Goal: Contribute content

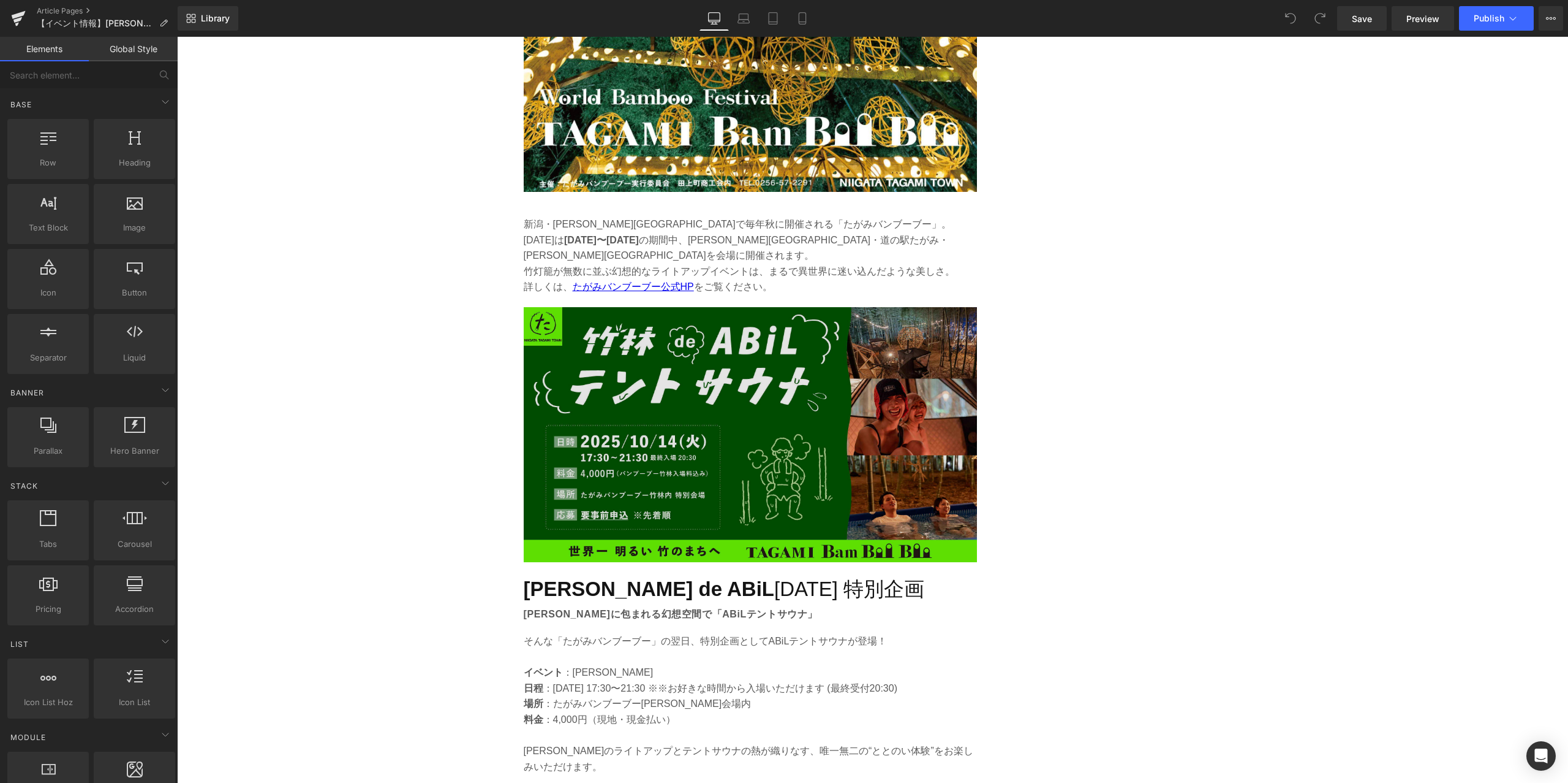
scroll to position [1578, 0]
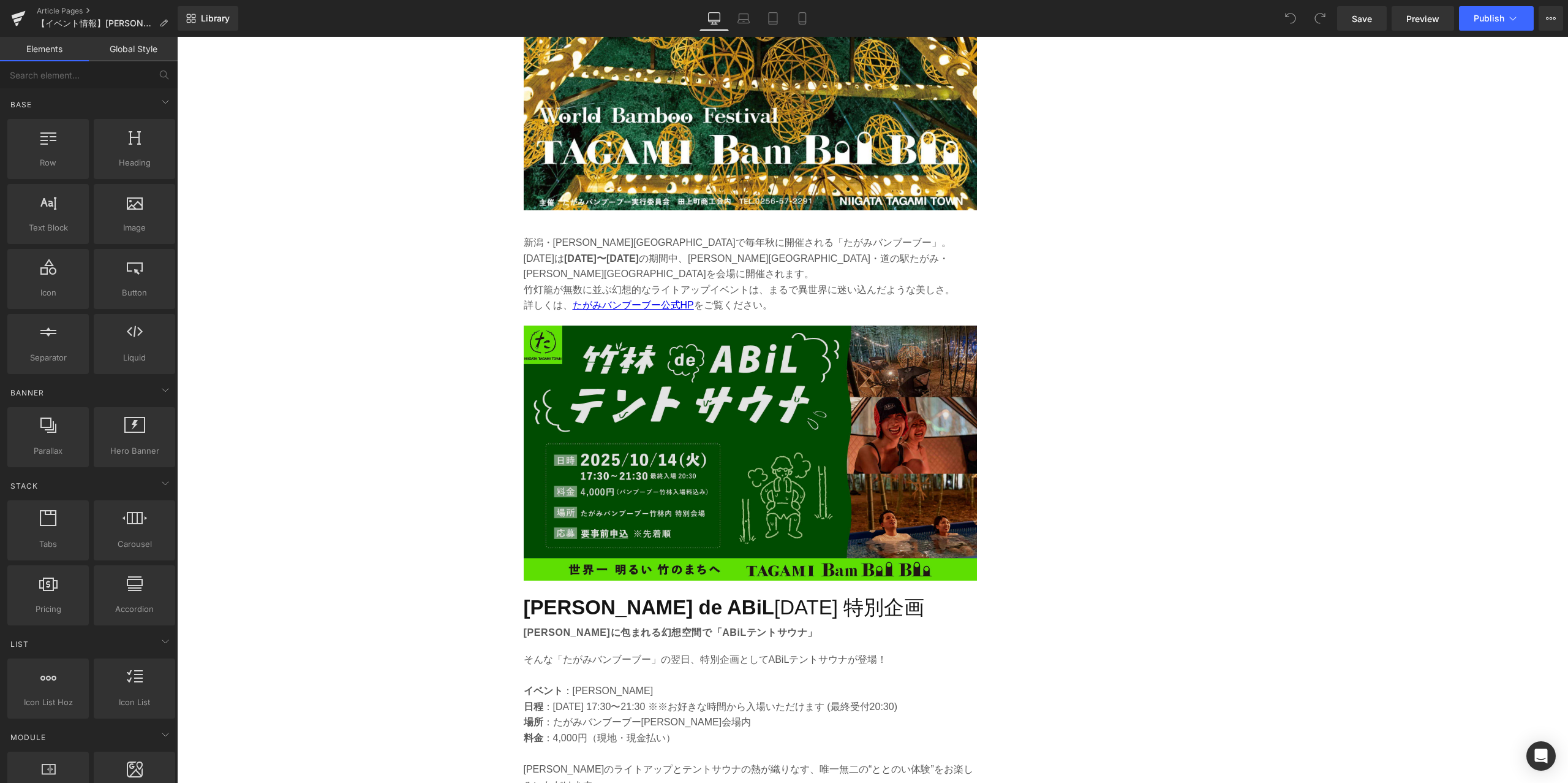
click at [724, 402] on img at bounding box center [751, 453] width 453 height 255
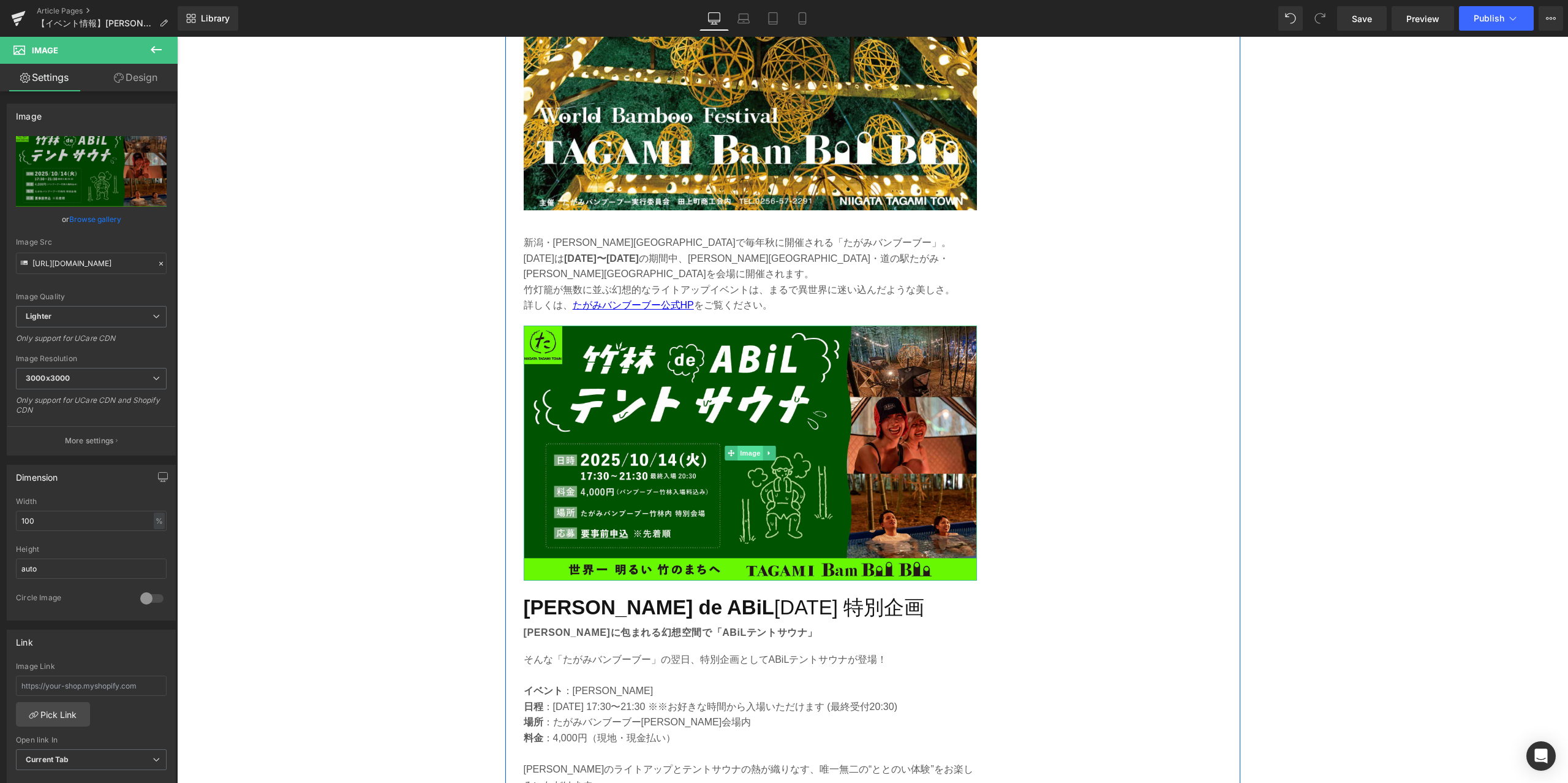
click at [756, 446] on span "Image" at bounding box center [750, 453] width 25 height 15
click at [108, 219] on link "Browse gallery" at bounding box center [95, 220] width 52 height 22
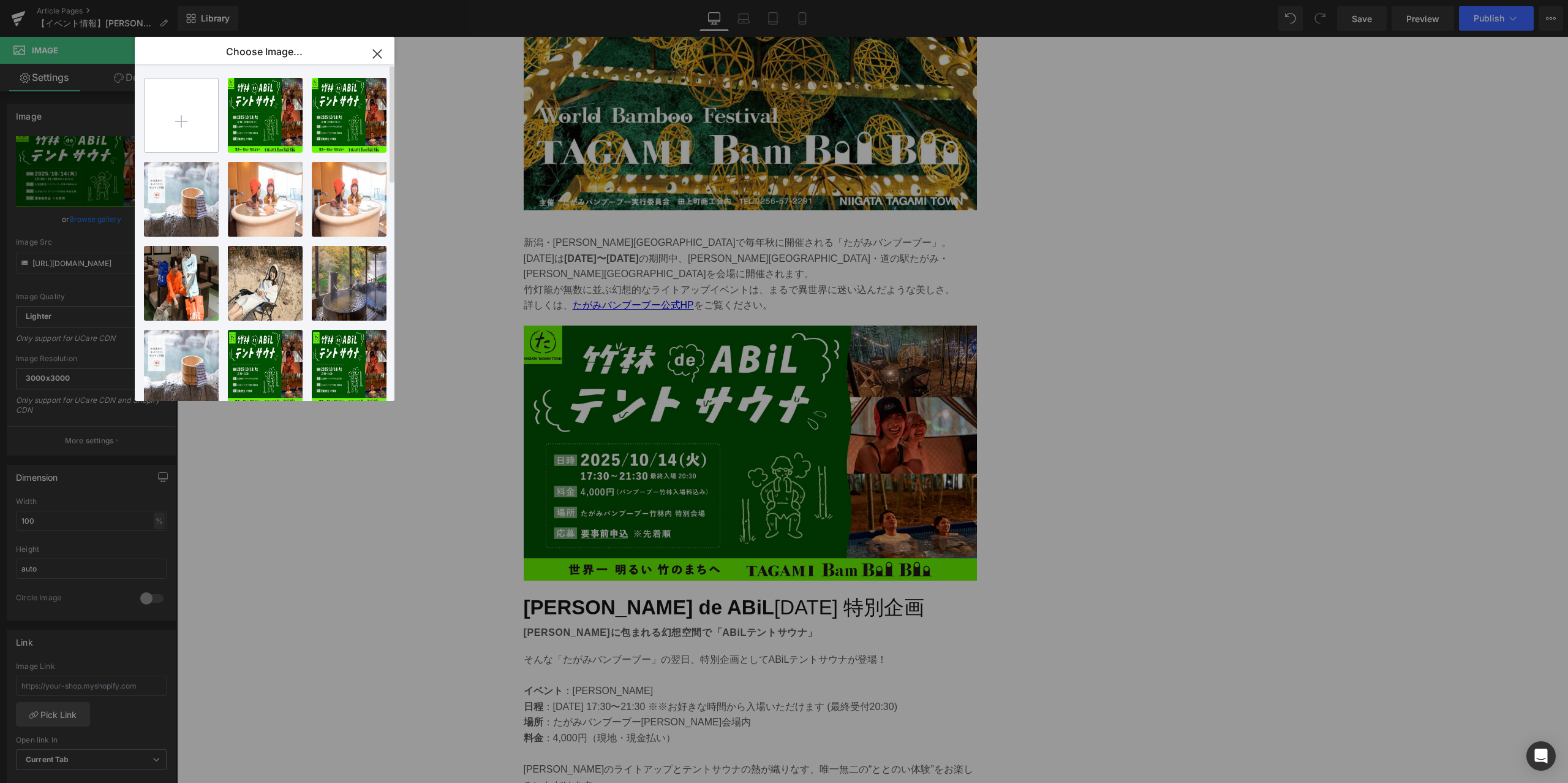
click at [194, 126] on input "file" at bounding box center [181, 115] width 73 height 73
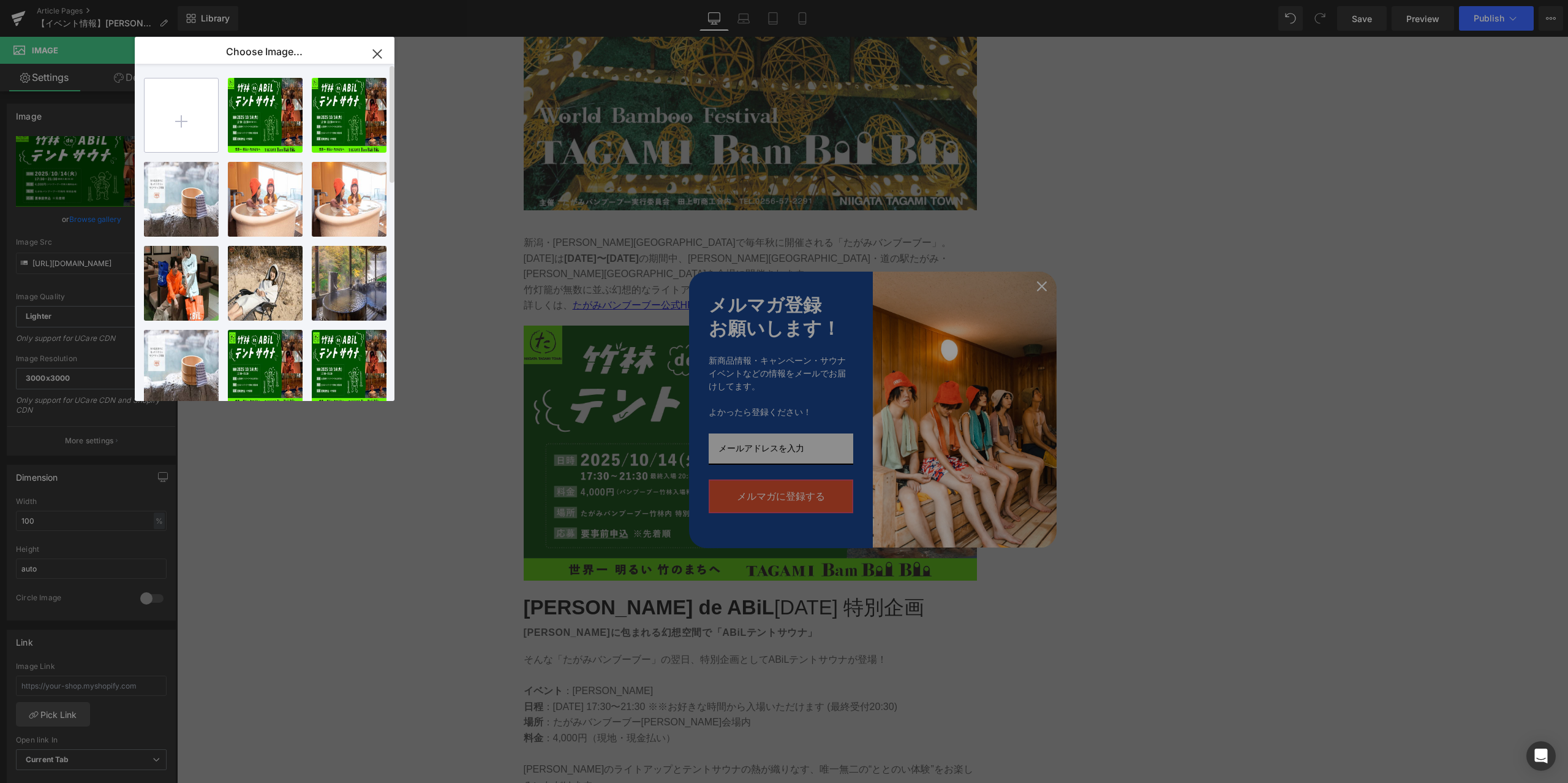
type input "C:\fakepath\tagami.bamboo_boo insta投稿.webp"
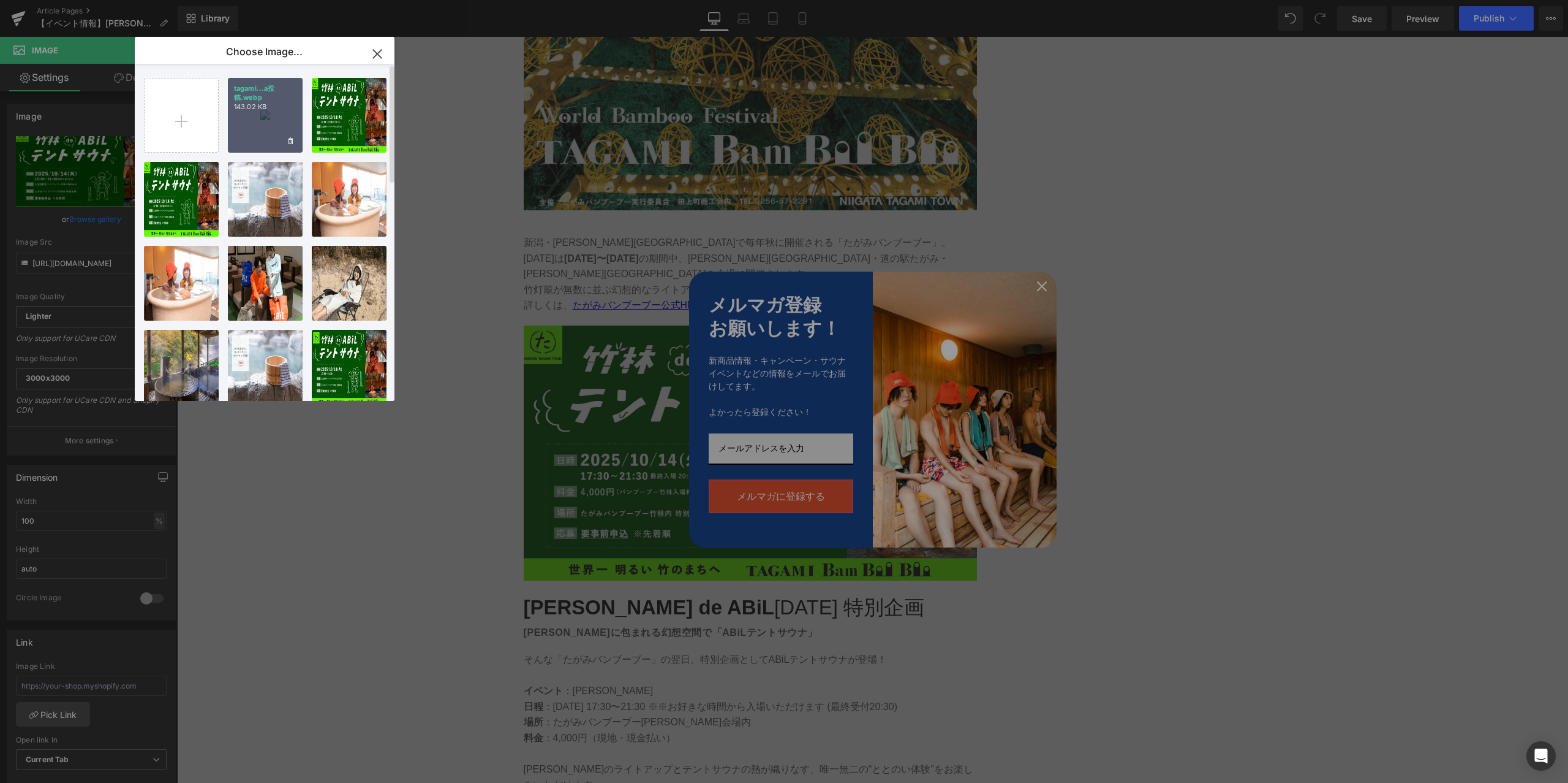
click at [264, 105] on p "143.02 KB" at bounding box center [265, 107] width 62 height 9
type input "[URL][DOMAIN_NAME]"
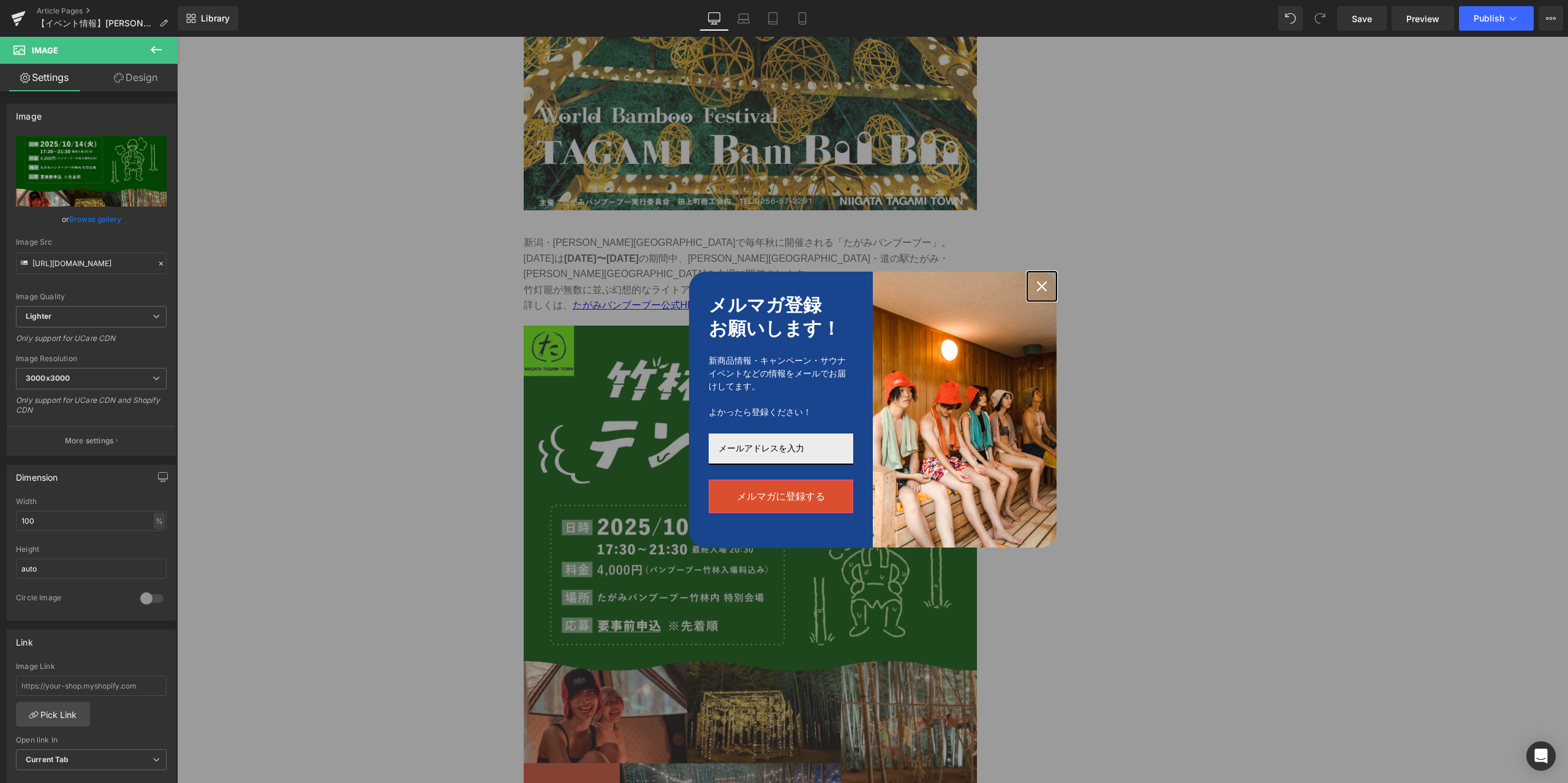
click at [1043, 284] on icon "close icon" at bounding box center [1041, 286] width 9 height 9
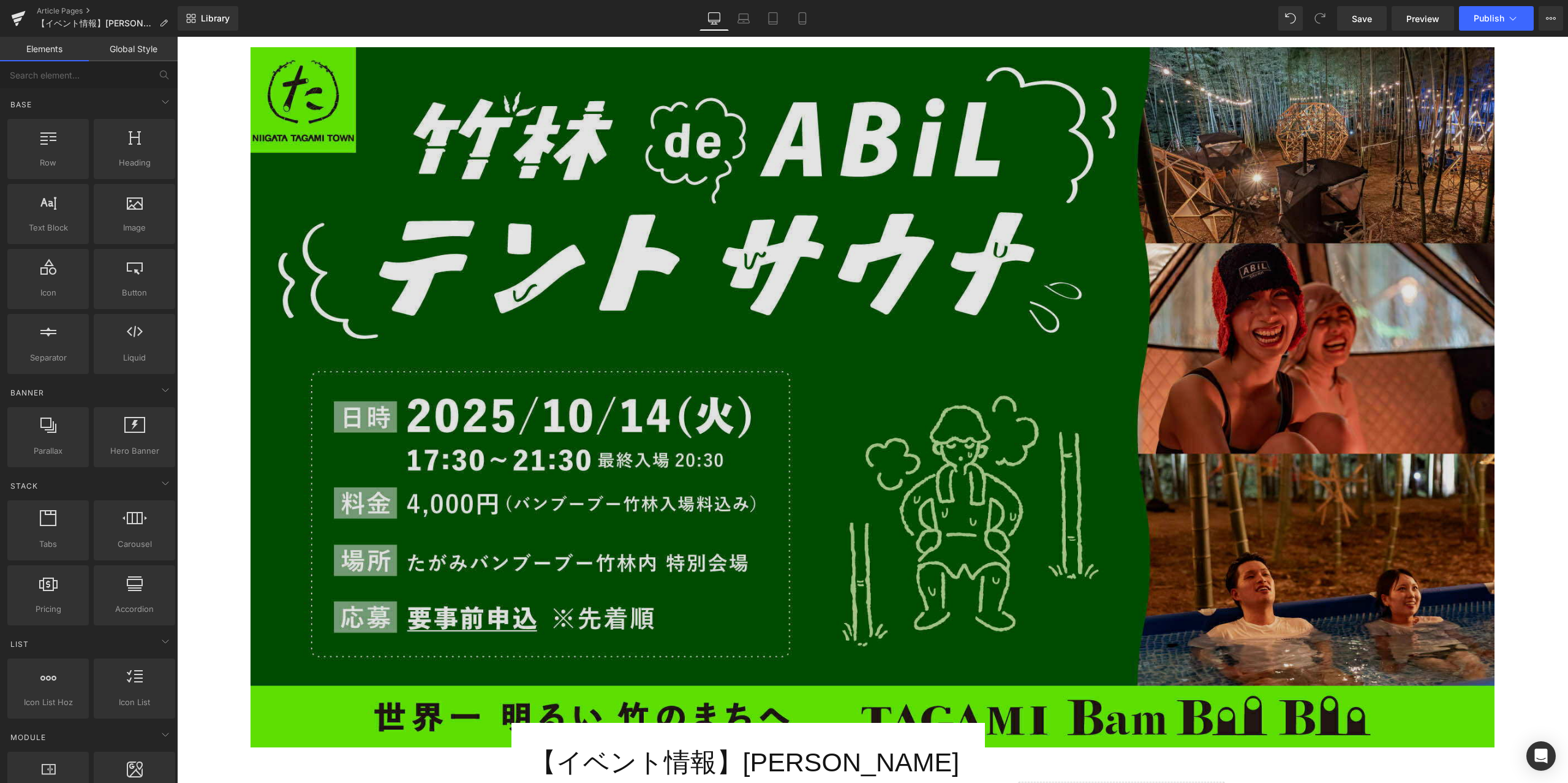
scroll to position [126, 0]
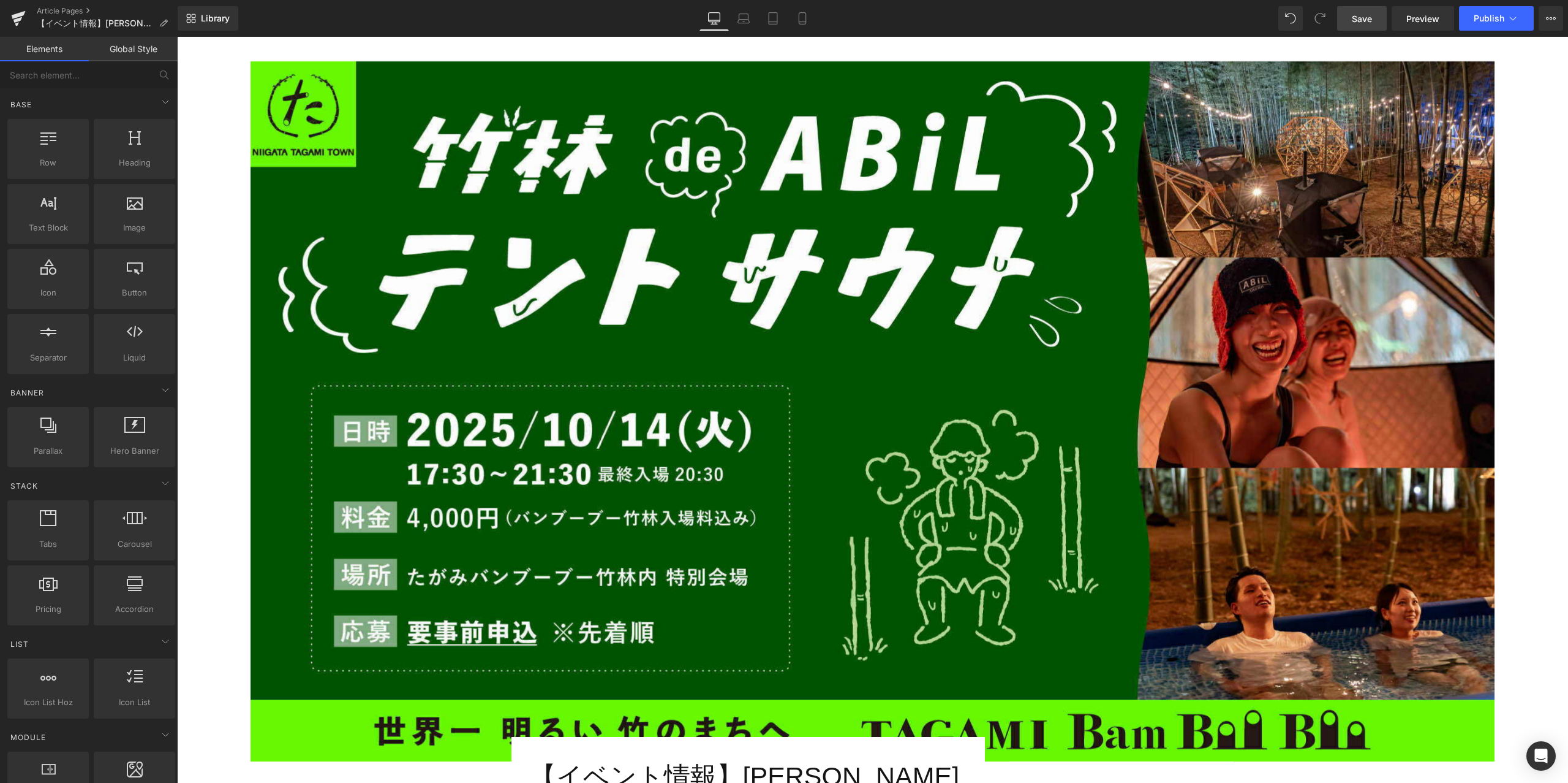
click at [1373, 15] on span "Save" at bounding box center [1362, 19] width 20 height 13
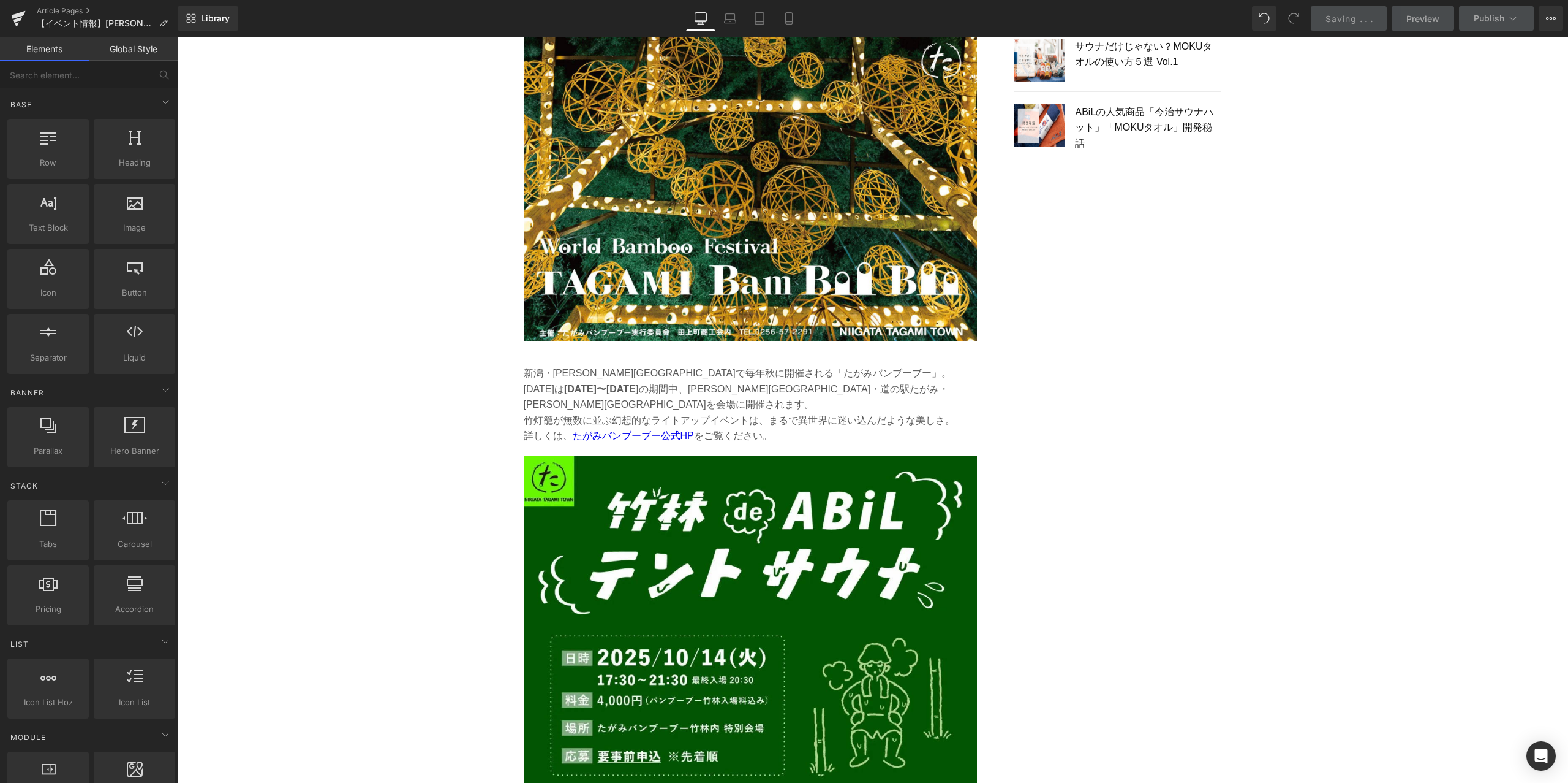
scroll to position [1653, 0]
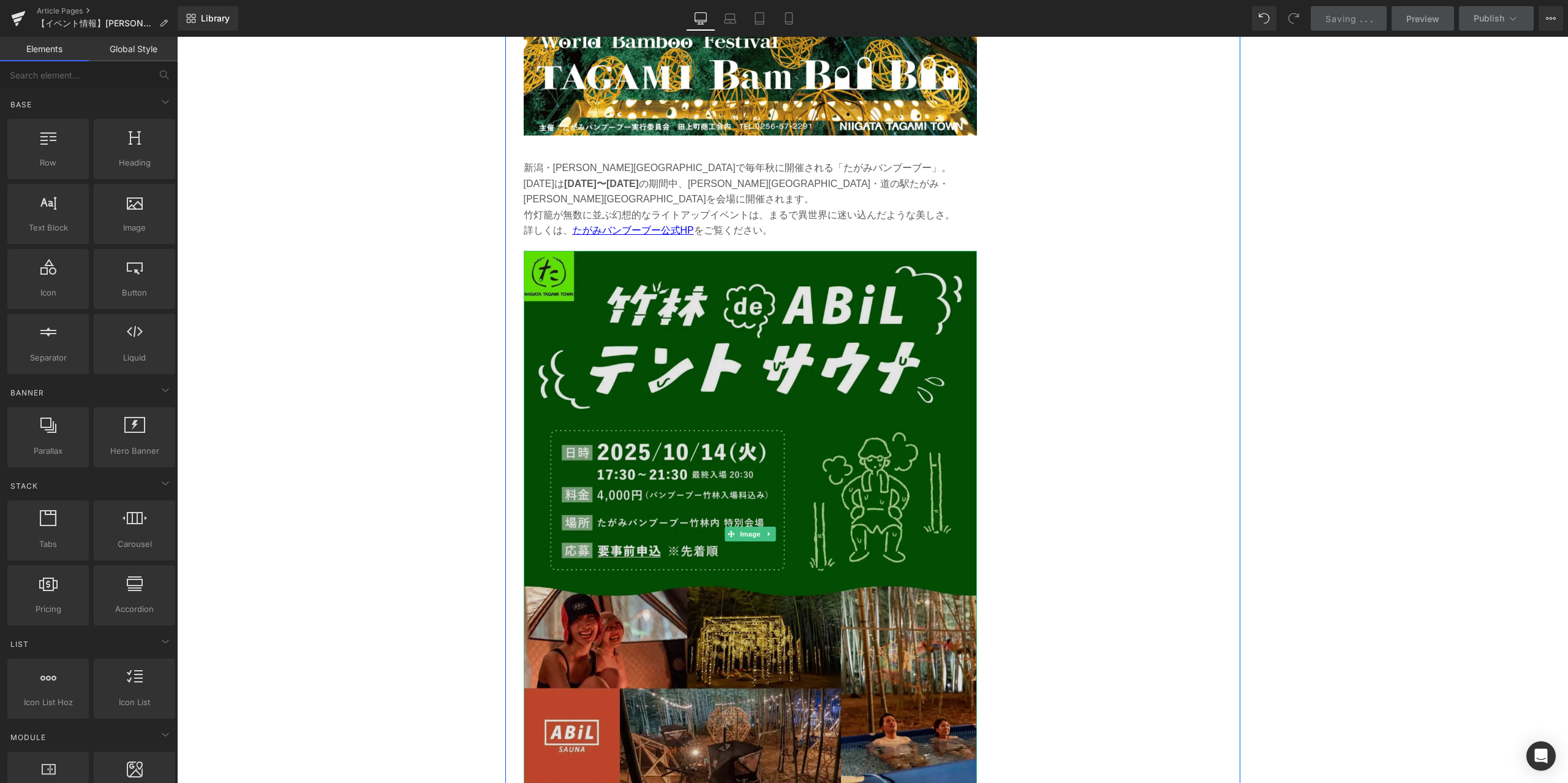
click at [844, 454] on img at bounding box center [751, 534] width 453 height 567
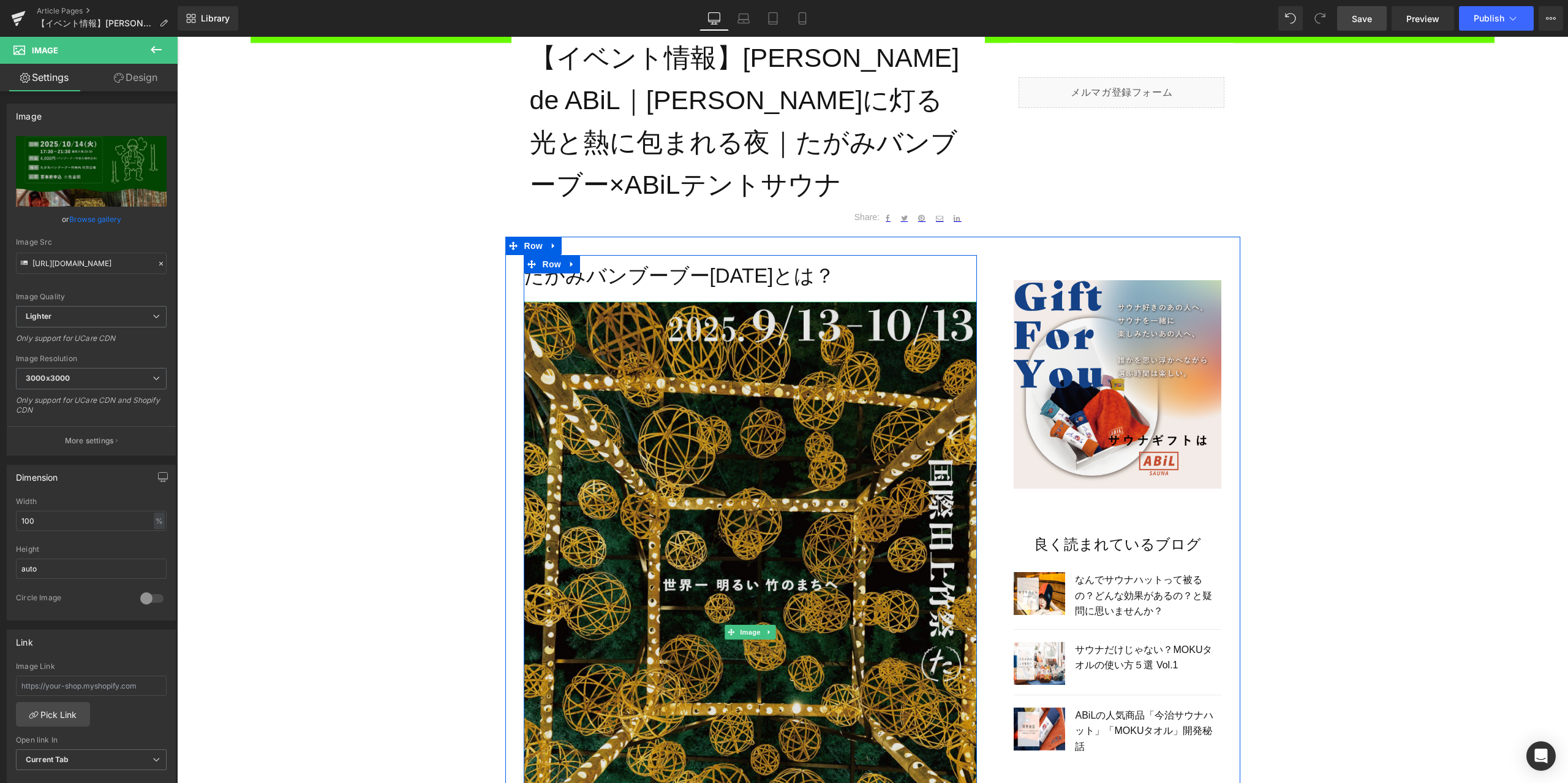
scroll to position [753, 0]
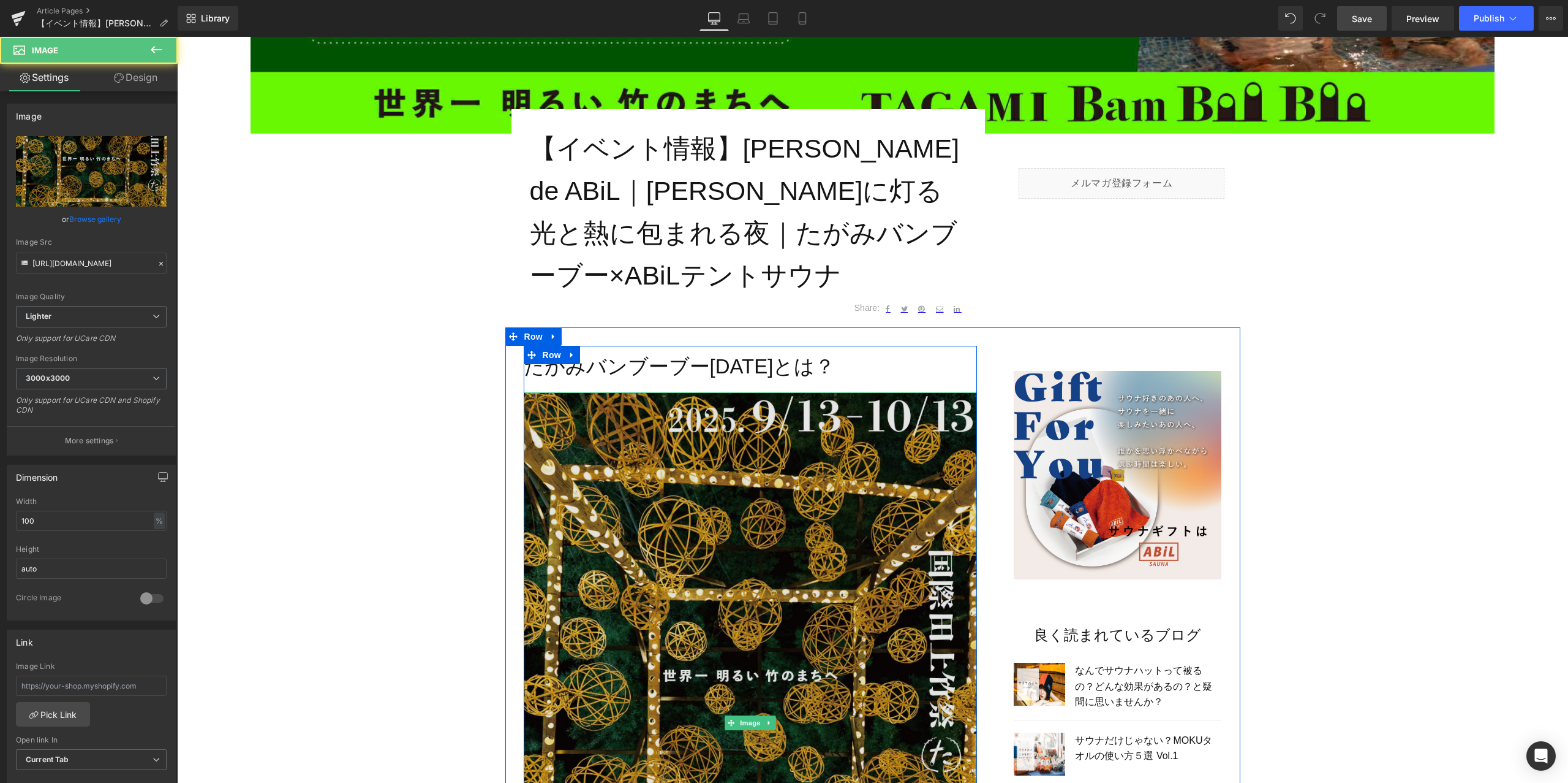
click at [698, 437] on img at bounding box center [751, 723] width 453 height 661
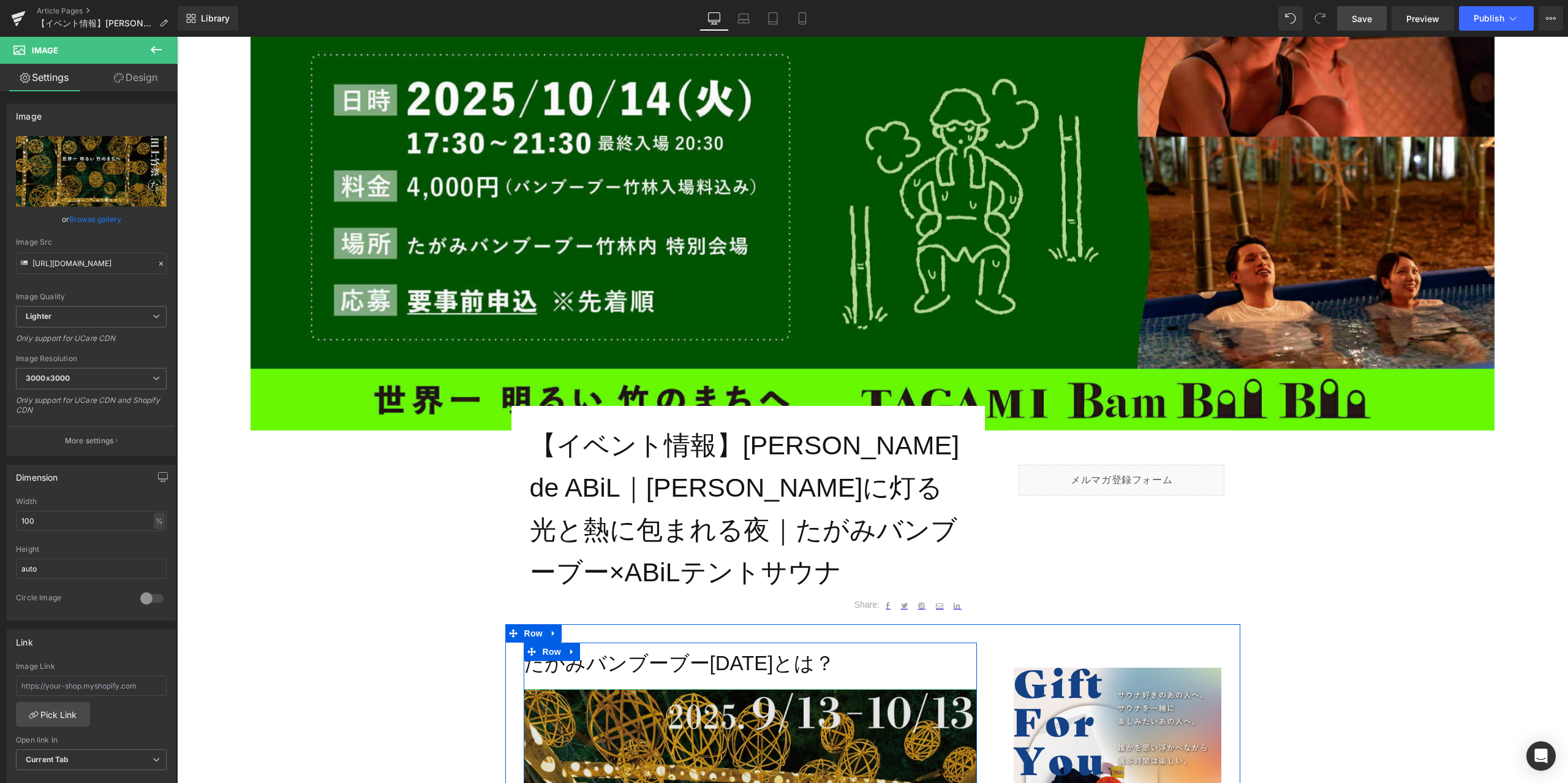
scroll to position [273, 0]
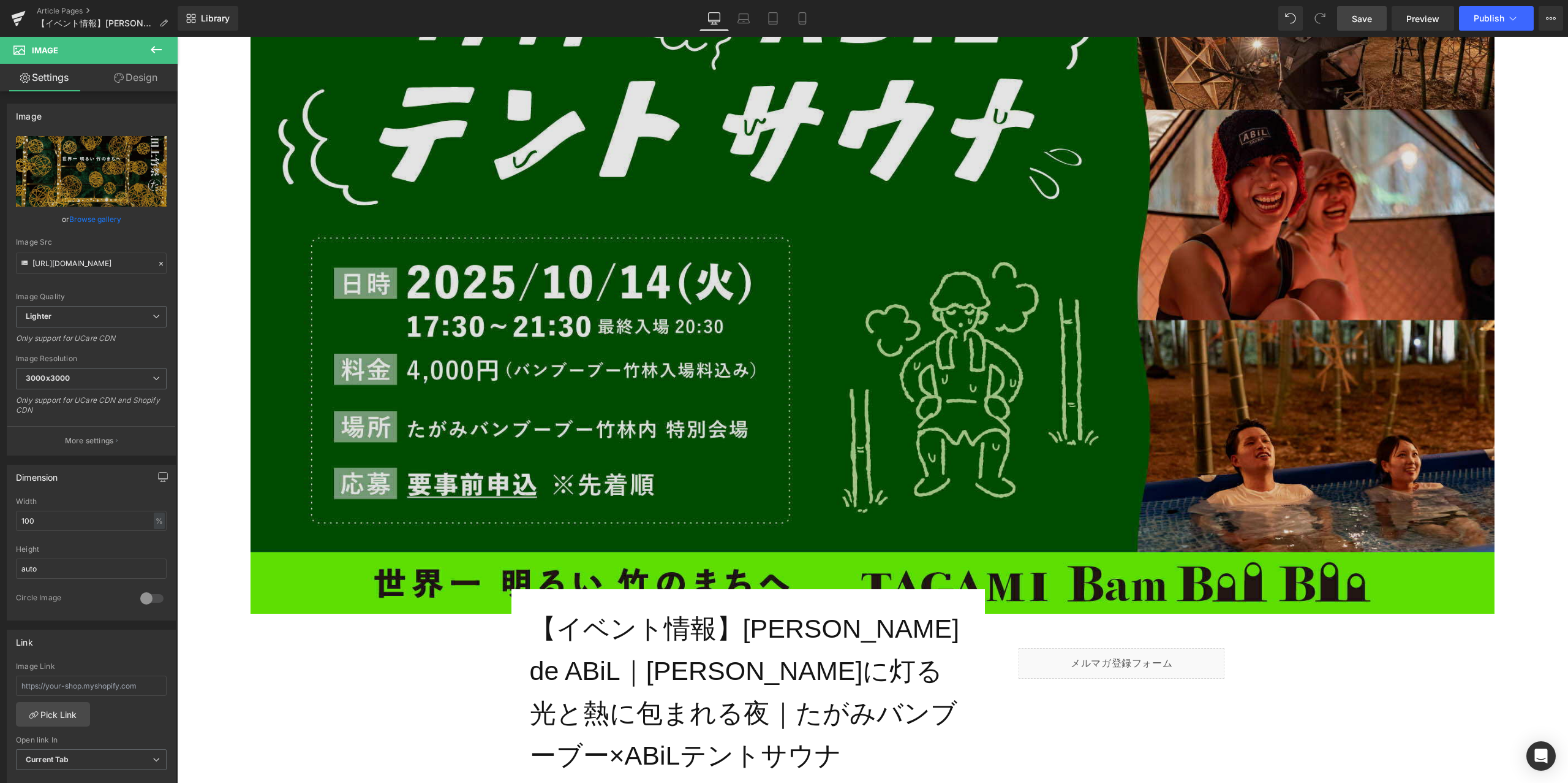
click at [745, 327] on img at bounding box center [873, 263] width 1244 height 700
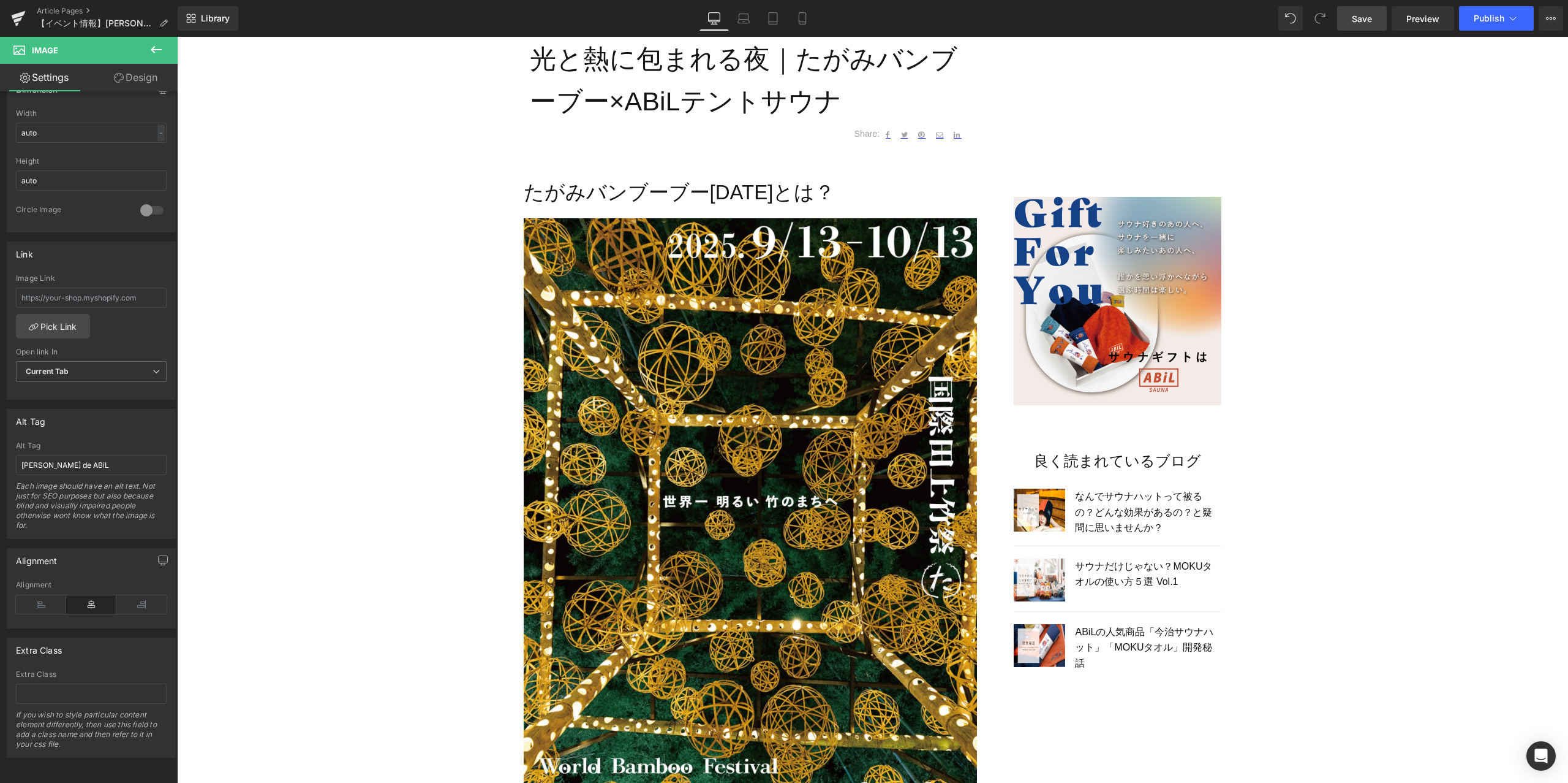
scroll to position [1049, 0]
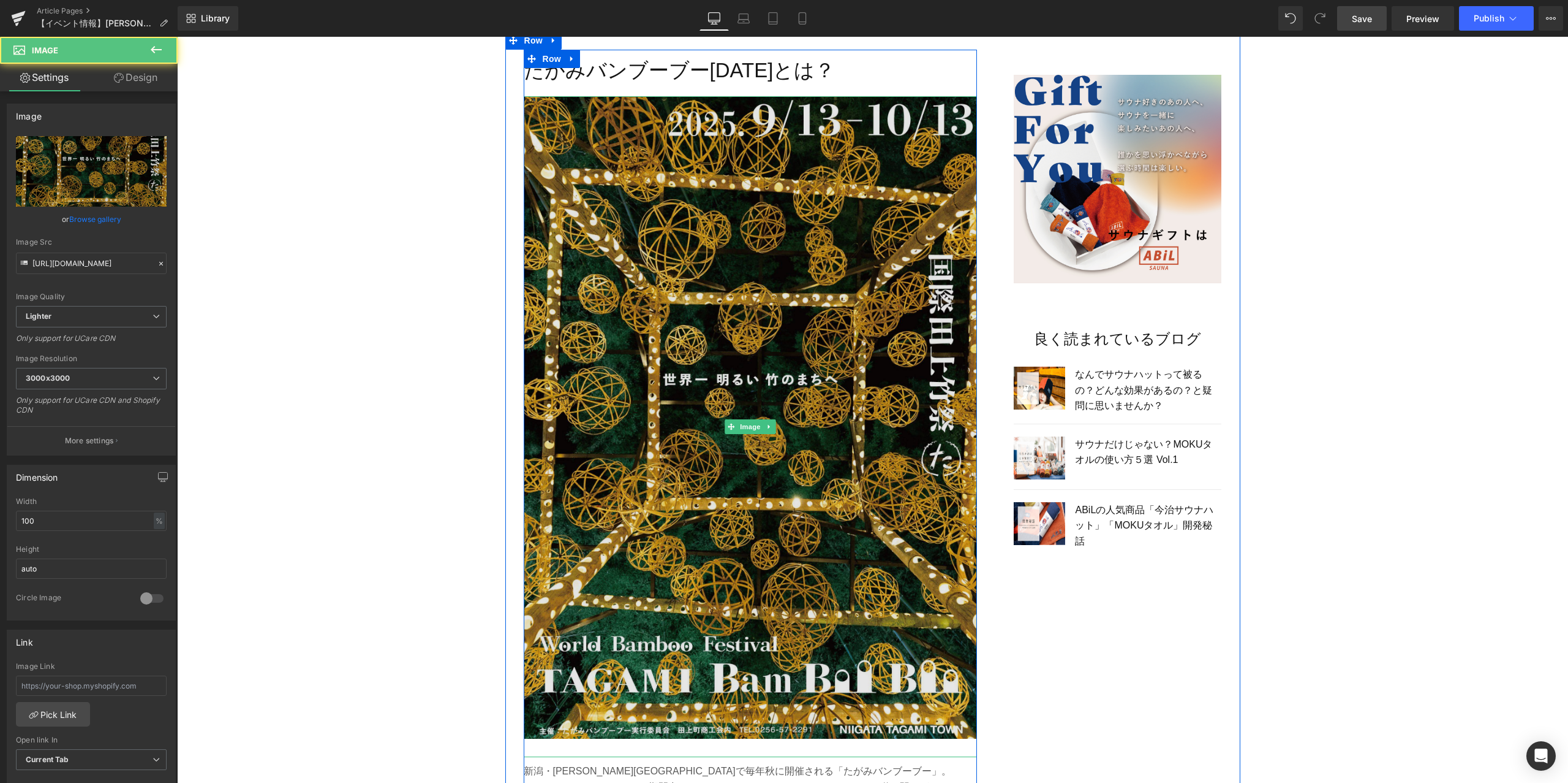
click at [738, 326] on img at bounding box center [751, 426] width 453 height 661
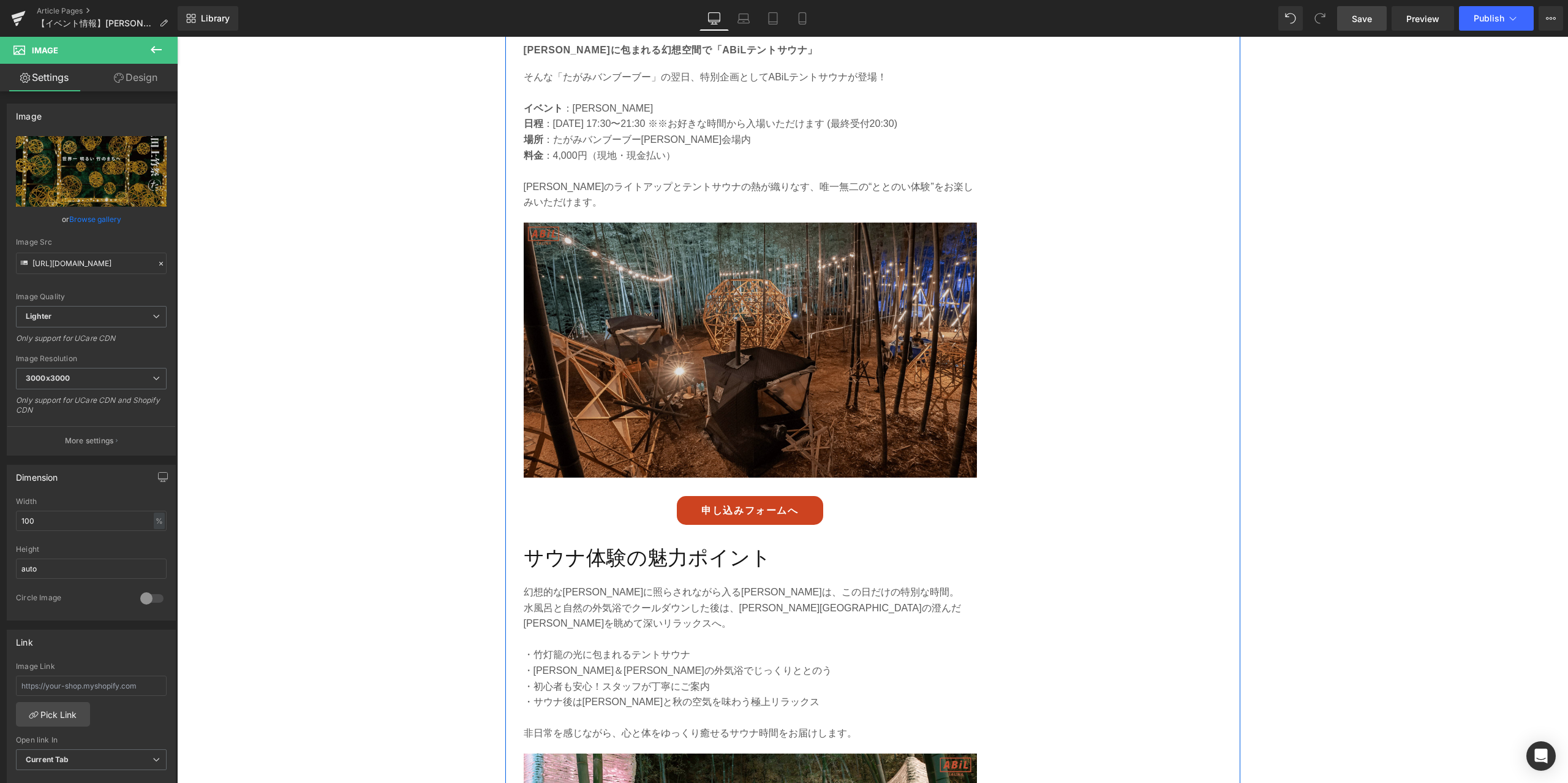
scroll to position [2468, 0]
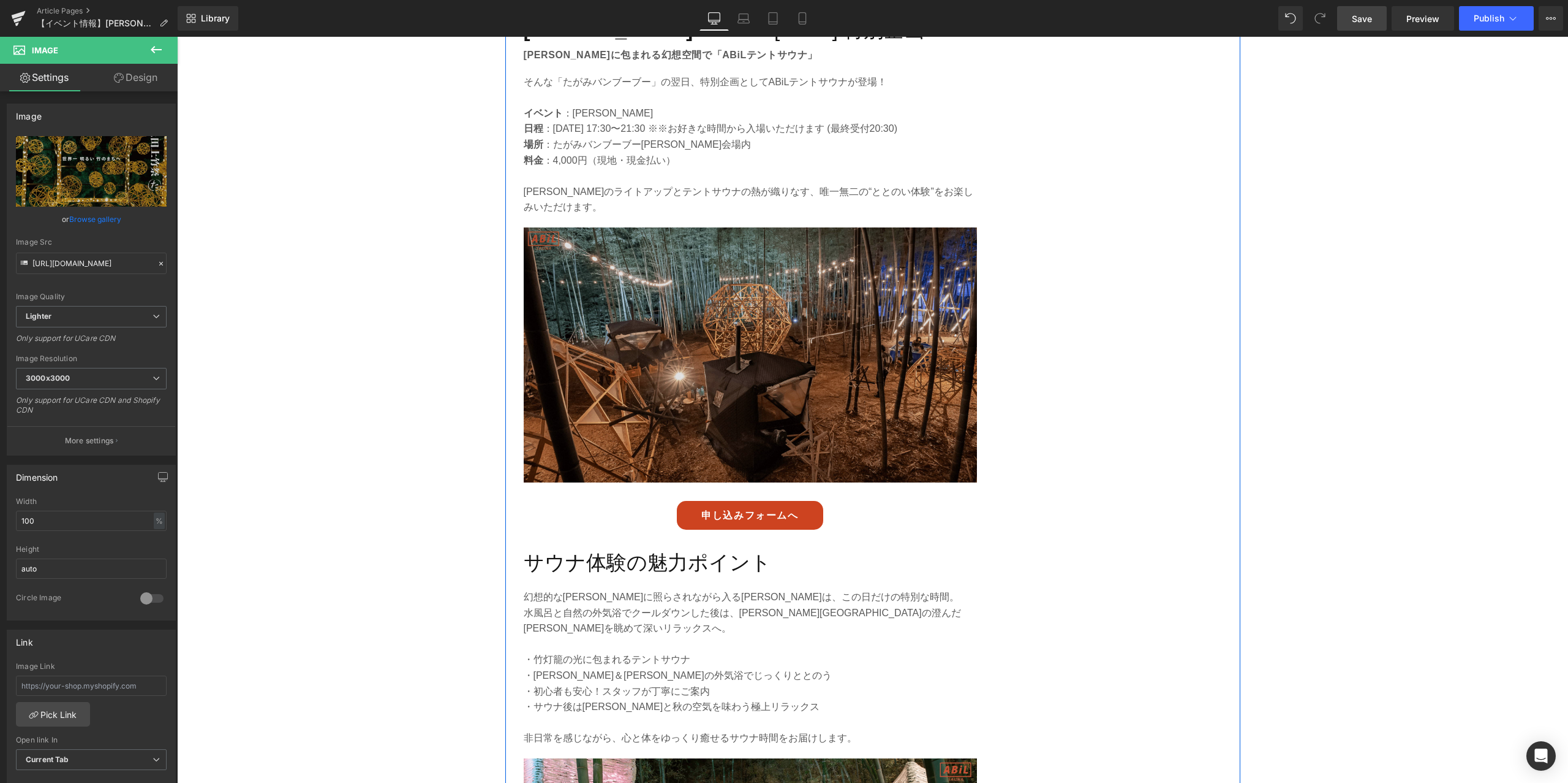
click at [730, 291] on img at bounding box center [751, 355] width 453 height 255
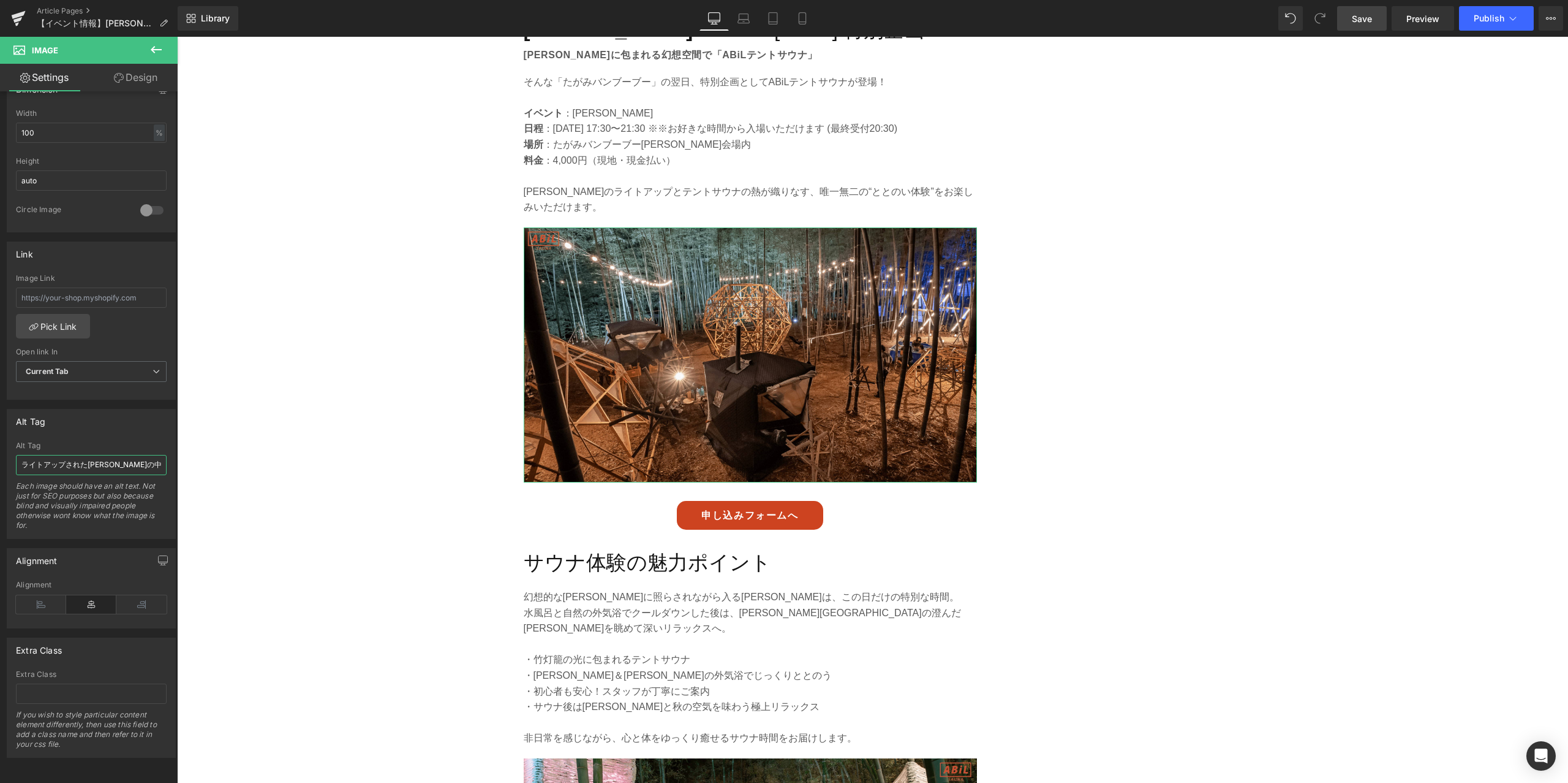
scroll to position [0, 92]
drag, startPoint x: 262, startPoint y: 489, endPoint x: 213, endPoint y: 452, distance: 61.4
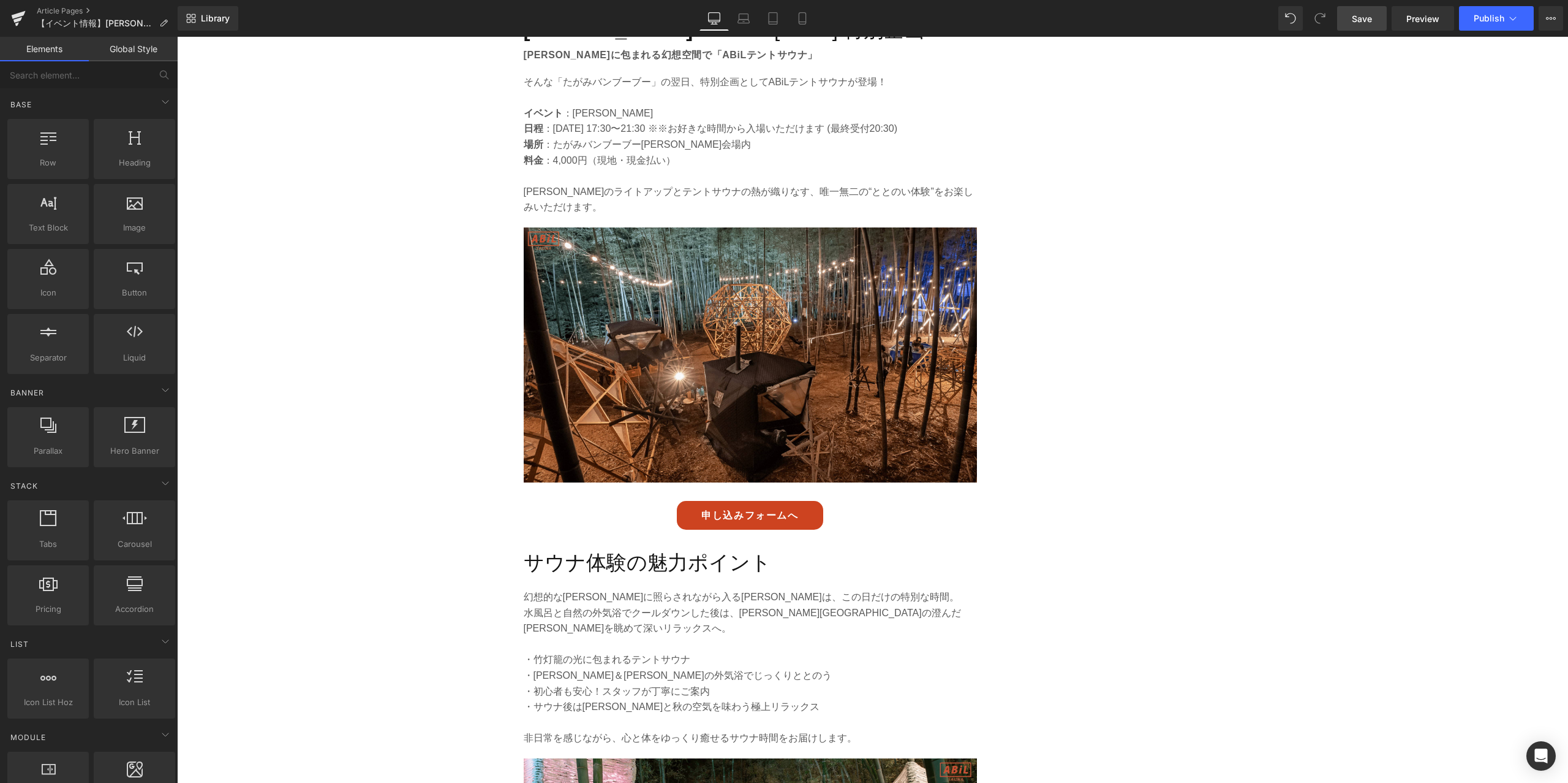
scroll to position [0, 0]
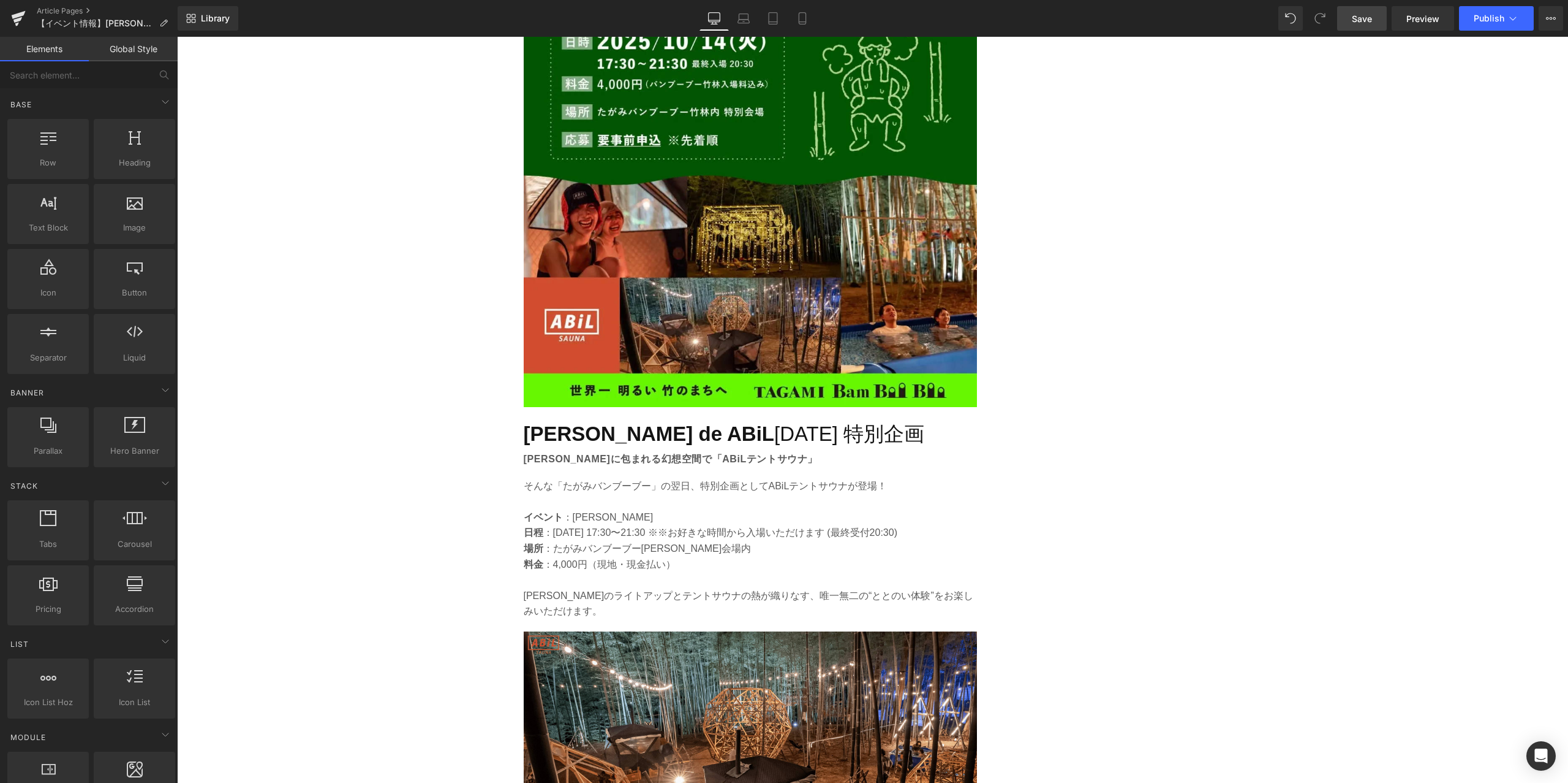
scroll to position [1724, 0]
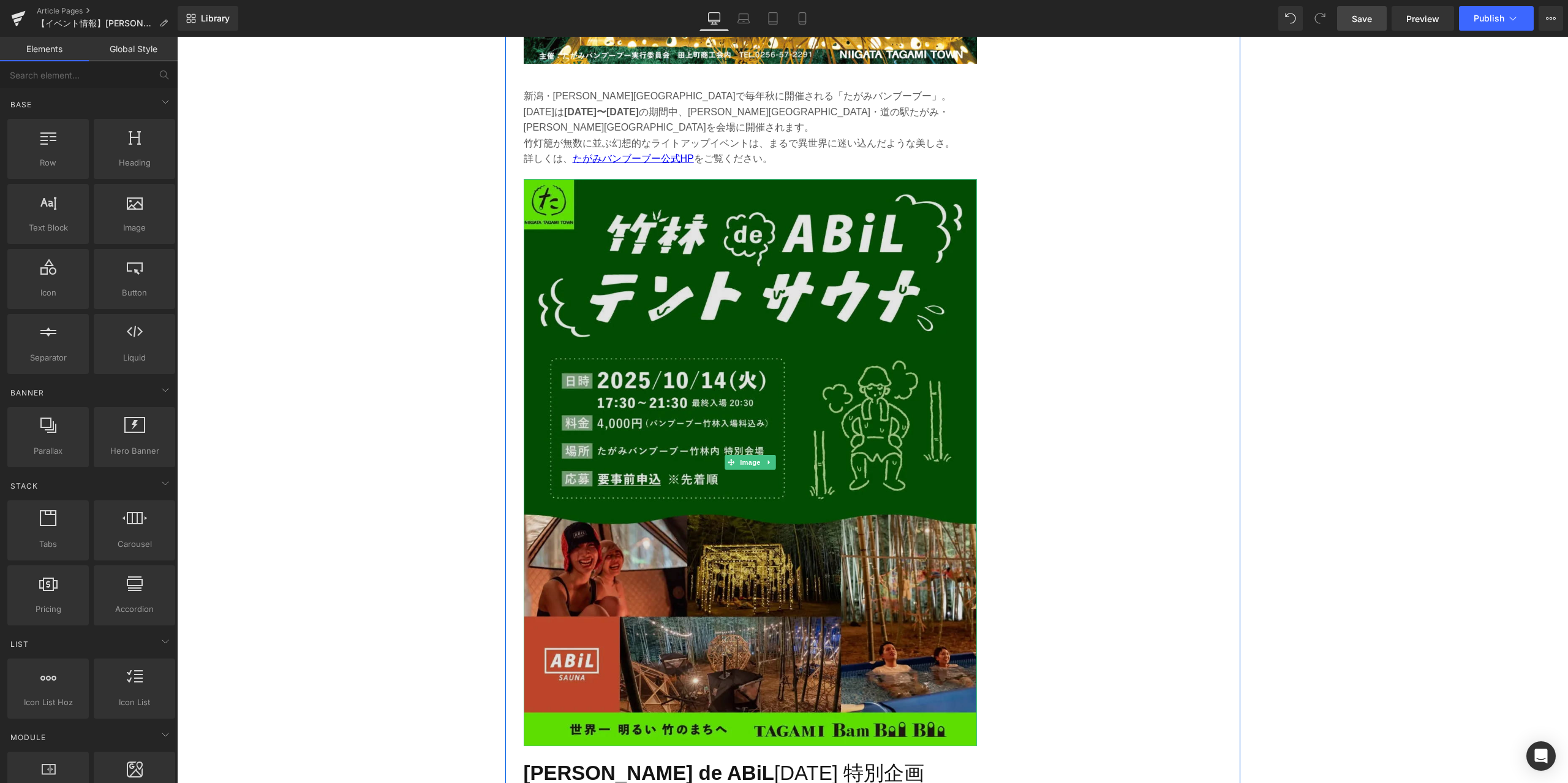
click at [655, 457] on img at bounding box center [751, 462] width 453 height 567
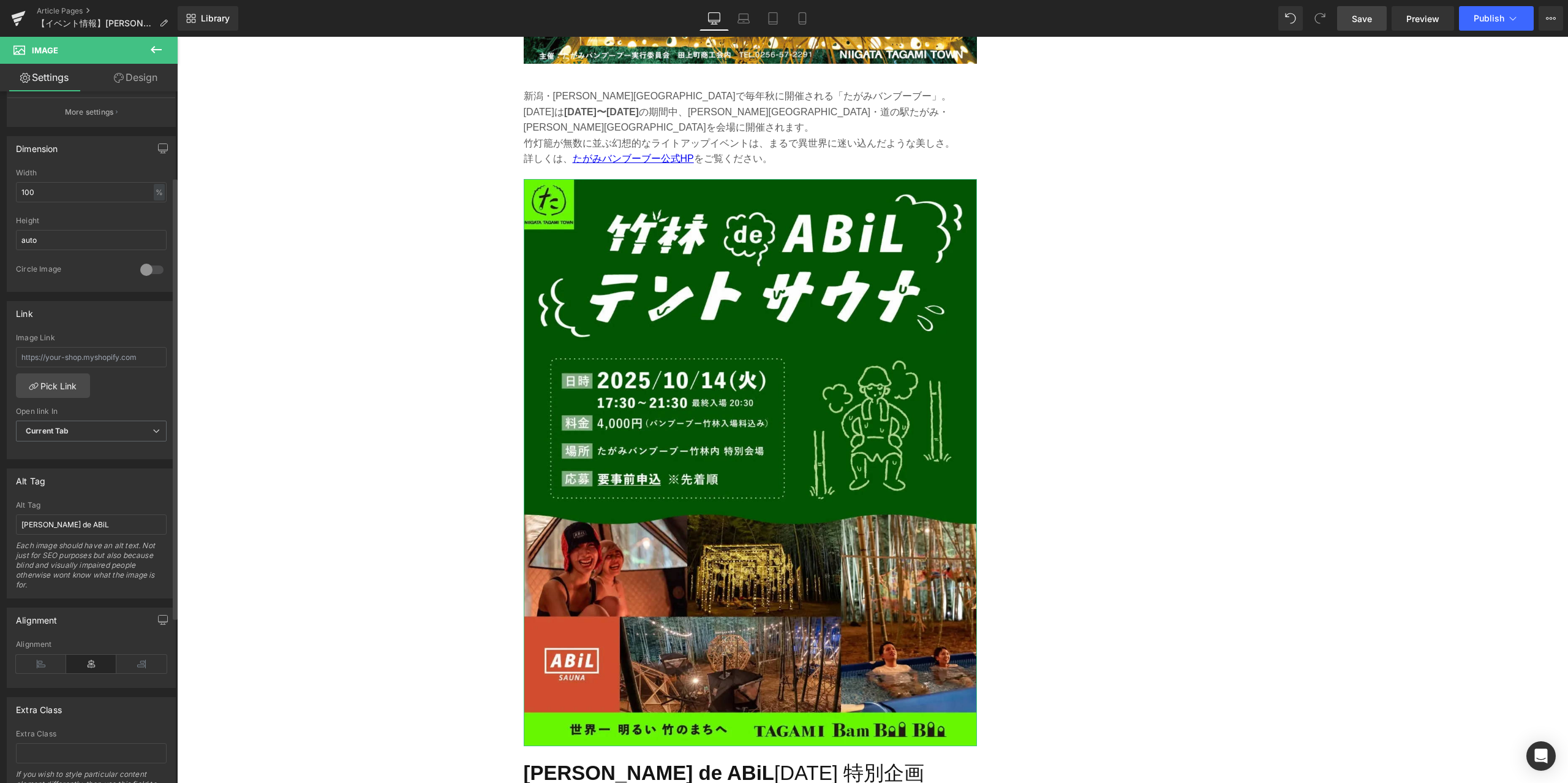
scroll to position [391, 0]
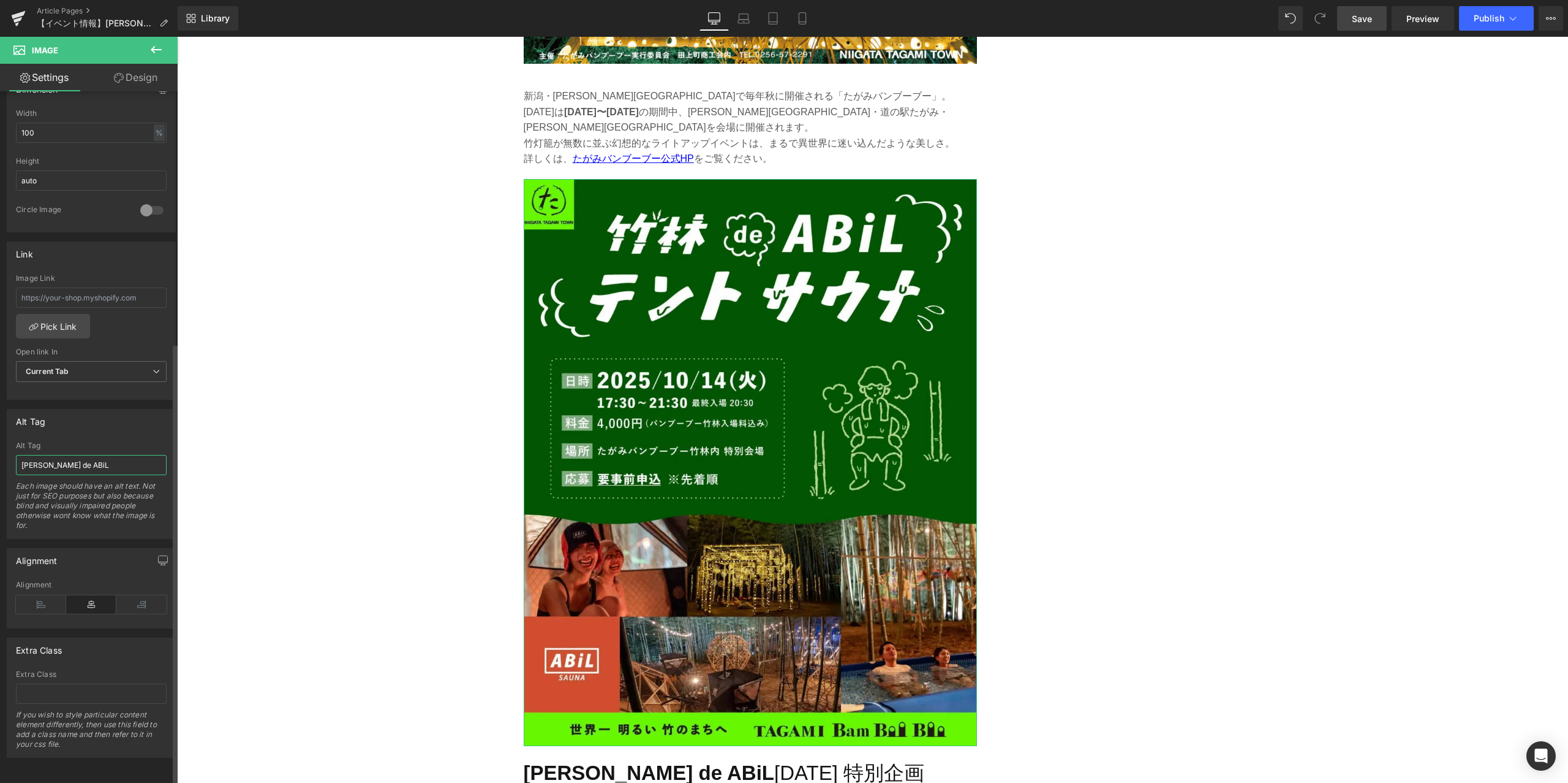
click at [77, 459] on input "[PERSON_NAME] de ABiL" at bounding box center [91, 465] width 150 height 20
type input "[PERSON_NAME] de ABiL お知らせ画像"
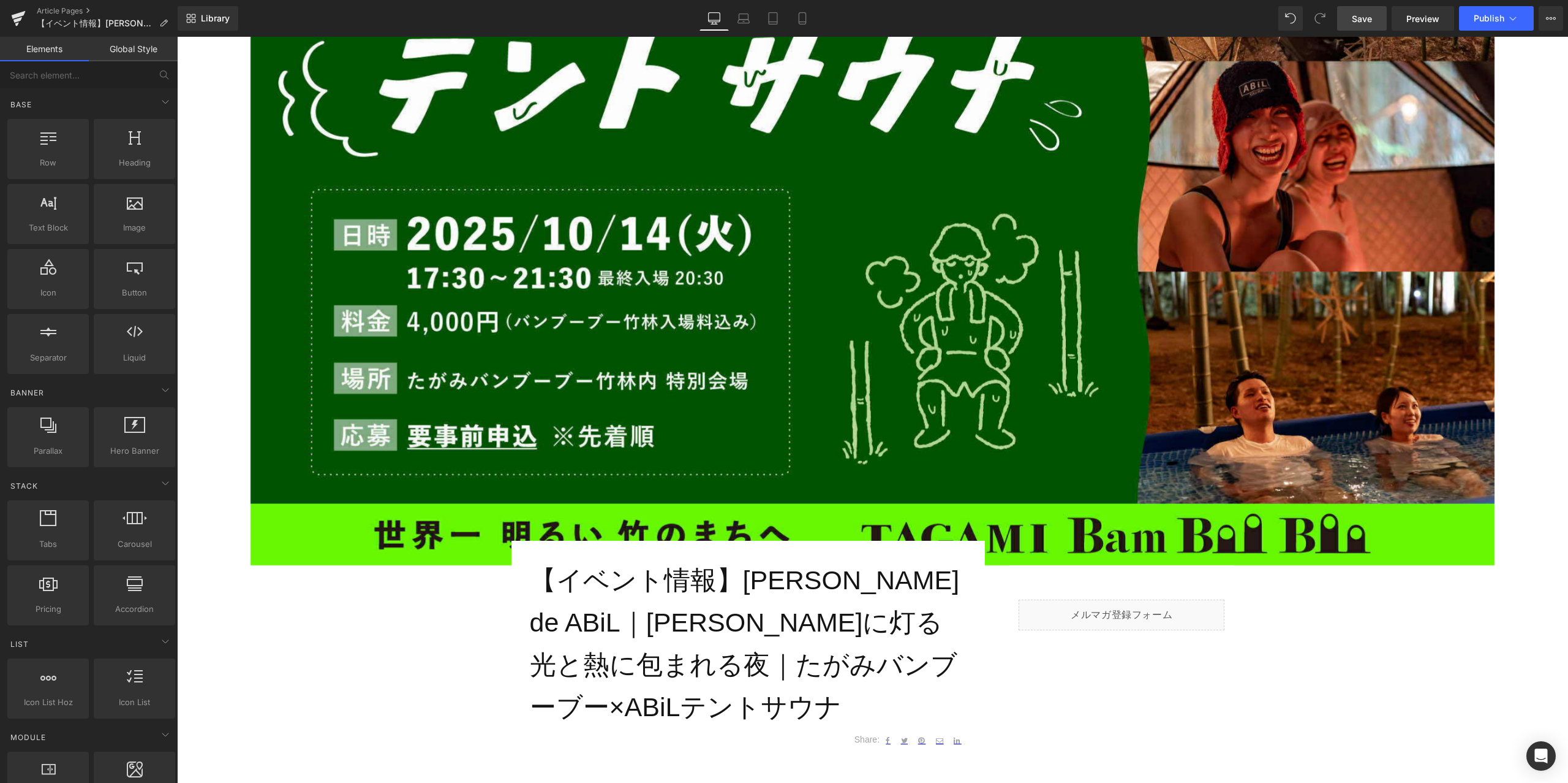
scroll to position [273, 0]
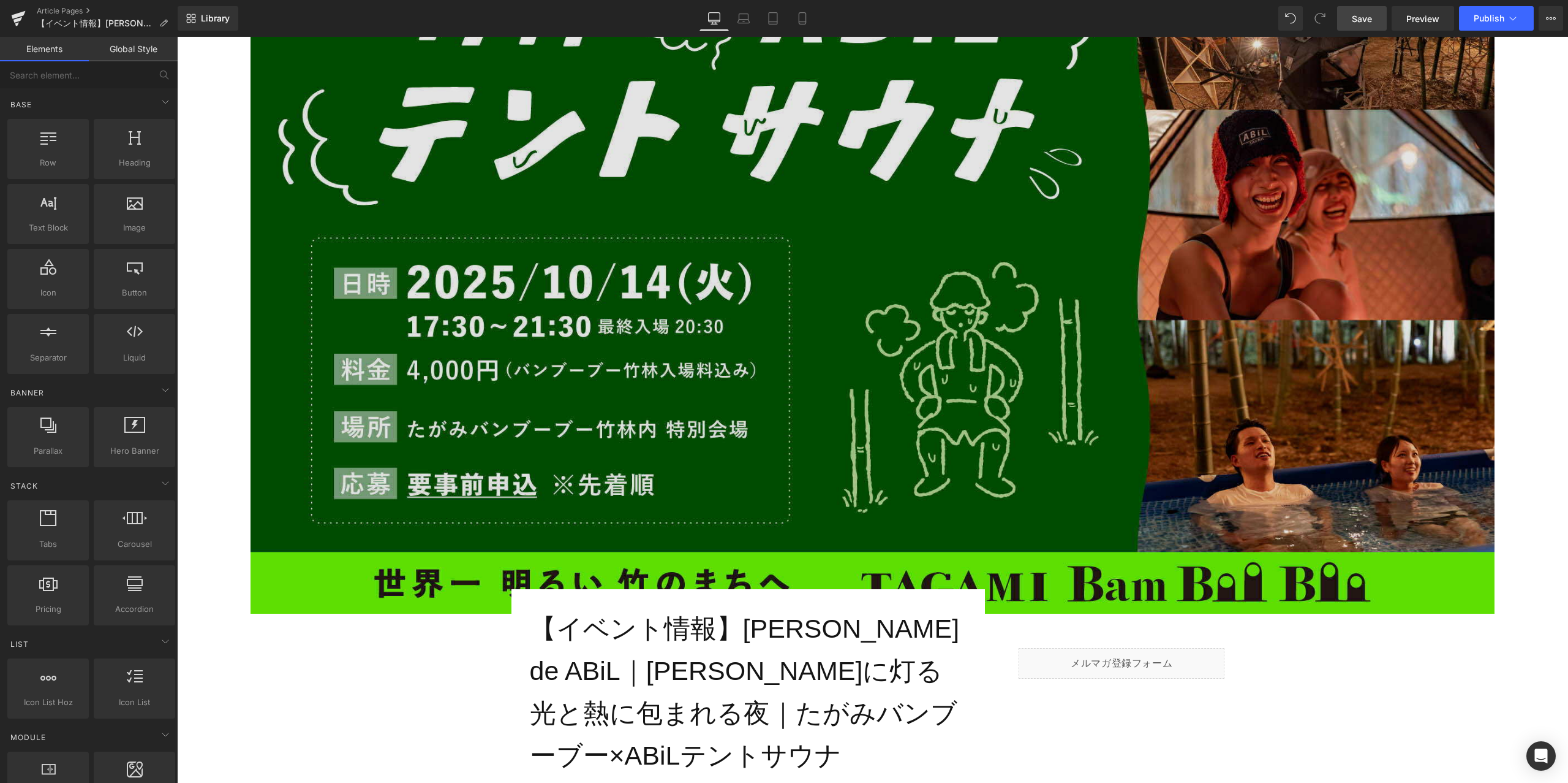
click at [670, 278] on img at bounding box center [873, 263] width 1244 height 700
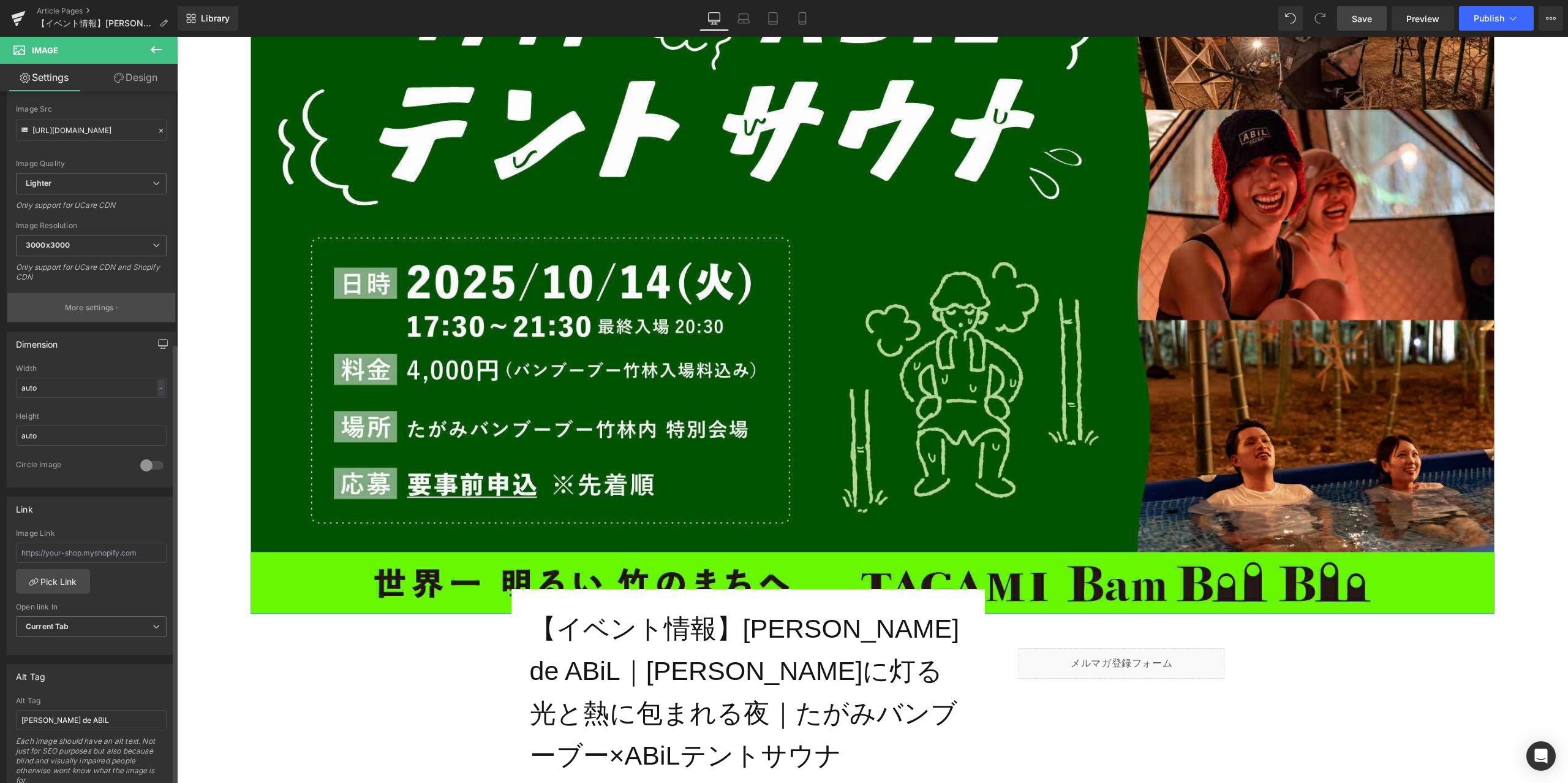
scroll to position [391, 0]
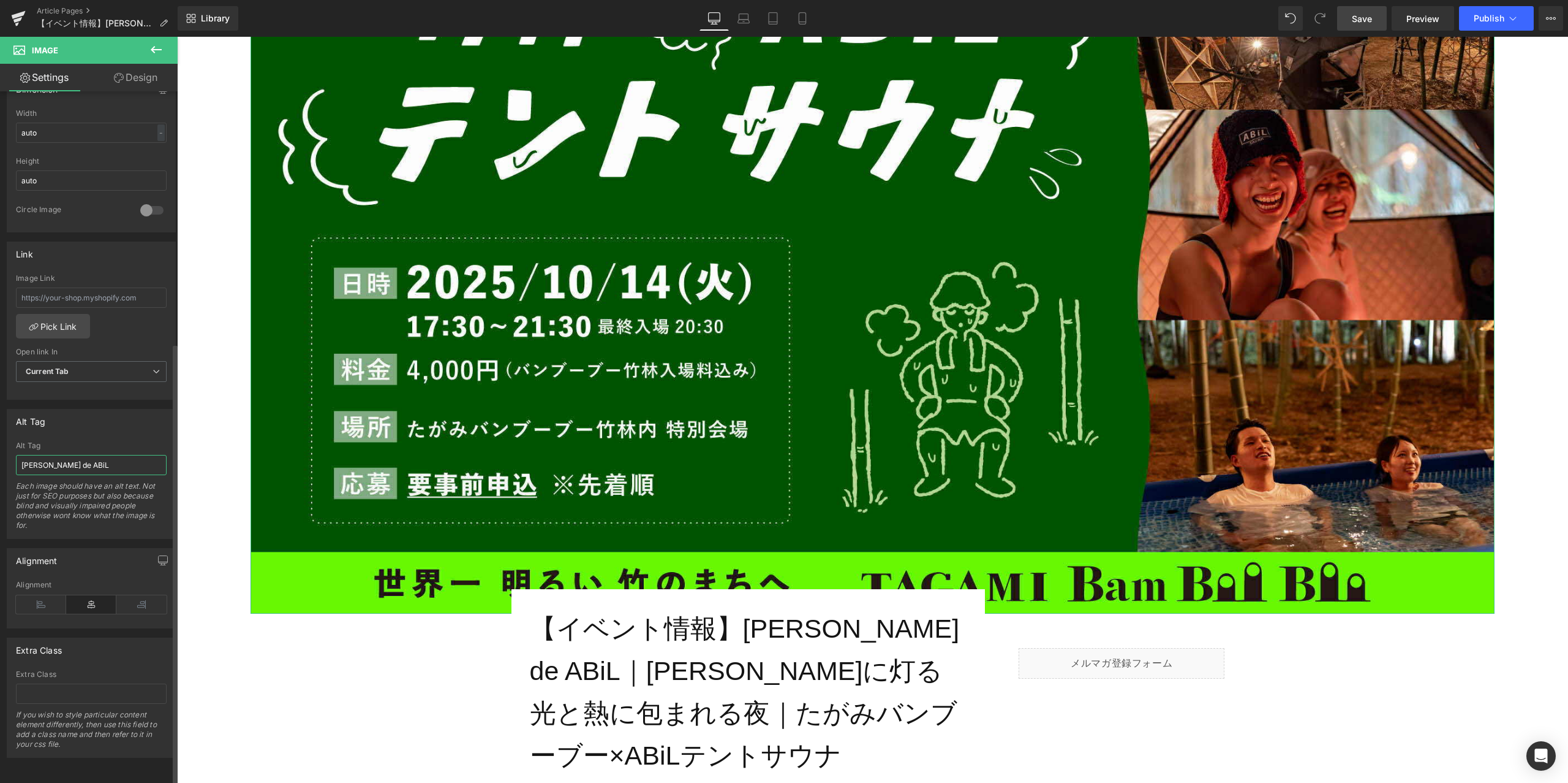
click at [97, 458] on input "[PERSON_NAME] de ABiL" at bounding box center [91, 465] width 150 height 20
type input "[PERSON_NAME] de ABiL お知らせ画像"
click at [1369, 14] on span "Save" at bounding box center [1362, 19] width 20 height 13
click at [1508, 15] on icon at bounding box center [1513, 18] width 12 height 12
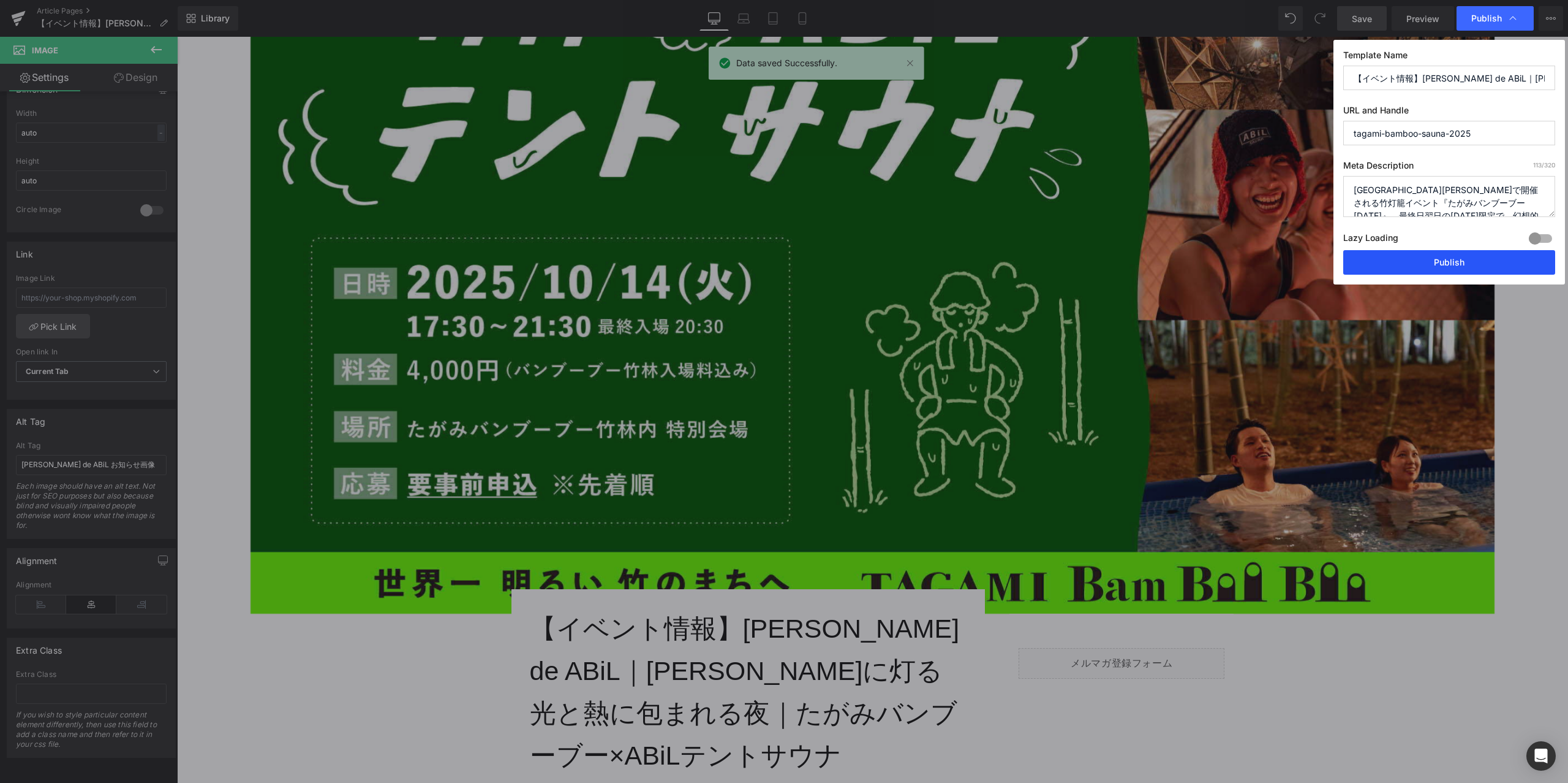
click at [1436, 260] on button "Publish" at bounding box center [1450, 262] width 212 height 25
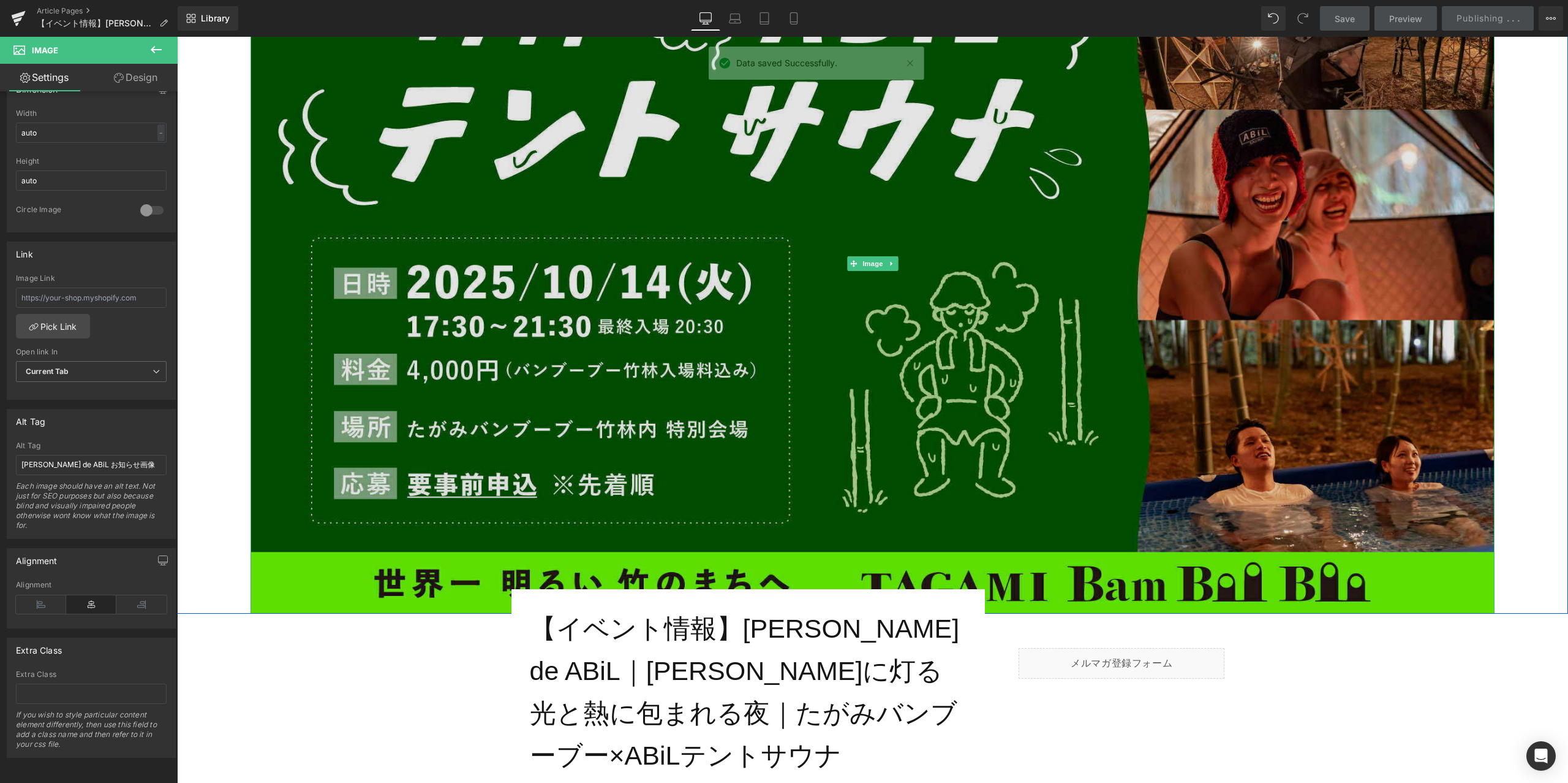
scroll to position [0, 0]
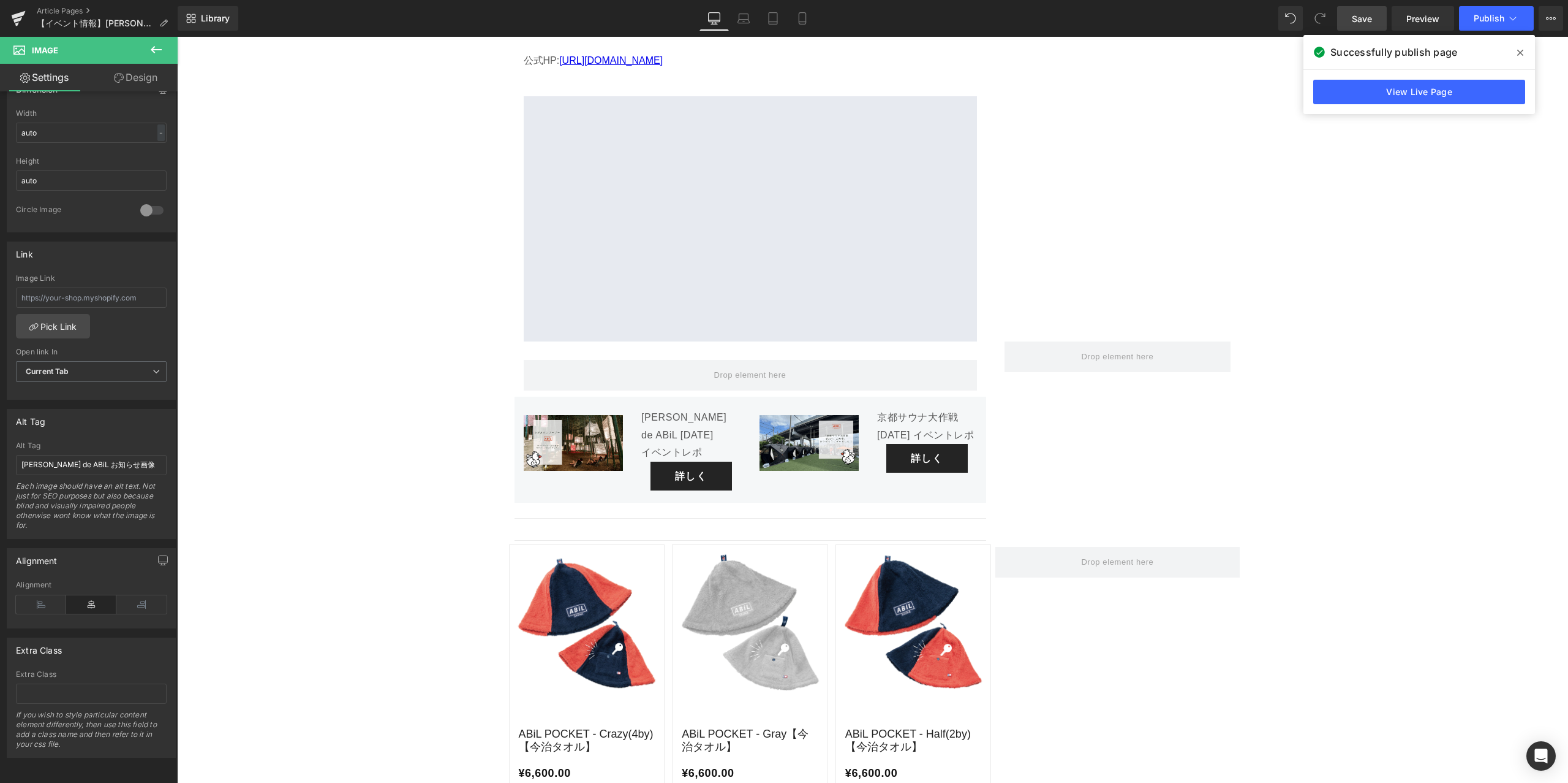
scroll to position [4720, 0]
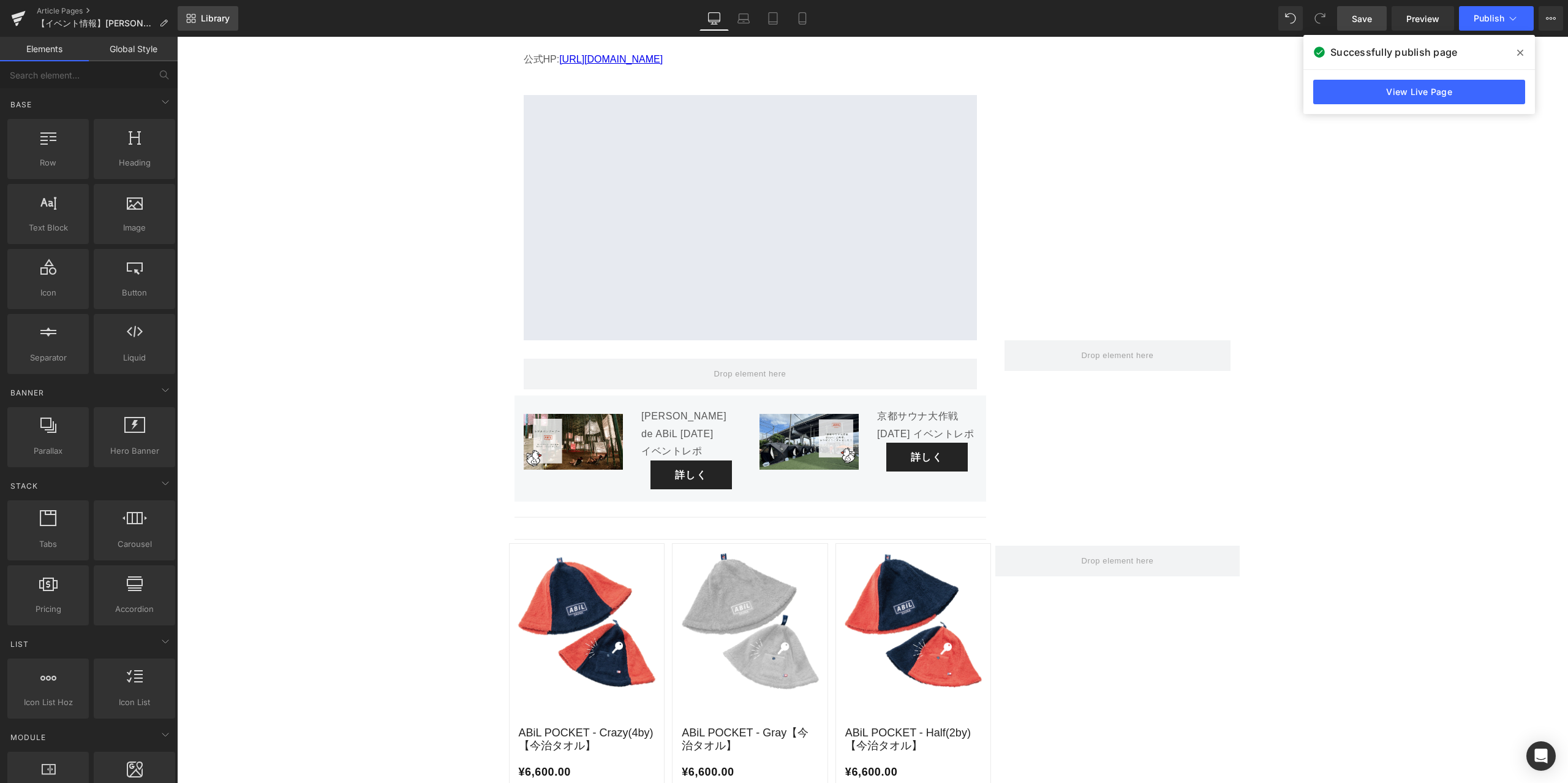
click at [219, 25] on link "Library" at bounding box center [208, 18] width 60 height 25
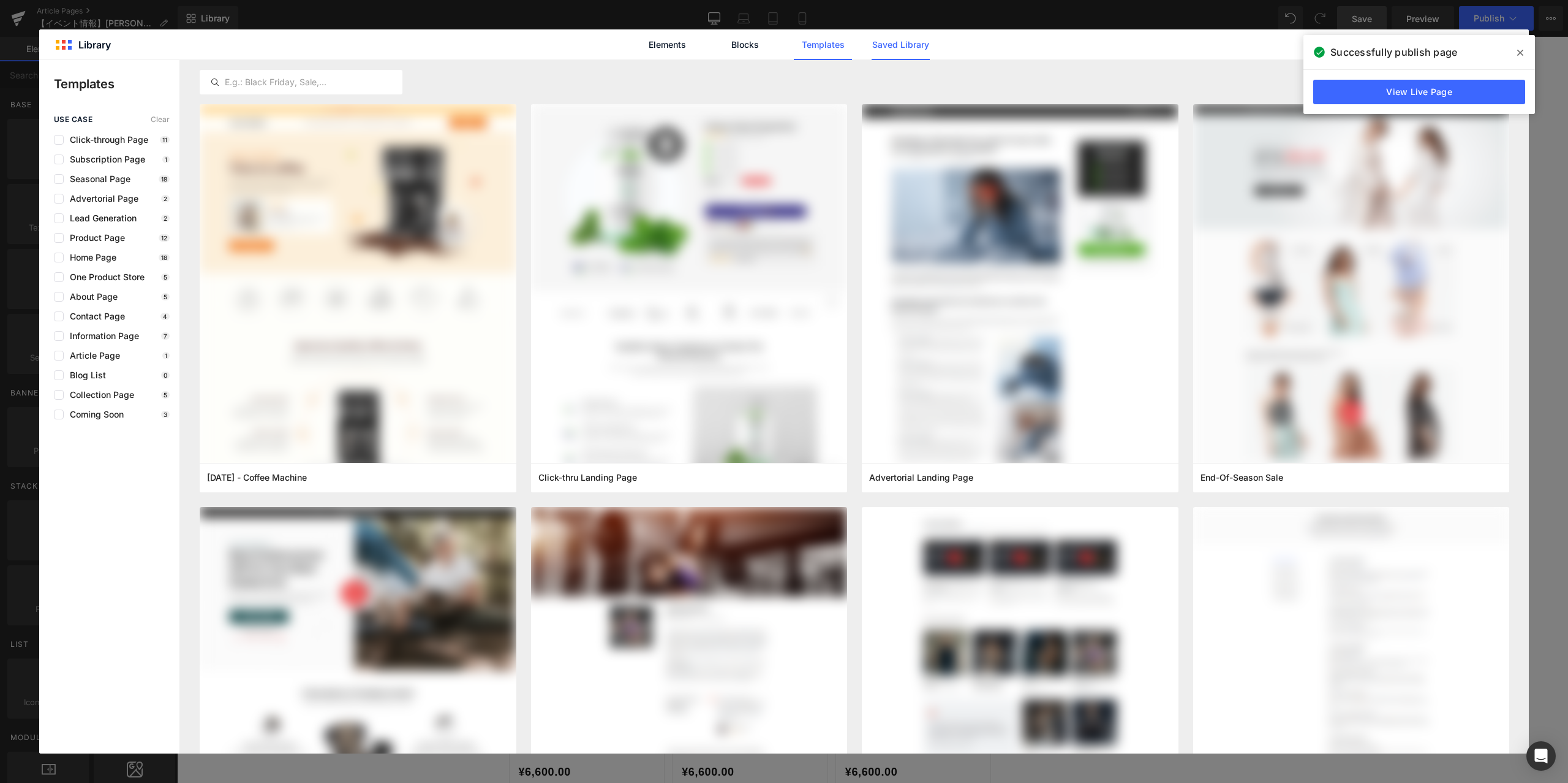
click at [0, 0] on link "Saved Library" at bounding box center [0, 0] width 0 height 0
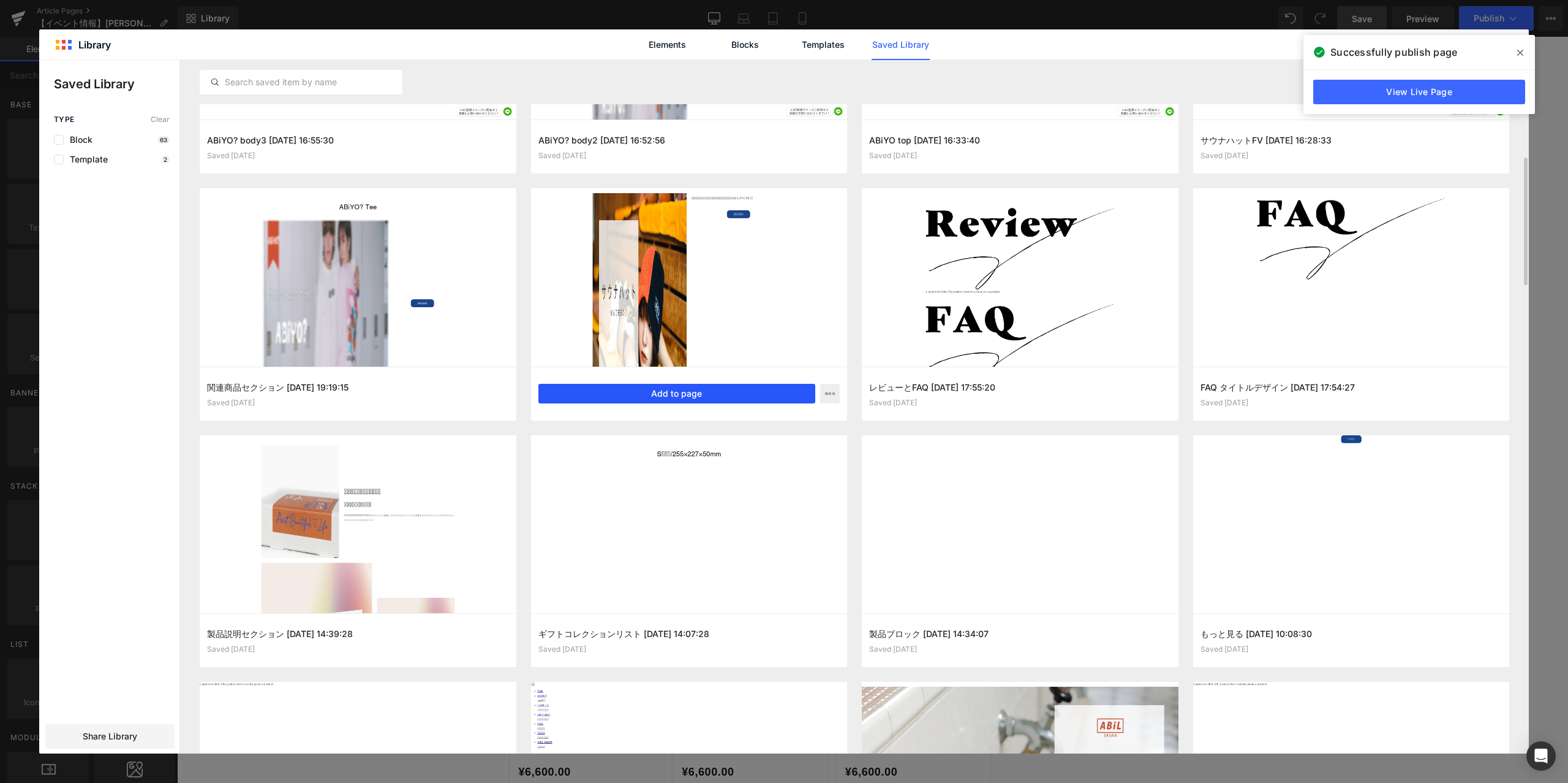
scroll to position [468, 0]
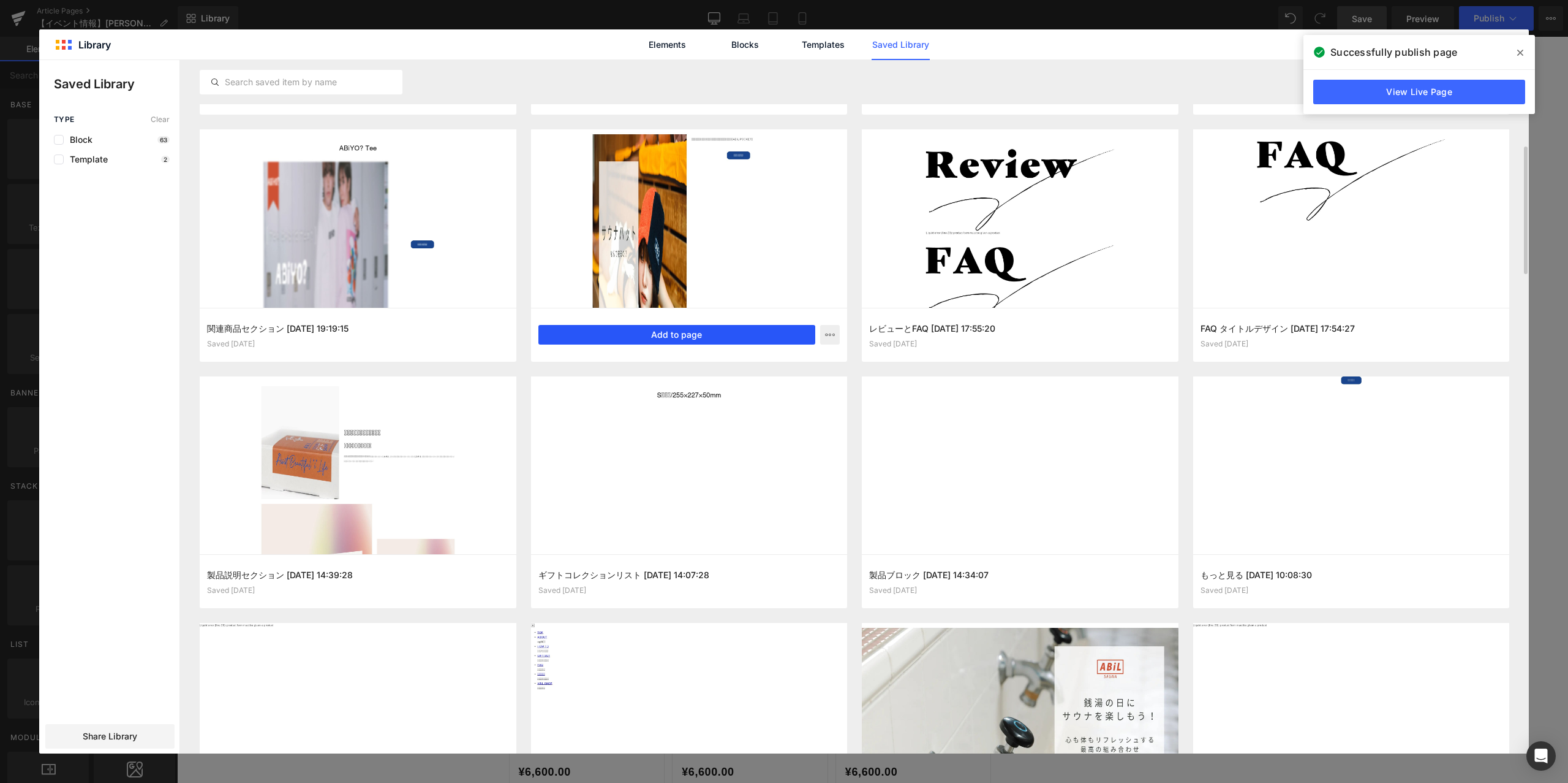
click at [683, 332] on button "Add to page" at bounding box center [677, 334] width 278 height 20
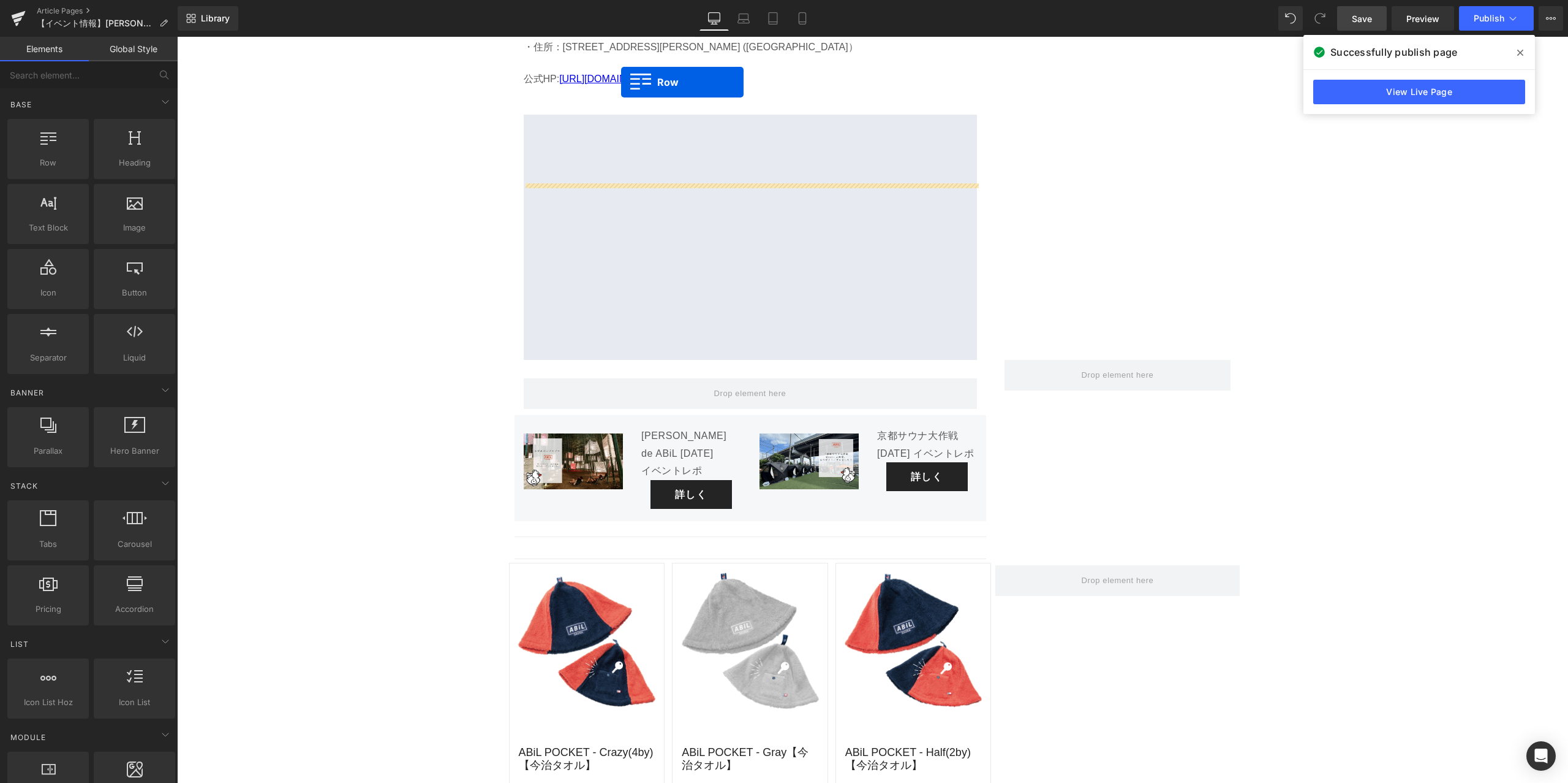
scroll to position [4651, 0]
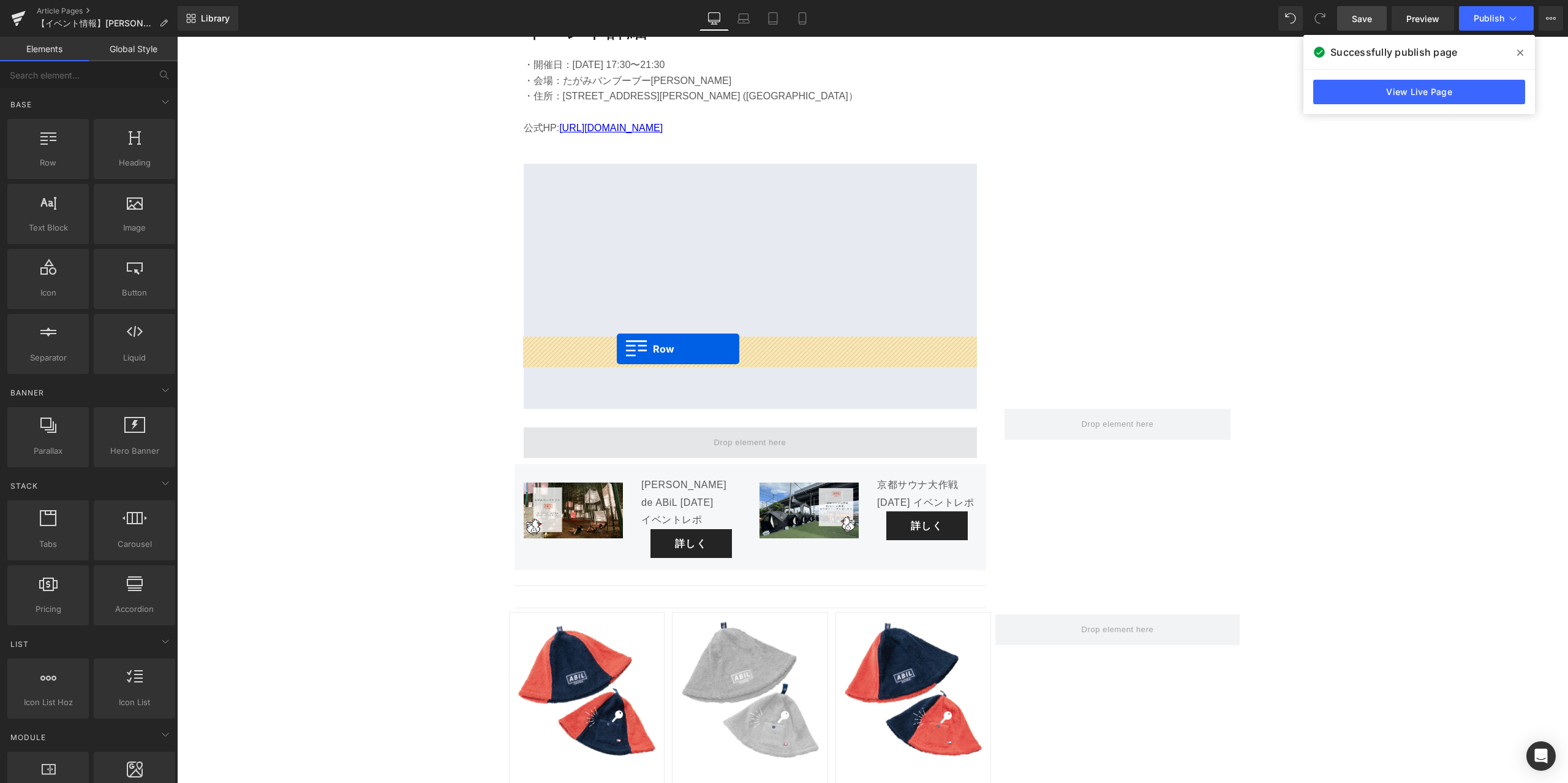
drag, startPoint x: 516, startPoint y: 437, endPoint x: 617, endPoint y: 349, distance: 134.0
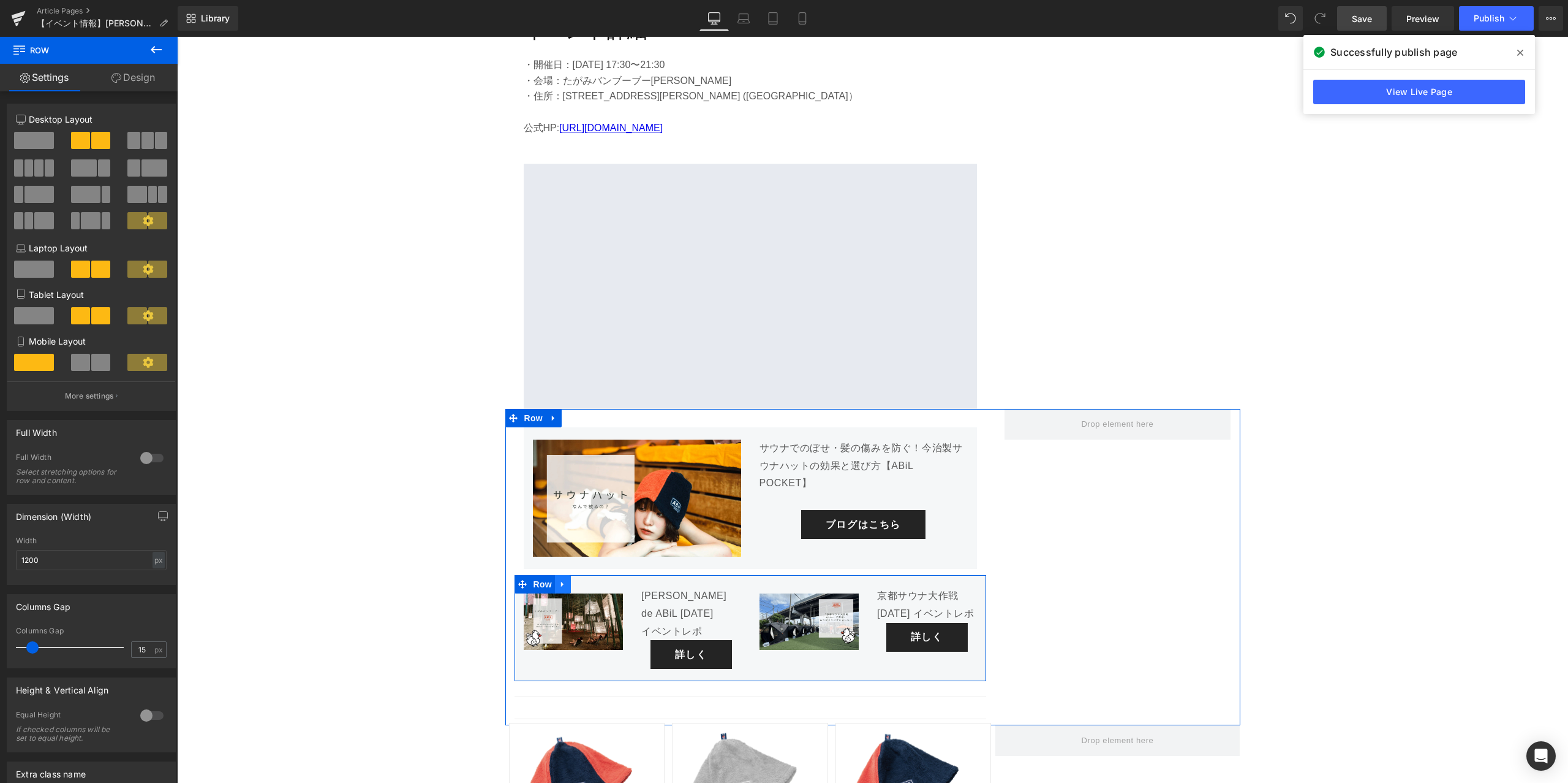
click at [562, 582] on icon at bounding box center [562, 585] width 2 height 6
click at [583, 580] on icon at bounding box center [579, 585] width 9 height 9
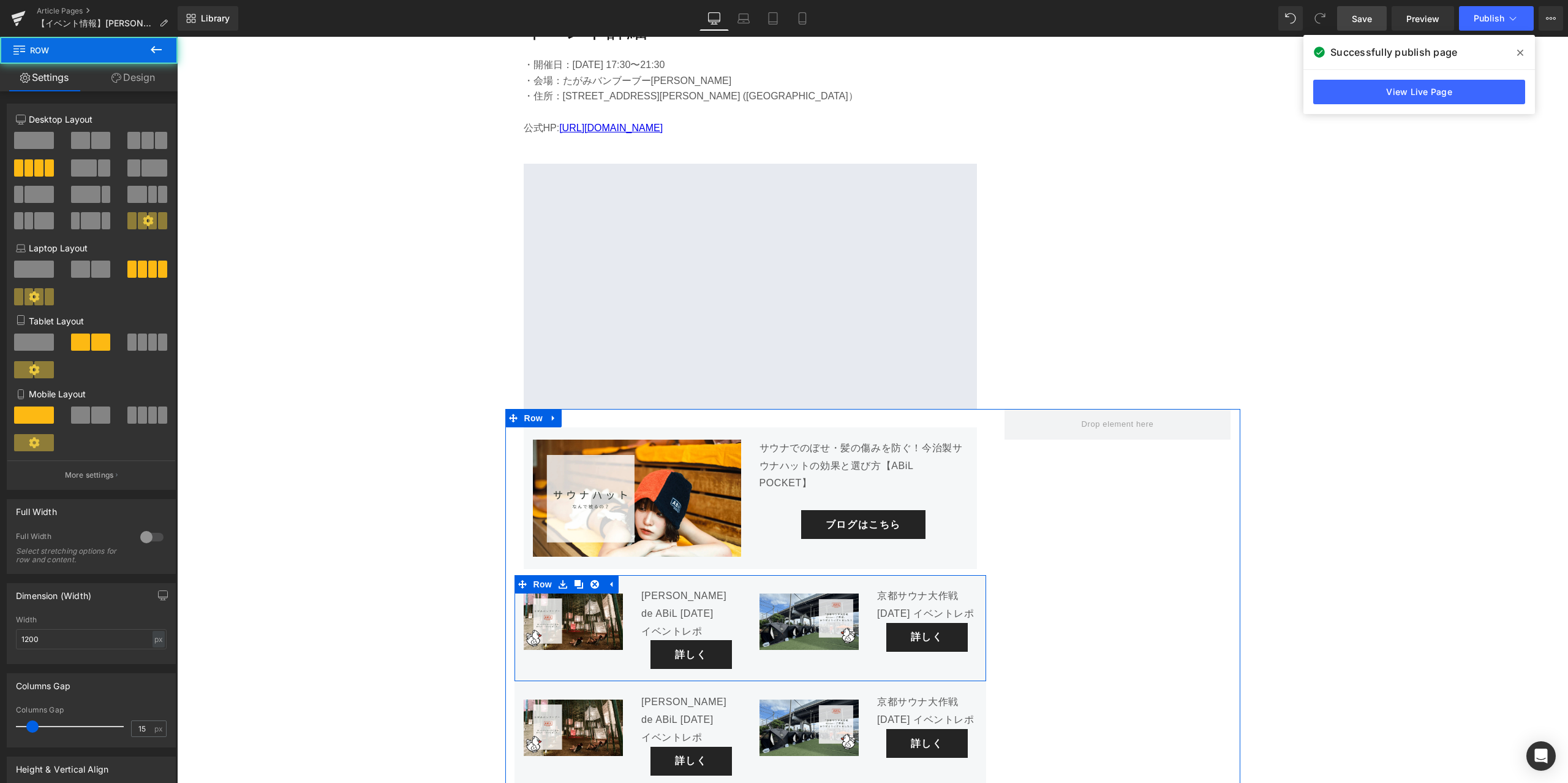
click at [634, 587] on div "[PERSON_NAME] de ABiL [DATE] イベントレポ Text Block 詳しく Button" at bounding box center [691, 628] width 118 height 81
click at [958, 603] on icon at bounding box center [959, 605] width 2 height 4
click at [521, 580] on icon at bounding box center [522, 585] width 9 height 9
click at [85, 143] on span at bounding box center [81, 140] width 19 height 17
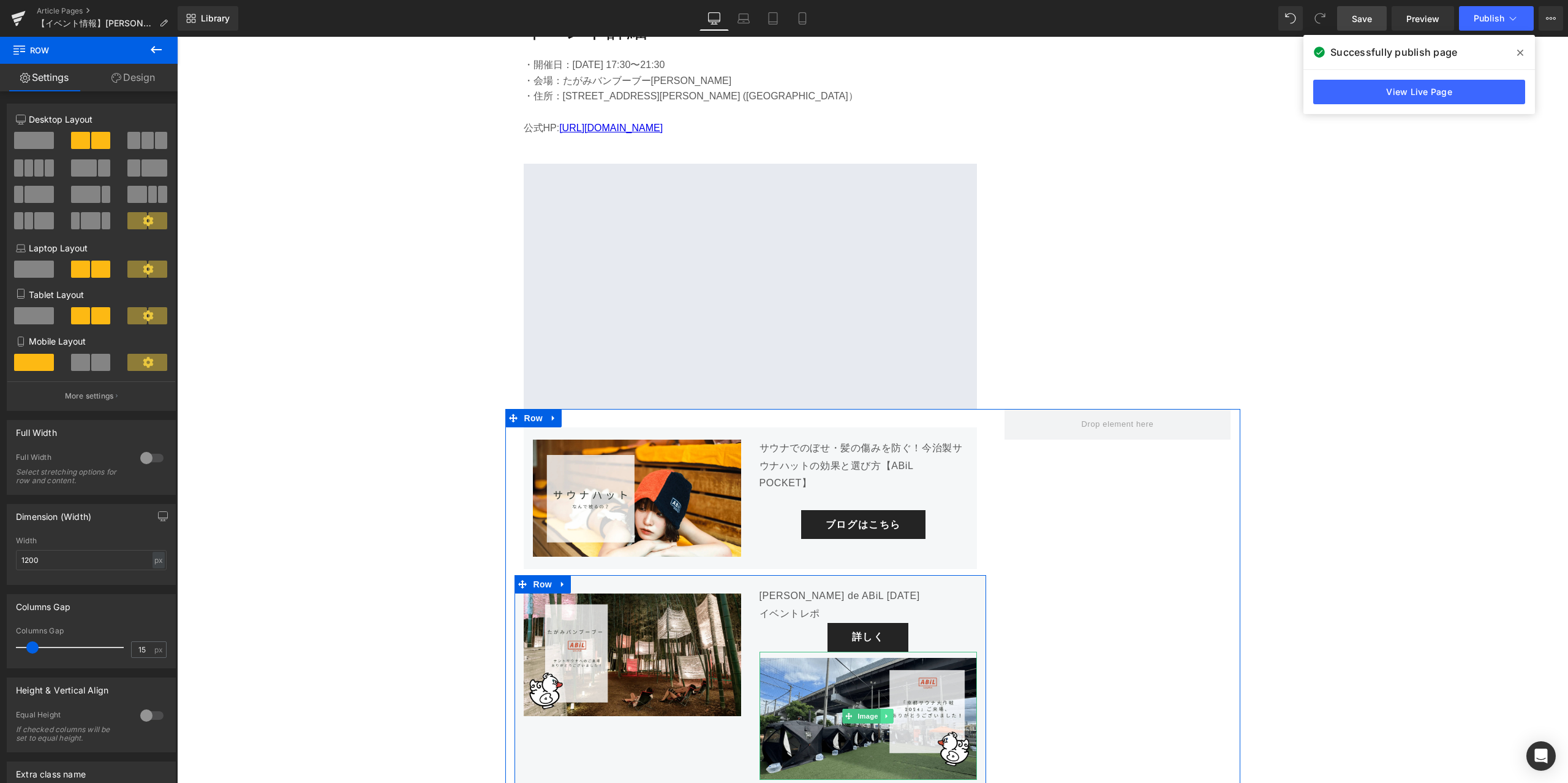
click at [892, 709] on link at bounding box center [887, 716] width 13 height 15
click at [892, 712] on icon at bounding box center [893, 715] width 7 height 7
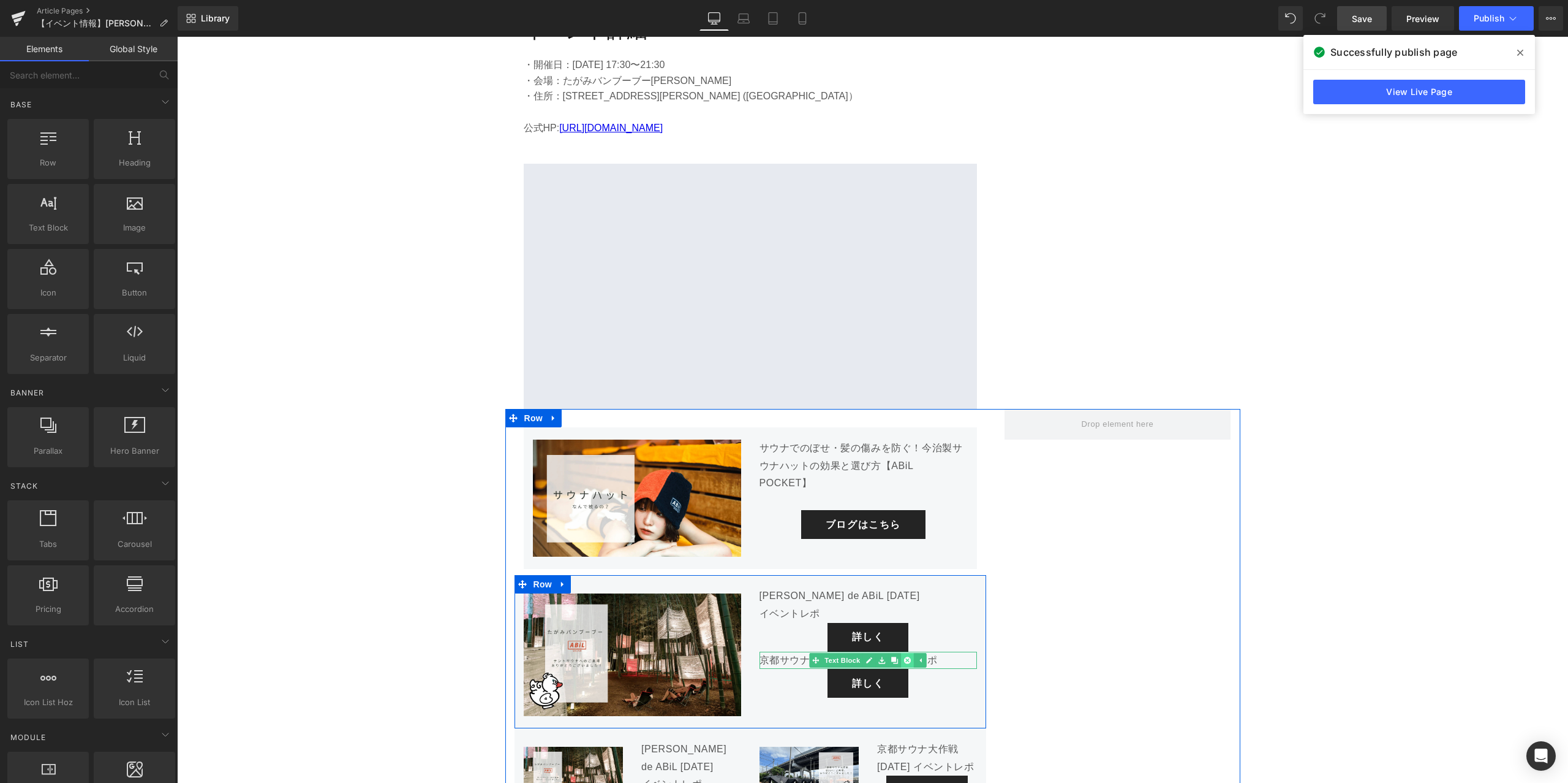
click at [908, 656] on icon at bounding box center [907, 660] width 7 height 7
click at [890, 662] on icon at bounding box center [888, 666] width 7 height 7
click at [892, 662] on icon at bounding box center [894, 665] width 7 height 7
click at [838, 598] on span at bounding box center [836, 605] width 13 height 15
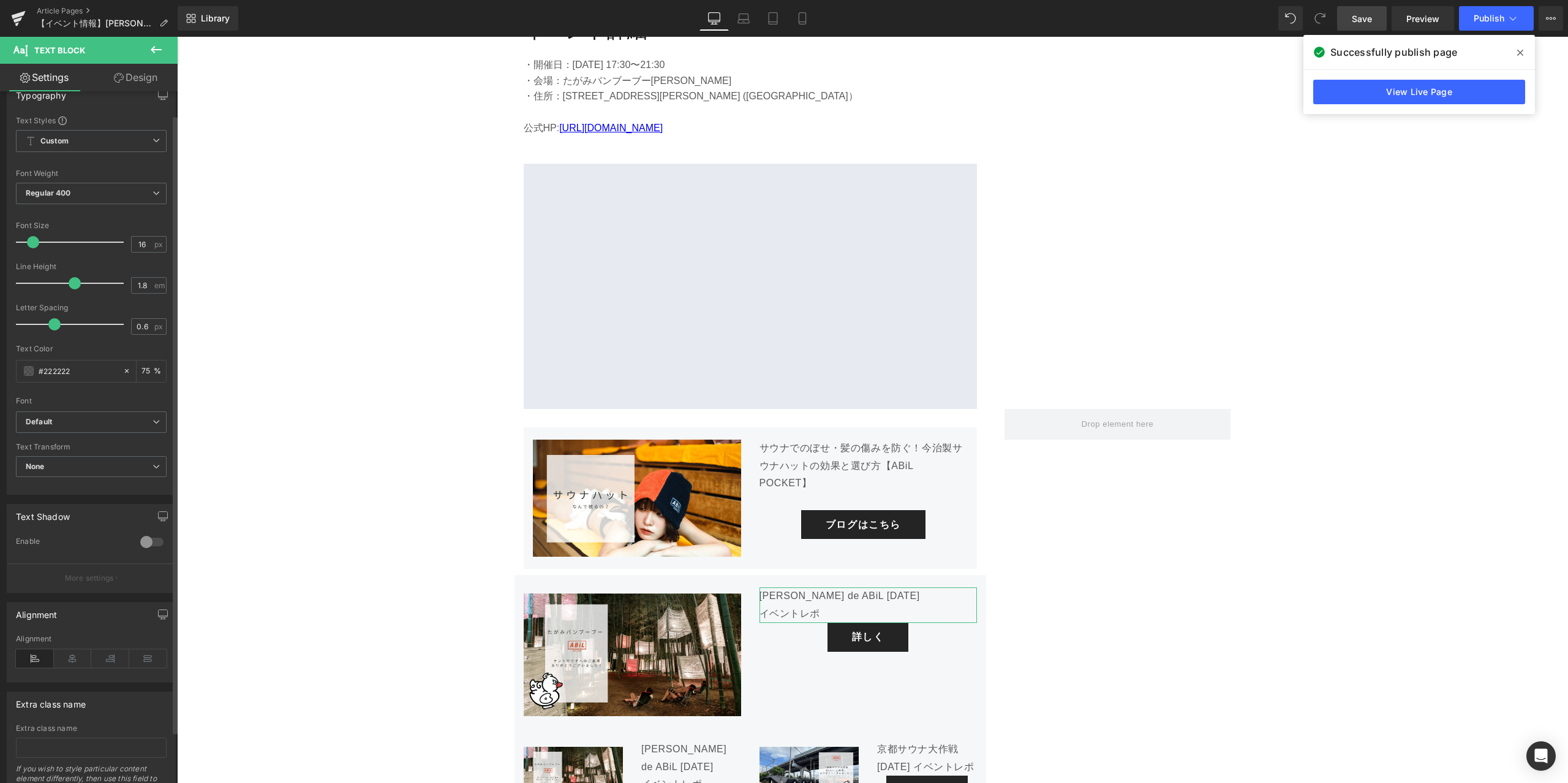
scroll to position [25, 0]
click at [71, 649] on icon at bounding box center [73, 653] width 38 height 18
click at [852, 630] on span at bounding box center [848, 637] width 13 height 15
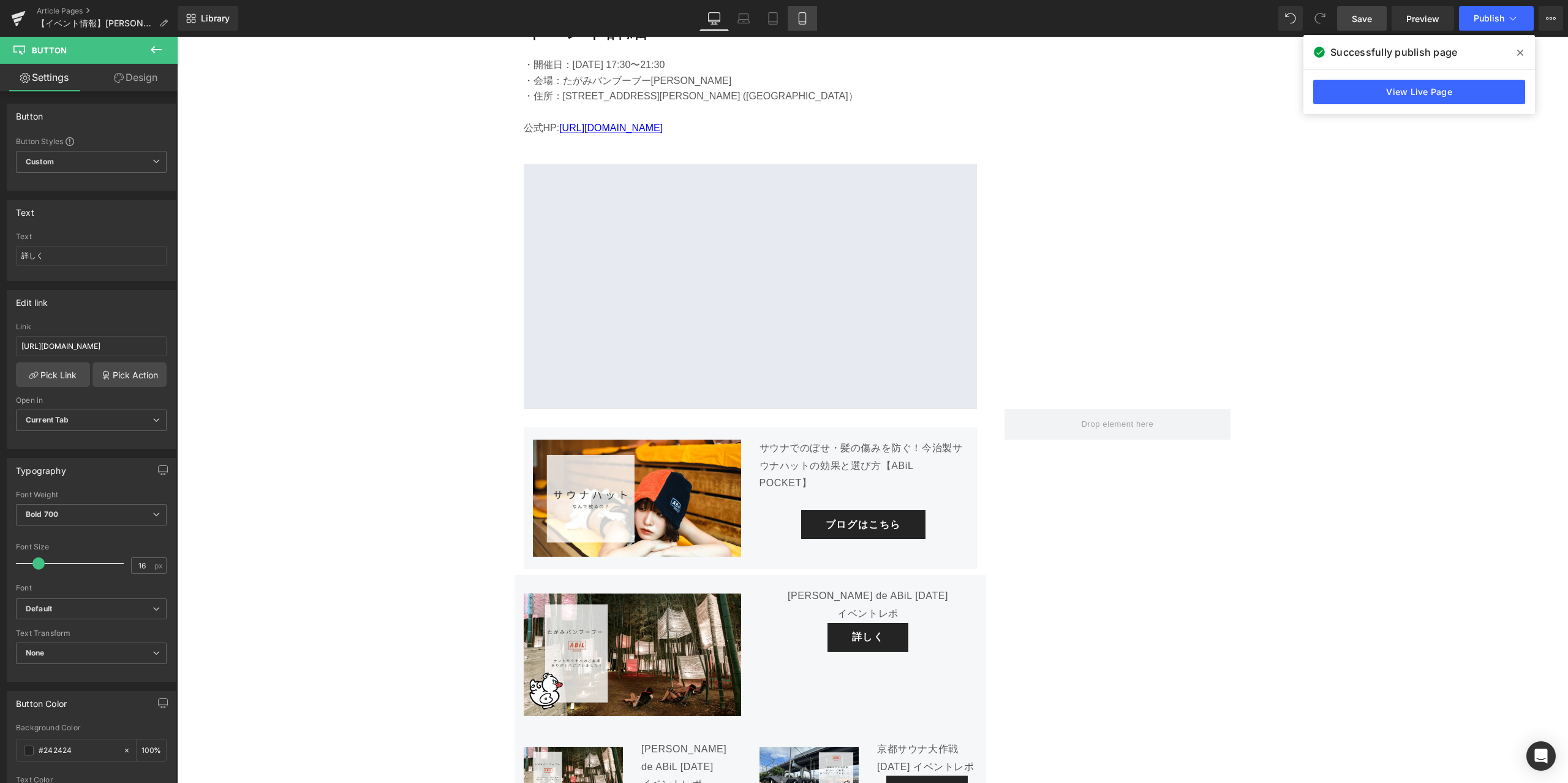
click at [806, 21] on icon at bounding box center [801, 19] width 7 height 12
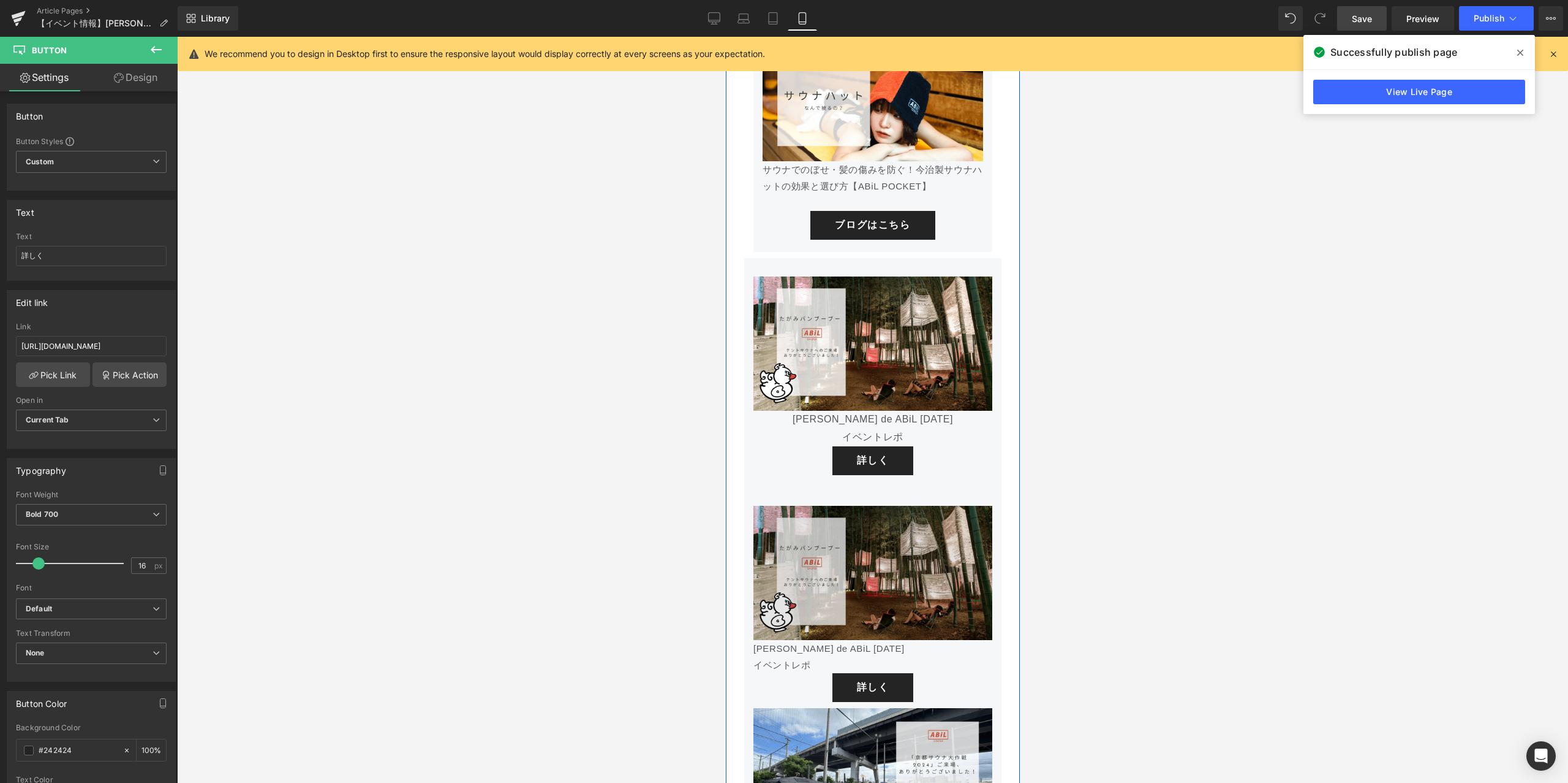
scroll to position [4355, 0]
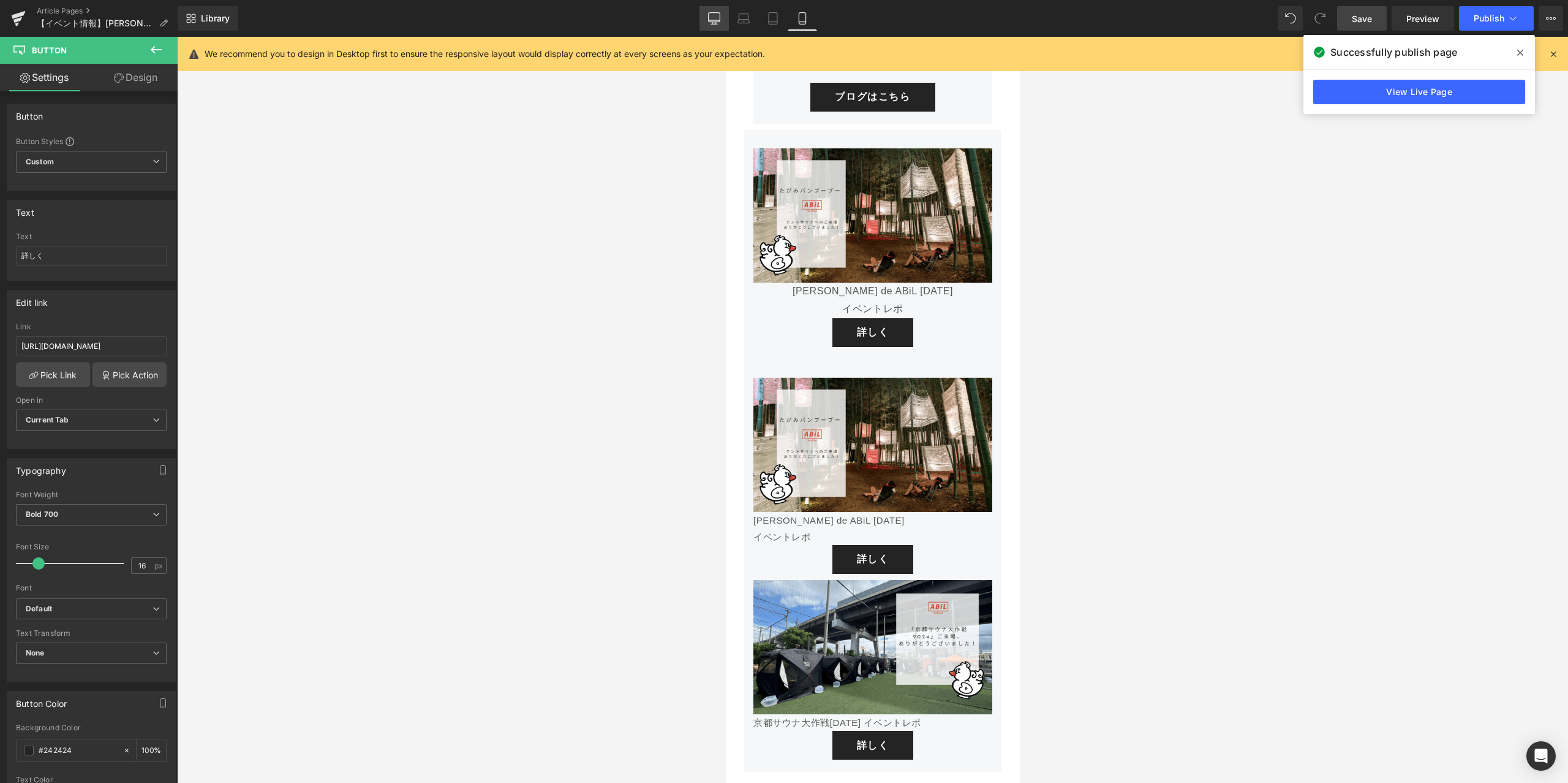
click at [716, 25] on link "Desktop" at bounding box center [714, 18] width 29 height 25
type input "100"
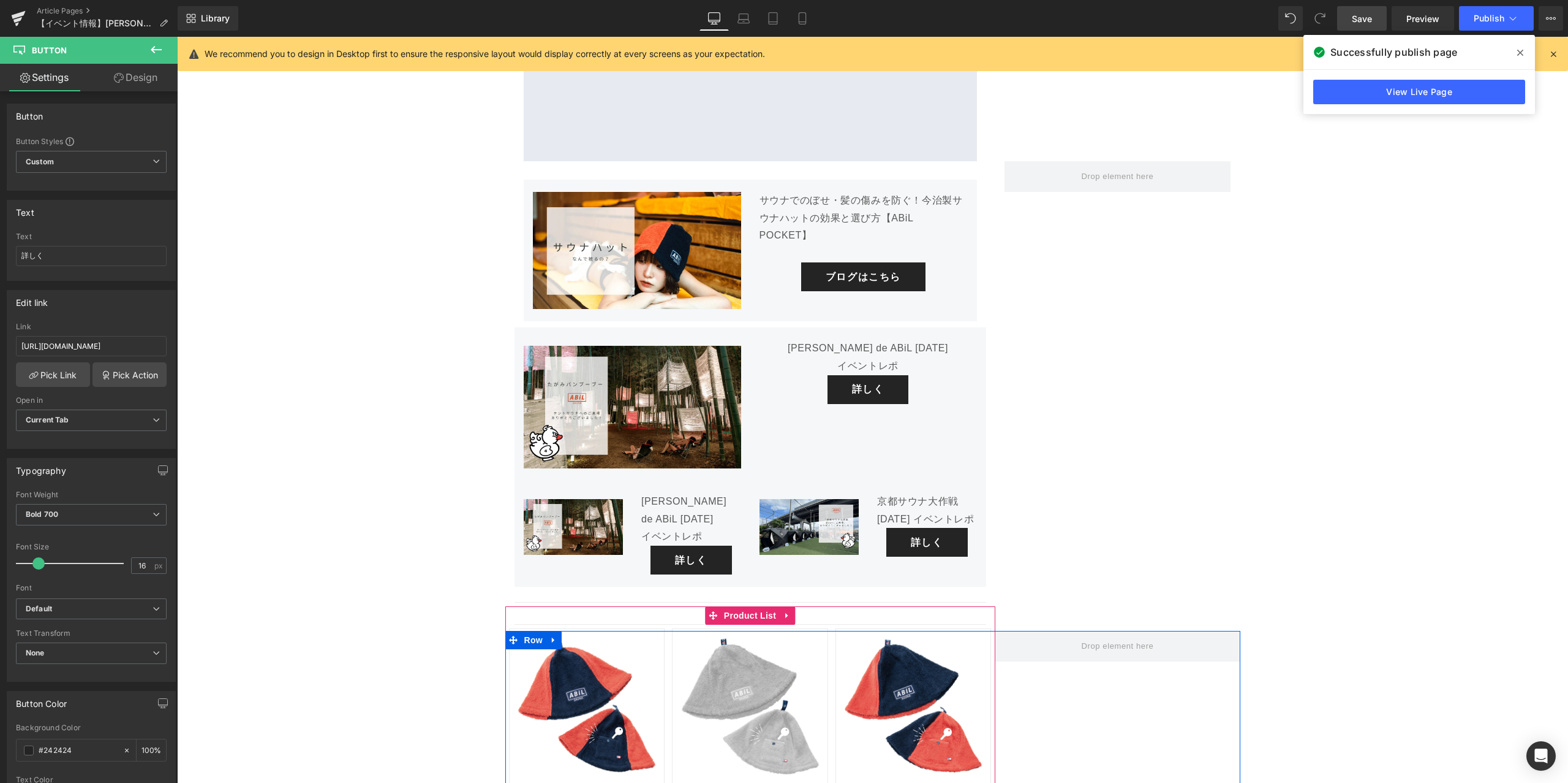
scroll to position [4858, 0]
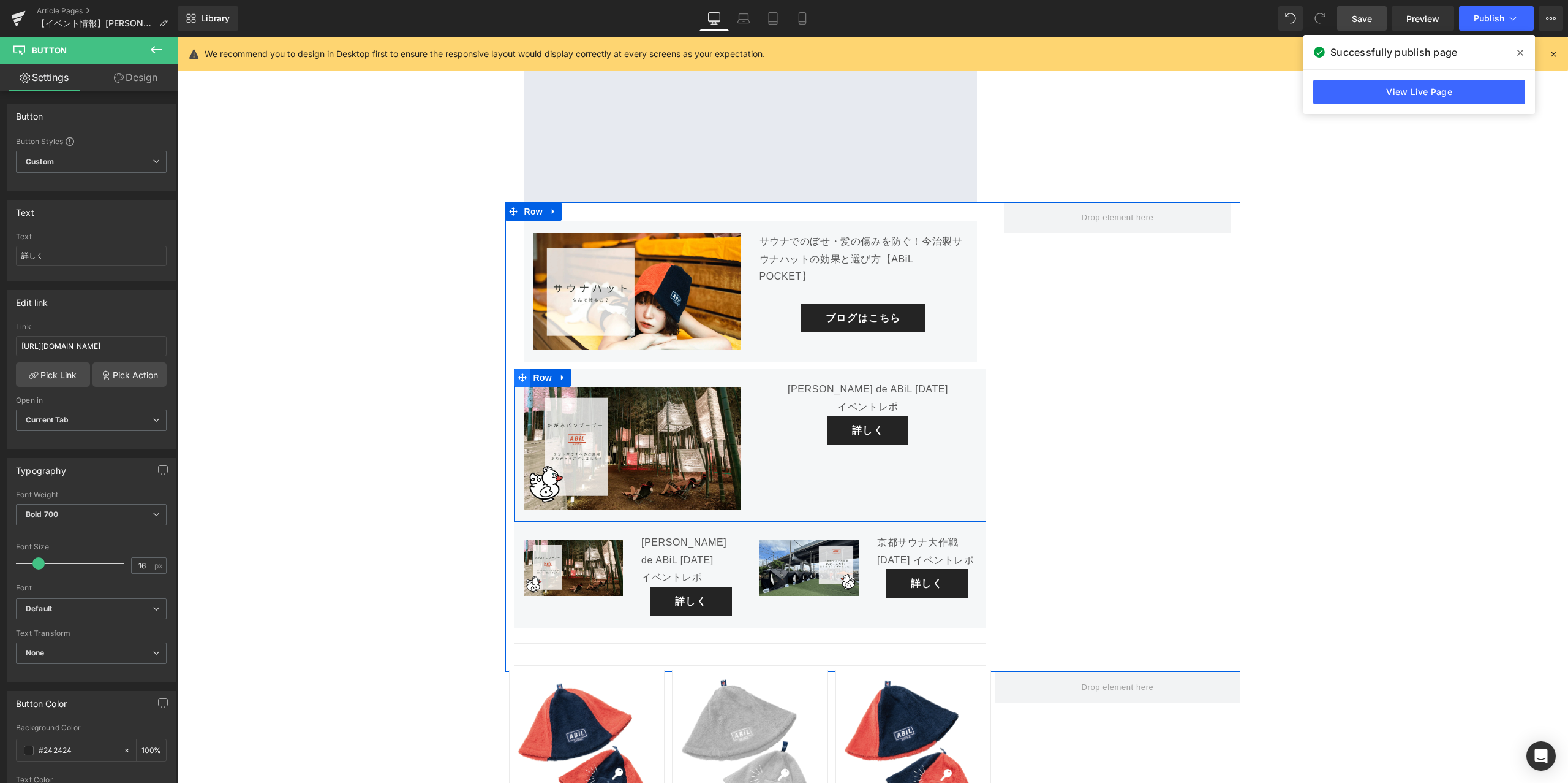
click at [528, 369] on span at bounding box center [522, 377] width 16 height 18
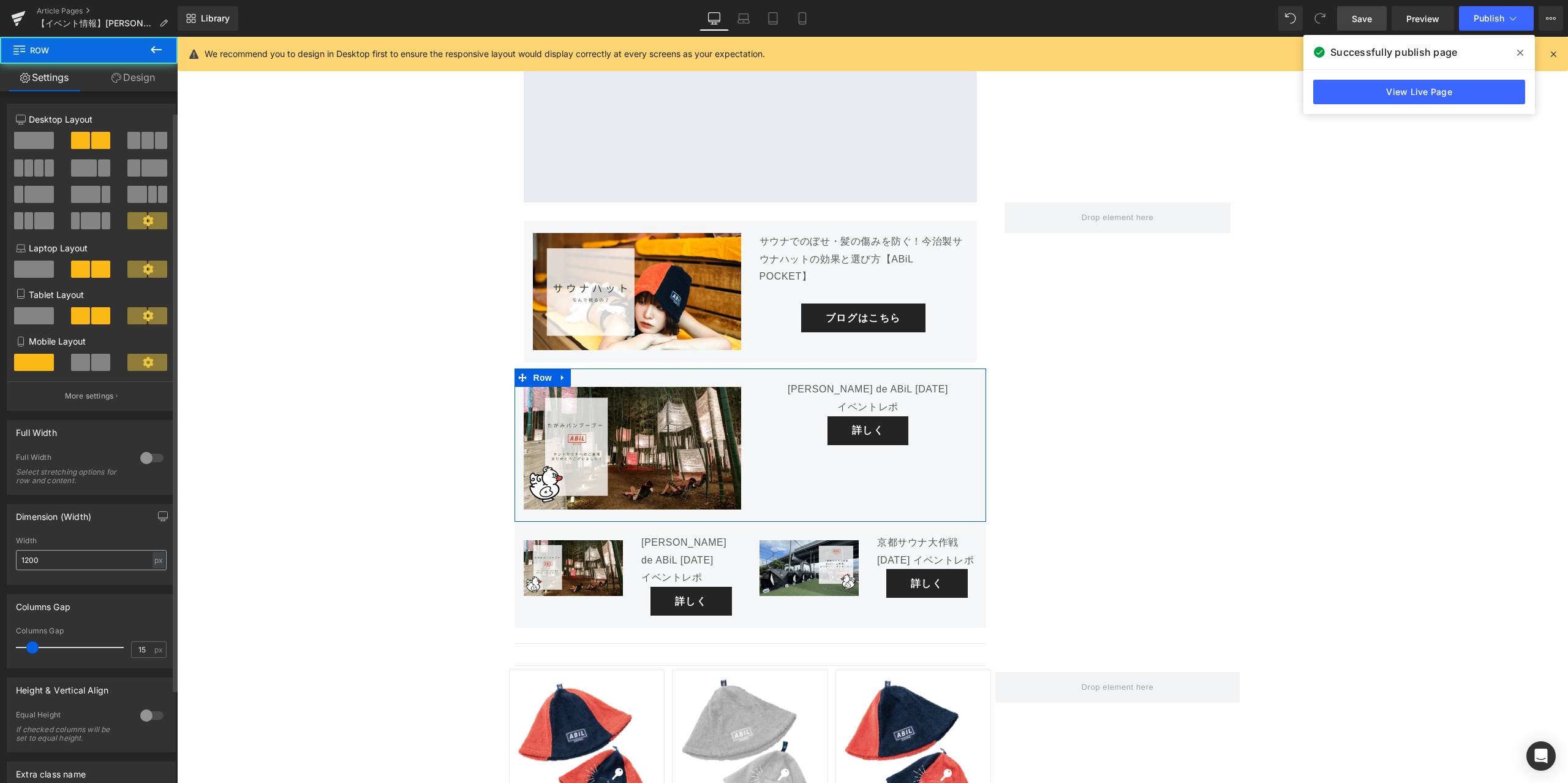
scroll to position [134, 0]
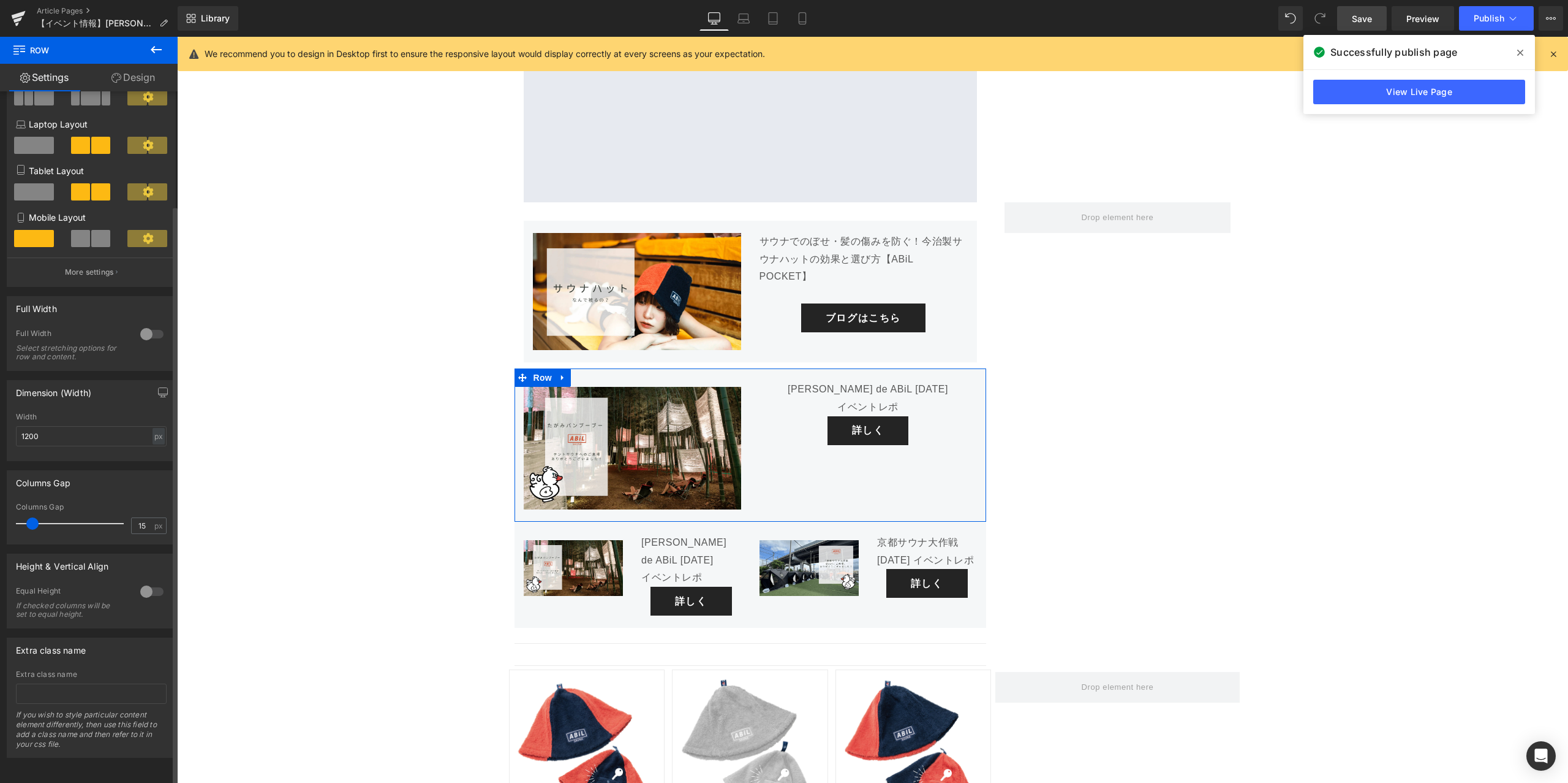
click at [142, 582] on div at bounding box center [152, 591] width 29 height 20
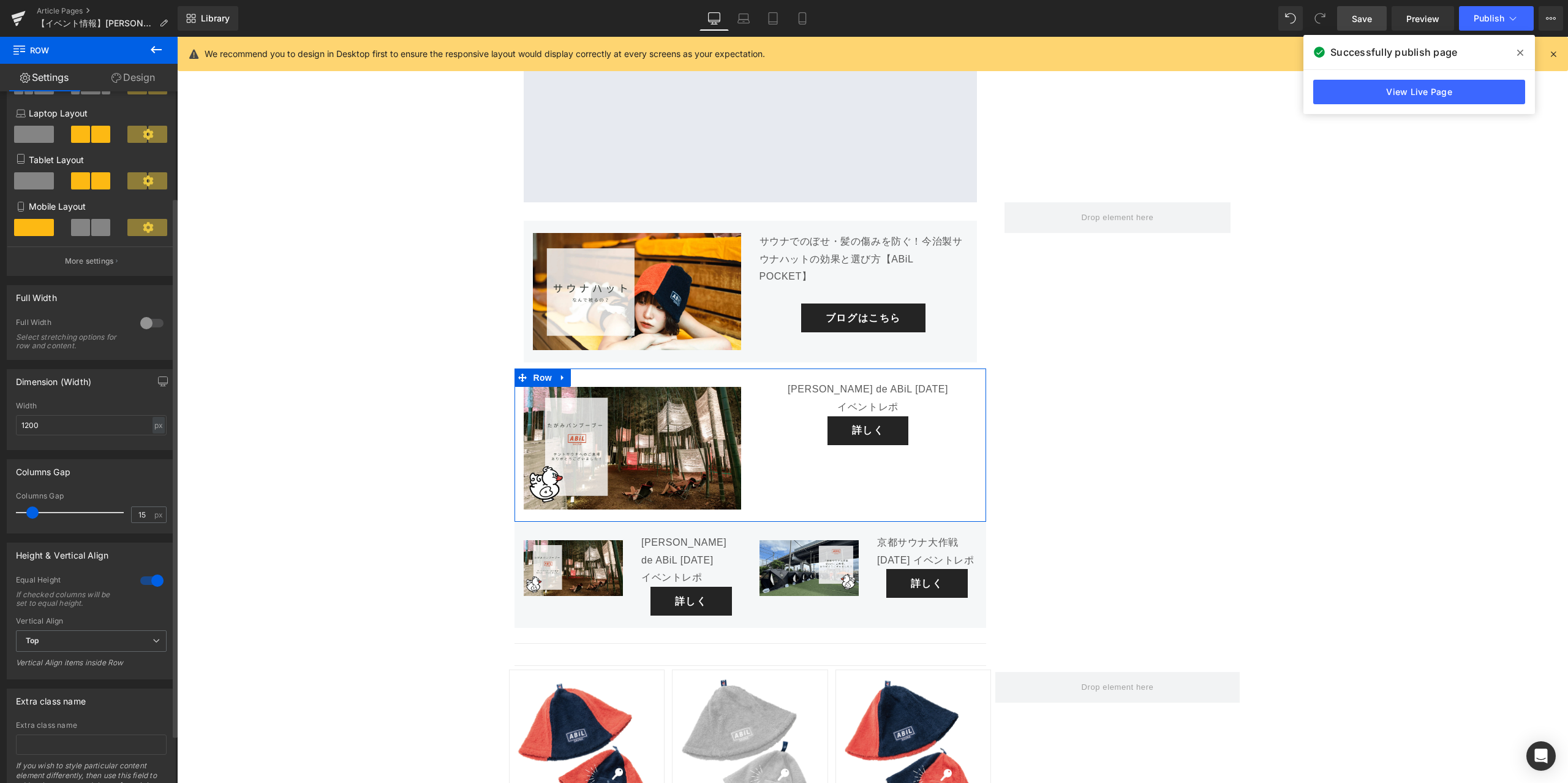
click at [142, 582] on div at bounding box center [152, 580] width 29 height 20
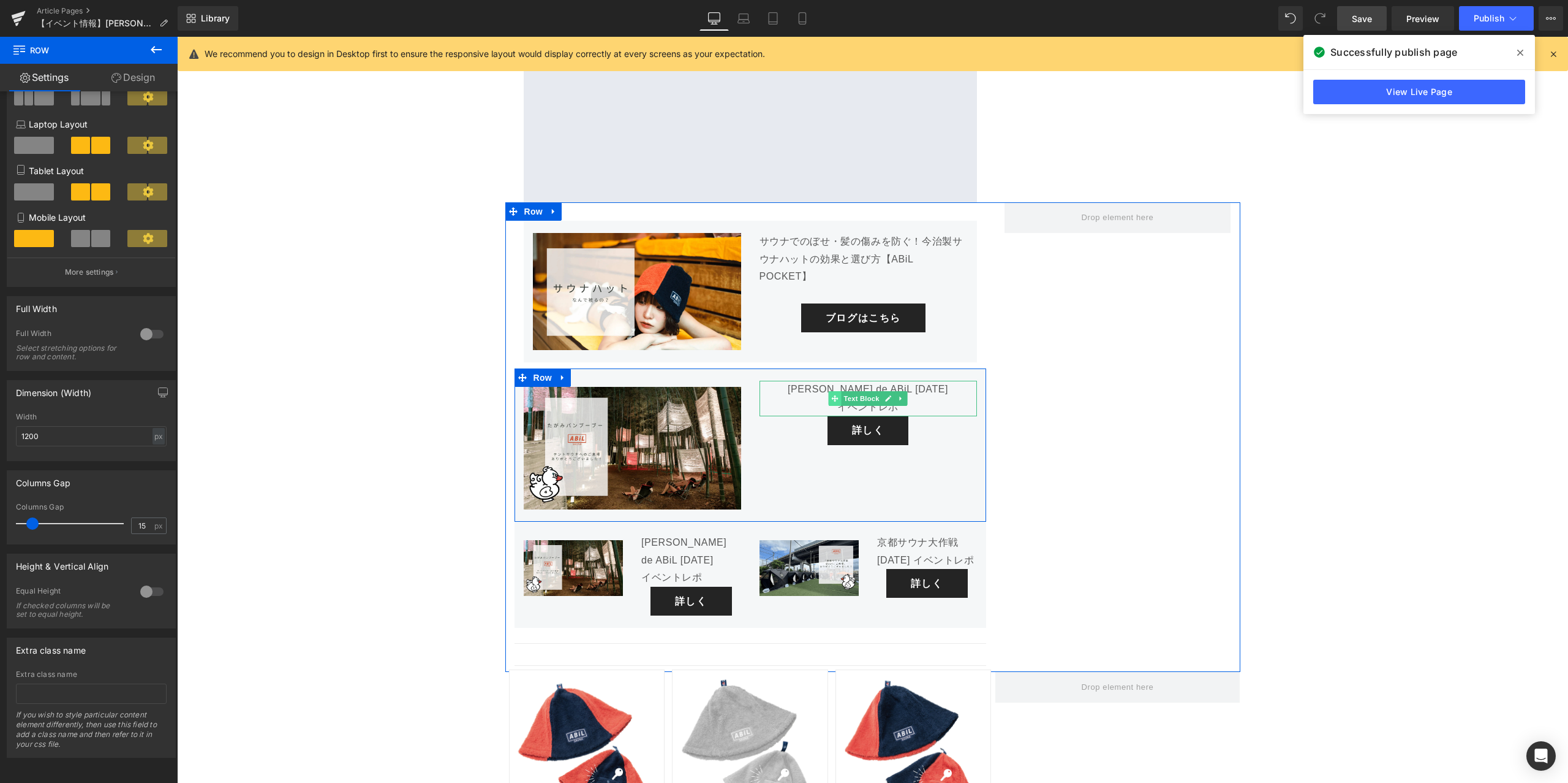
click at [837, 391] on span at bounding box center [836, 398] width 13 height 15
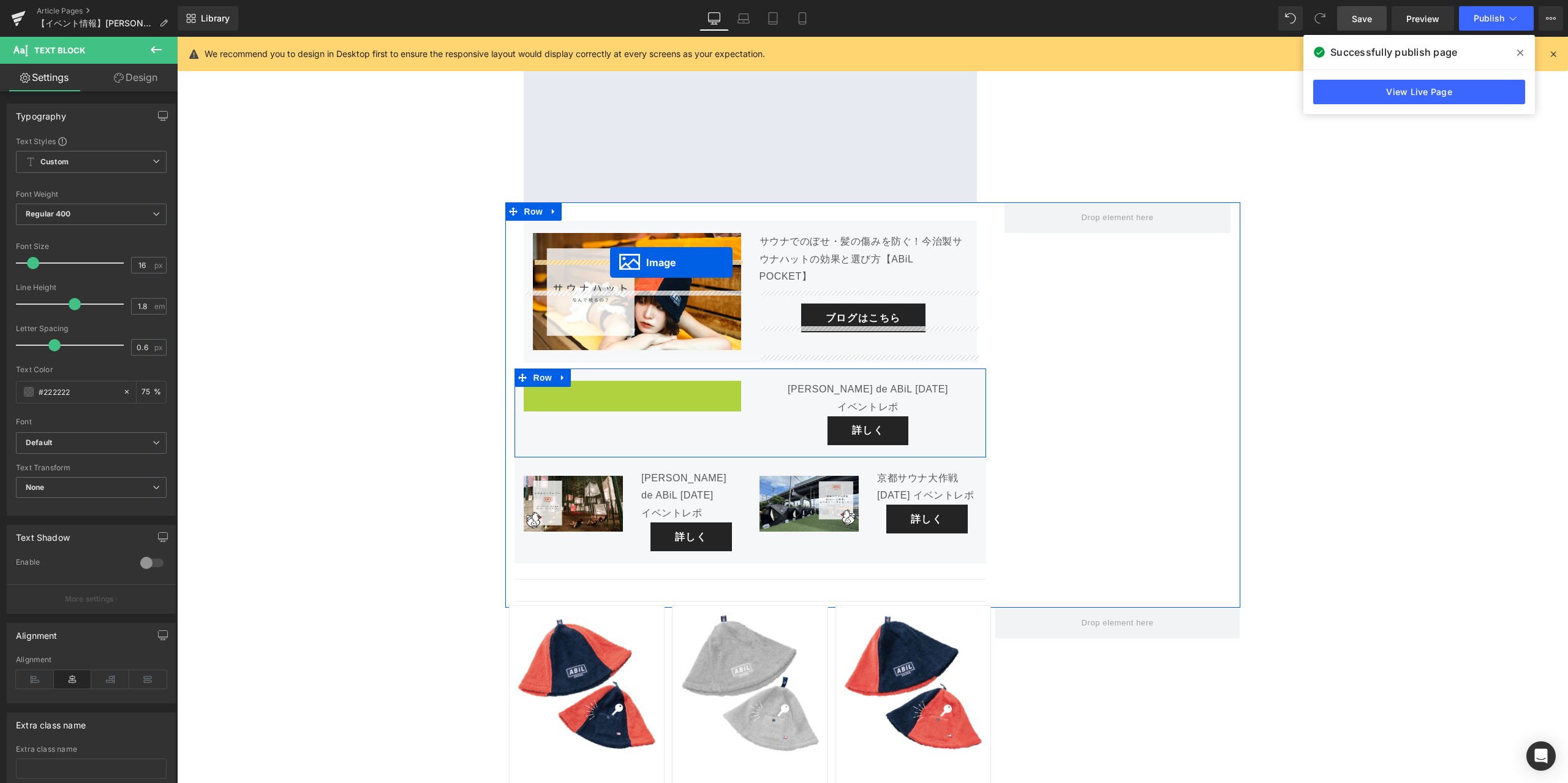
drag, startPoint x: 614, startPoint y: 351, endPoint x: 610, endPoint y: 262, distance: 89.1
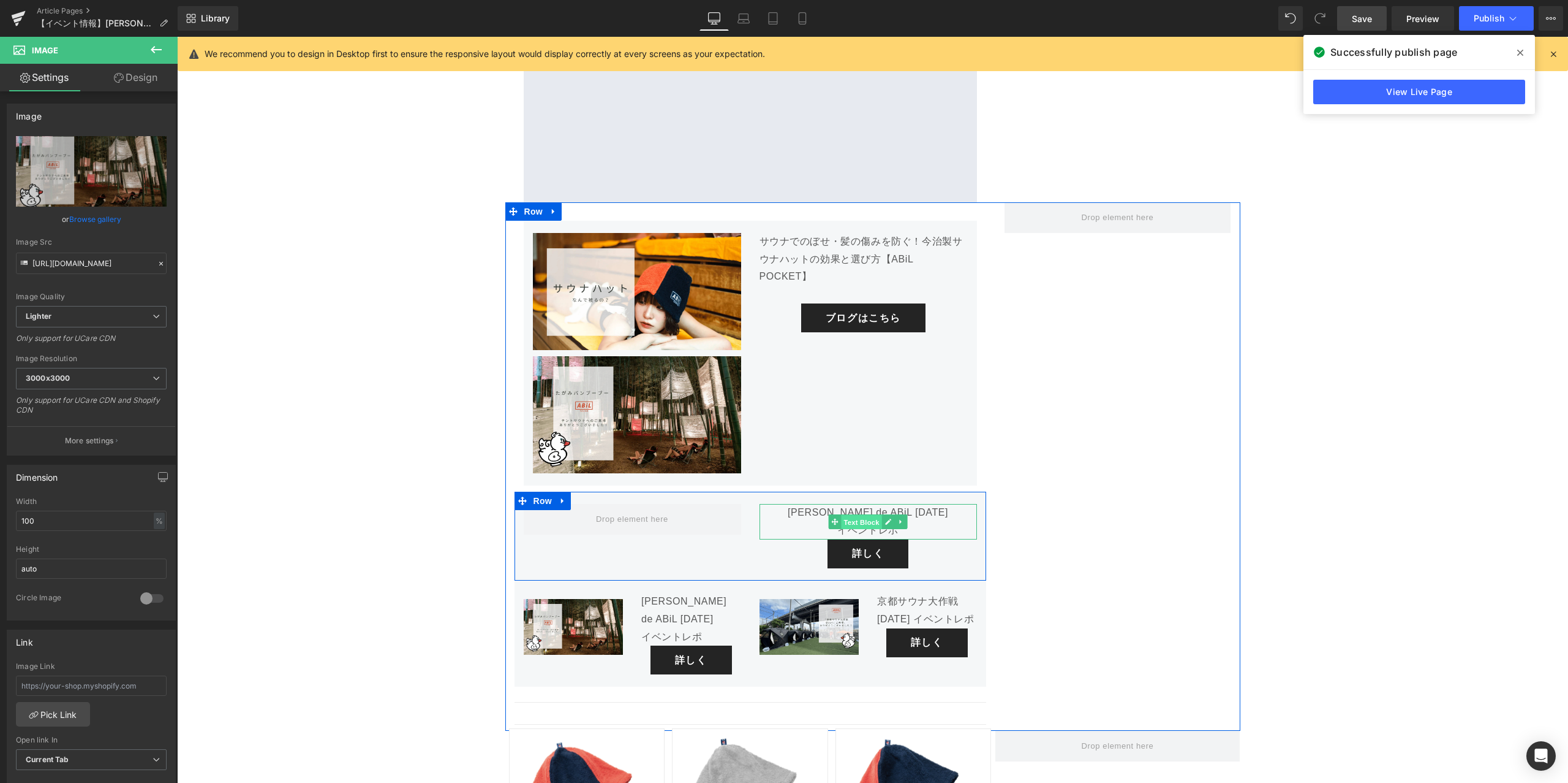
click at [873, 515] on span "Text Block" at bounding box center [862, 522] width 41 height 15
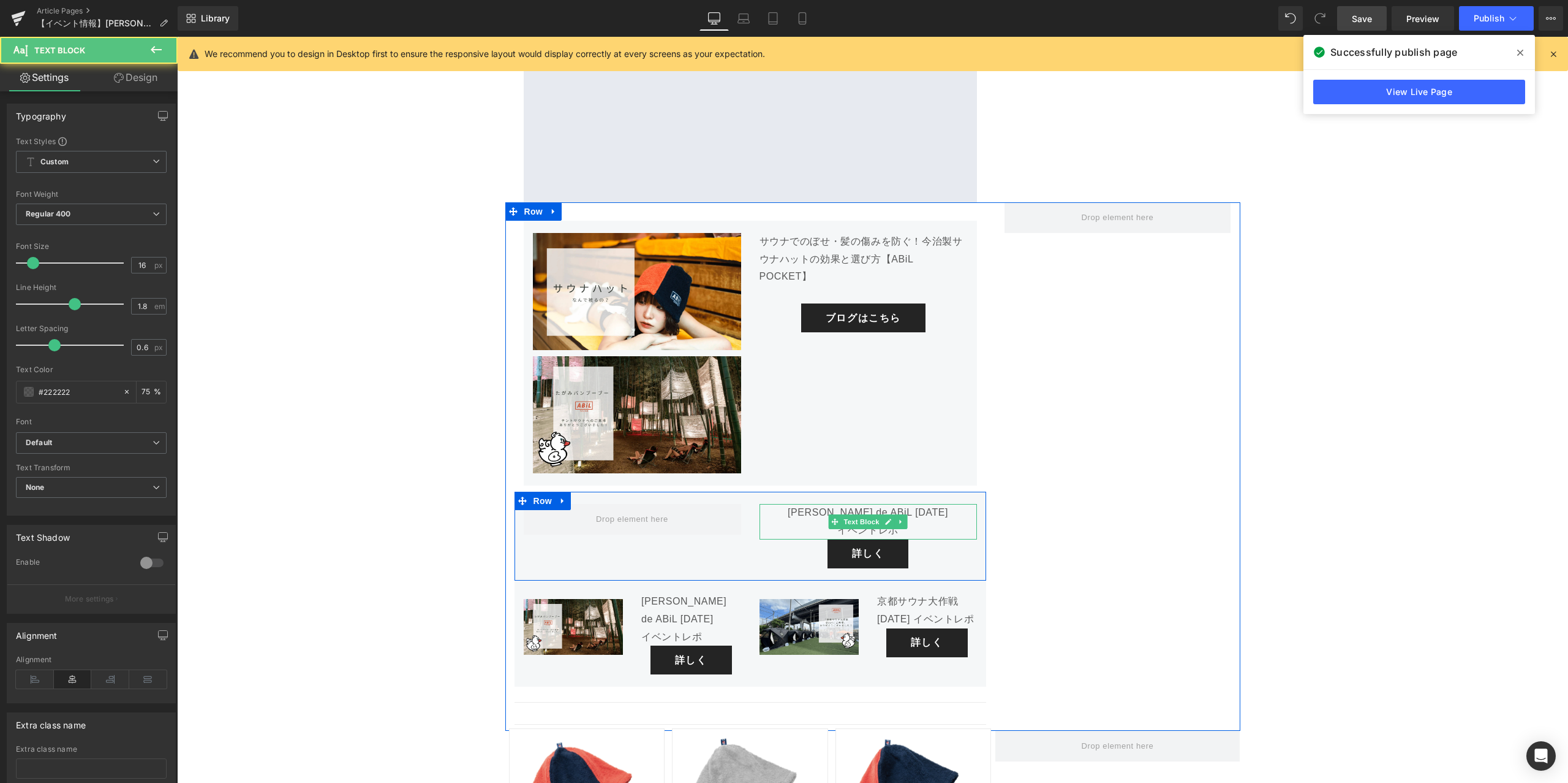
click at [925, 521] on p "イベントレポ" at bounding box center [868, 530] width 217 height 17
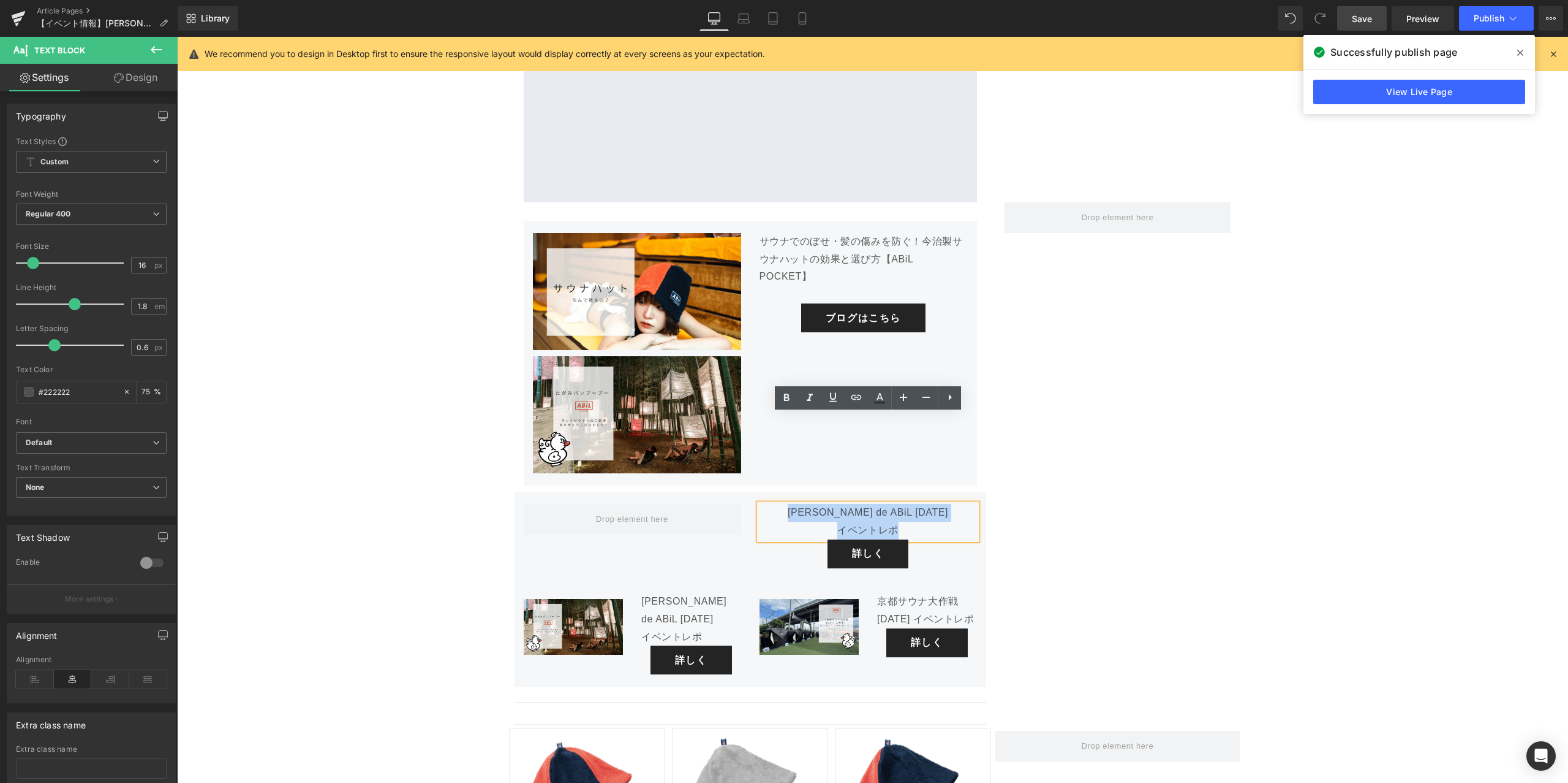
drag, startPoint x: 912, startPoint y: 442, endPoint x: 819, endPoint y: 424, distance: 94.7
click at [819, 504] on div "[PERSON_NAME] de ABiL [DATE] イベントレポ" at bounding box center [868, 521] width 217 height 36
copy div "[PERSON_NAME] de ABiL [DATE] イベントレポ"
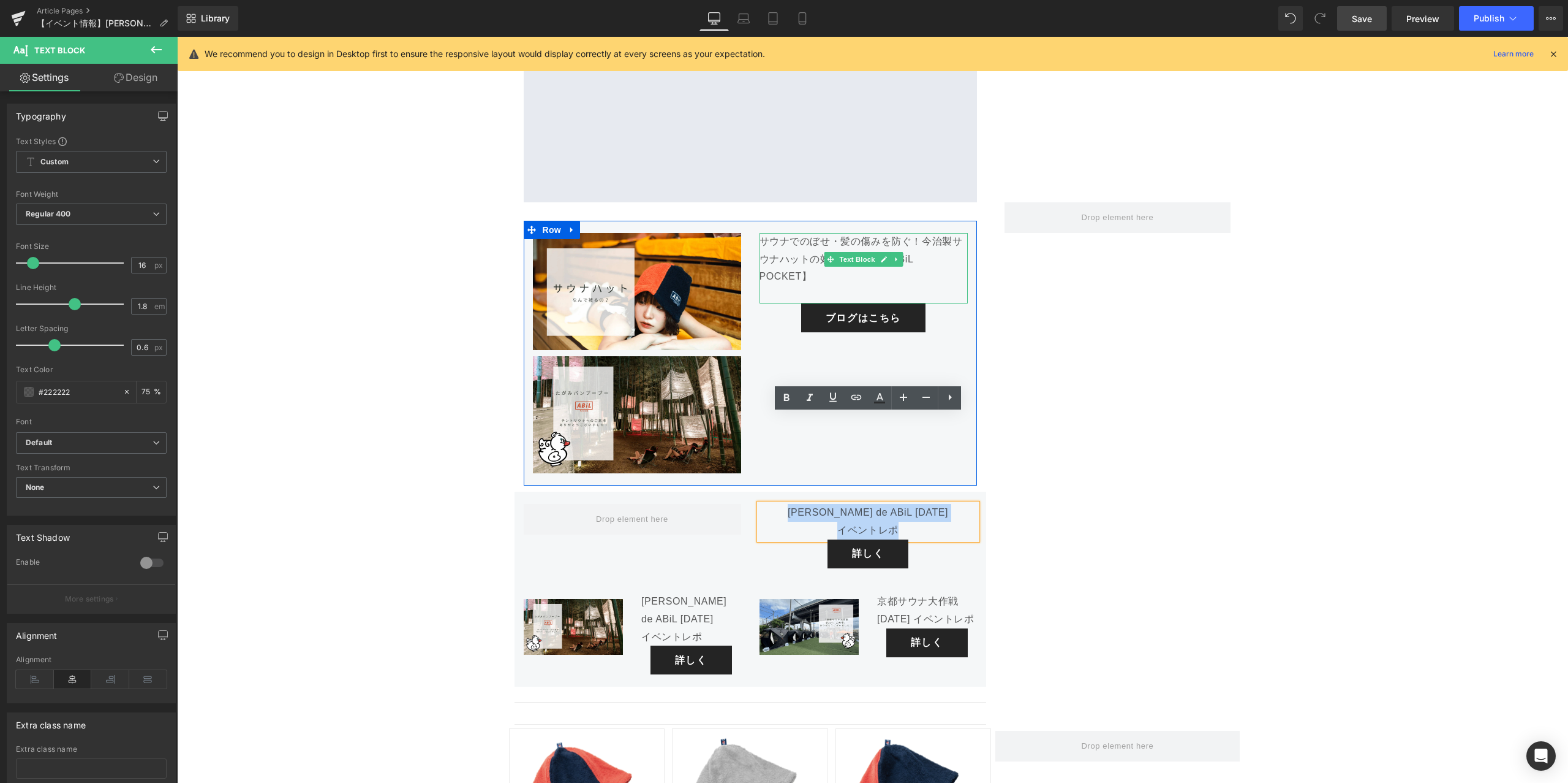
click at [807, 233] on p "サウナでのぼせ・髪の傷みを防ぐ！今治製サウナハットの効果と選び方【ABiL POCKET】" at bounding box center [863, 259] width 209 height 53
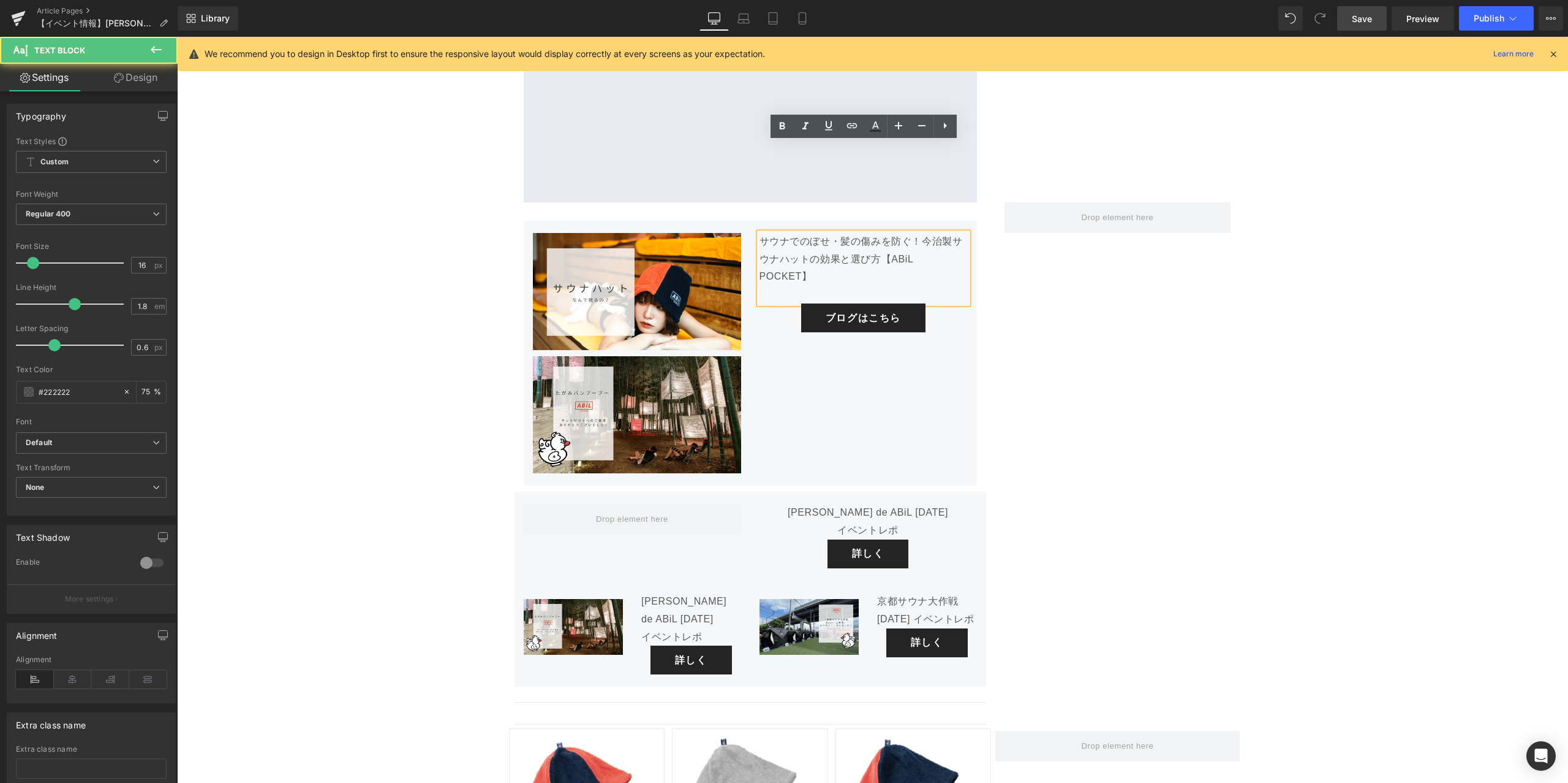
click at [807, 233] on p "サウナでのぼせ・髪の傷みを防ぐ！今治製サウナハットの効果と選び方【ABiL POCKET】" at bounding box center [863, 259] width 209 height 53
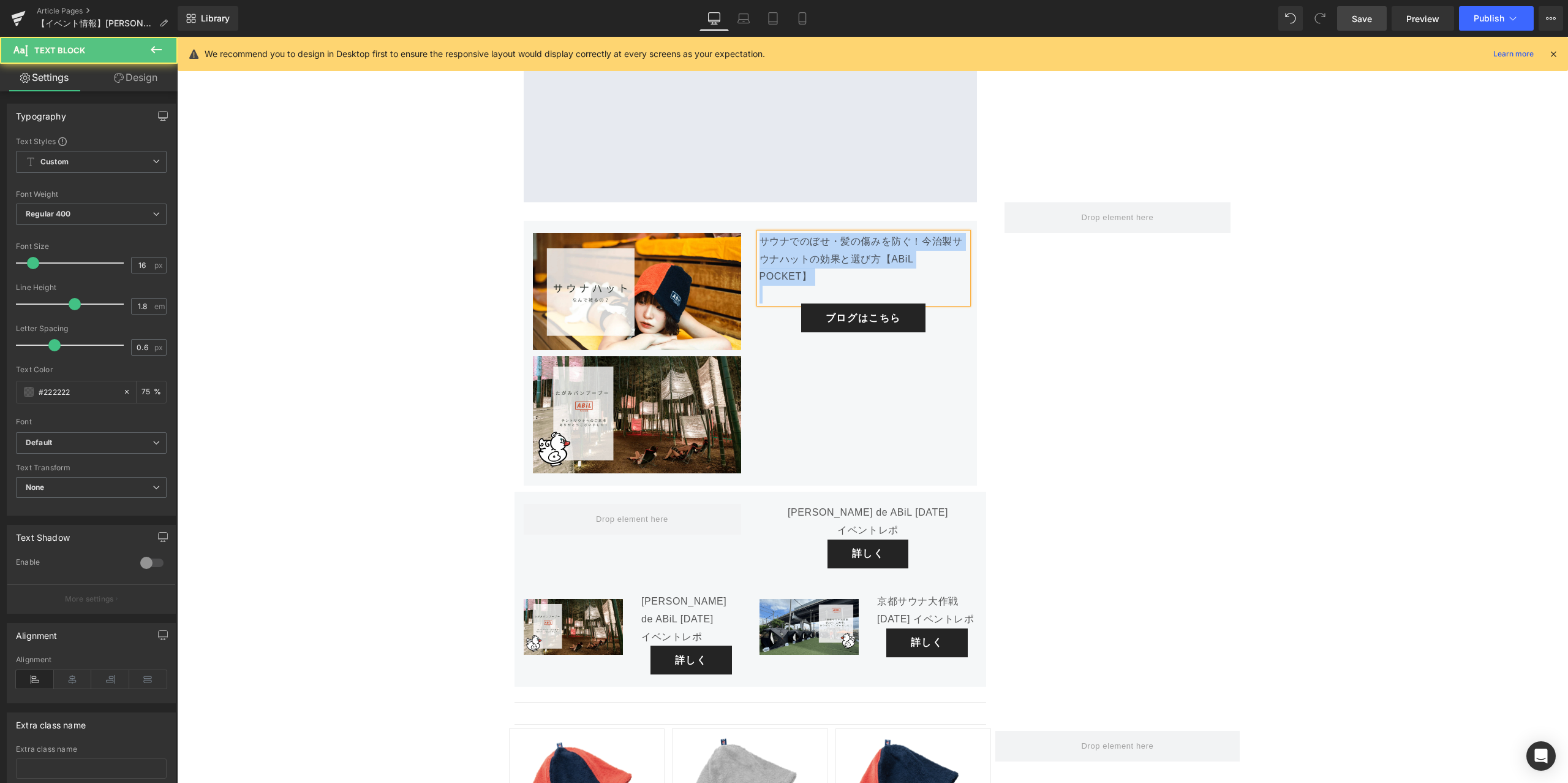
click at [807, 233] on p "サウナでのぼせ・髪の傷みを防ぐ！今治製サウナハットの効果と選び方【ABiL POCKET】" at bounding box center [863, 259] width 209 height 53
drag, startPoint x: 965, startPoint y: 168, endPoint x: 762, endPoint y: 153, distance: 203.6
click at [762, 233] on p "サウナでのぼせ・髪の傷みを防ぐ！今治製サウナハットの効果と選び方【ABiL POCKET】" at bounding box center [863, 259] width 209 height 53
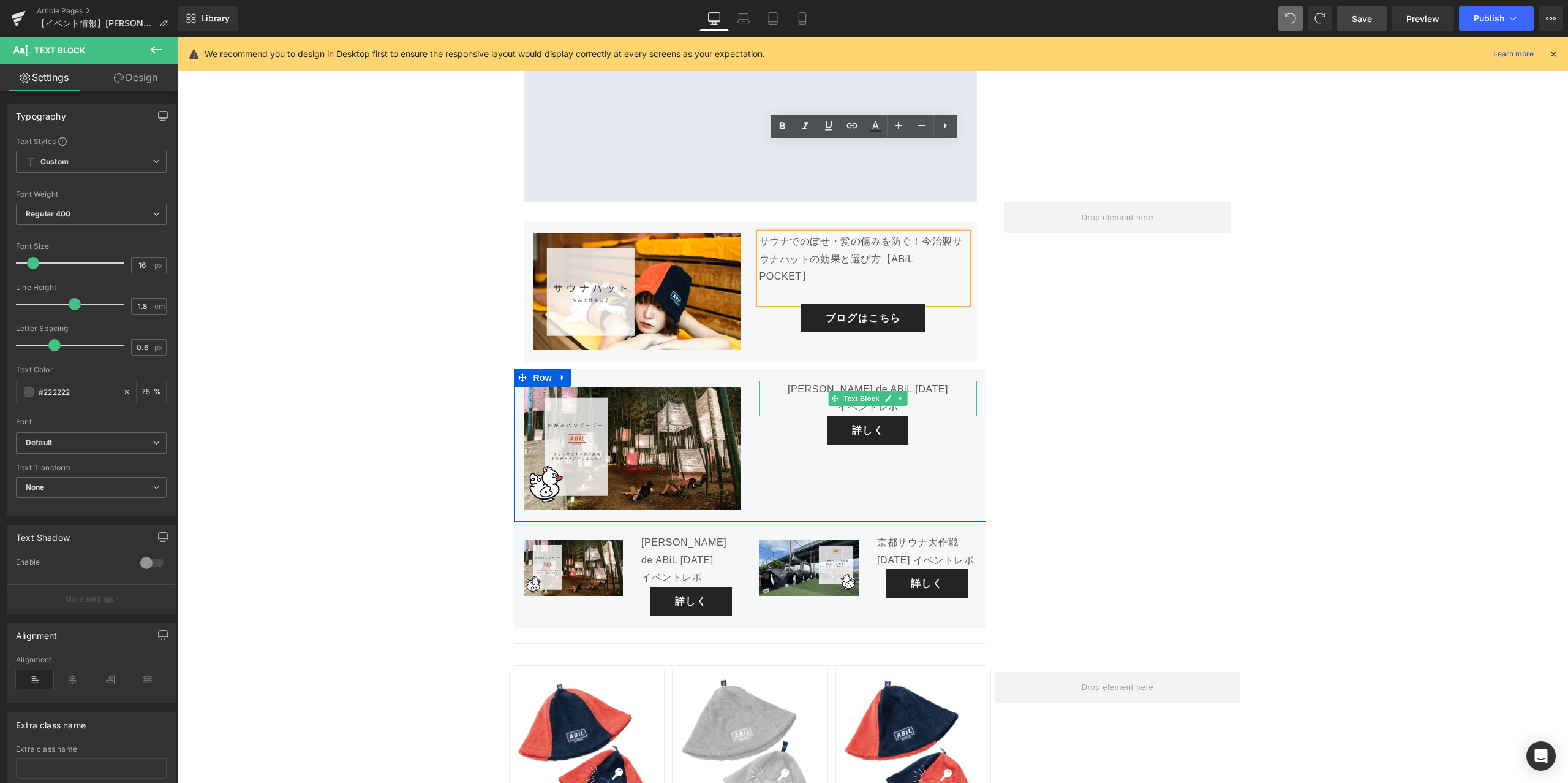
click at [904, 398] on p "イベントレポ" at bounding box center [868, 407] width 217 height 17
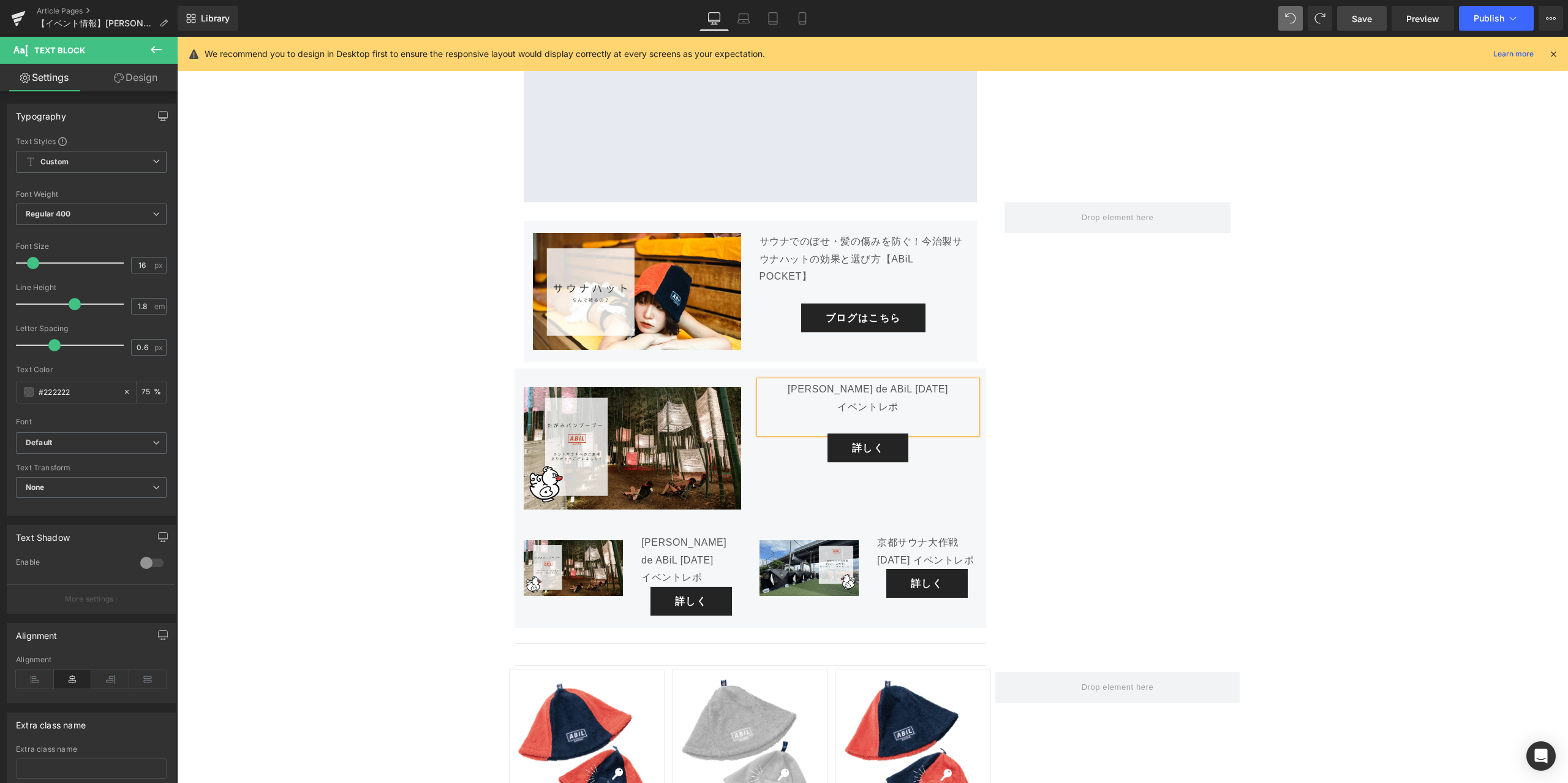
click at [1078, 318] on div "Image サウナでのぼせ・髪の傷みを防ぐ！今治製サウナハットの効果と選び方【ABiL POCKET】 Text Block ブログはこちら Button R…" at bounding box center [873, 437] width 735 height 470
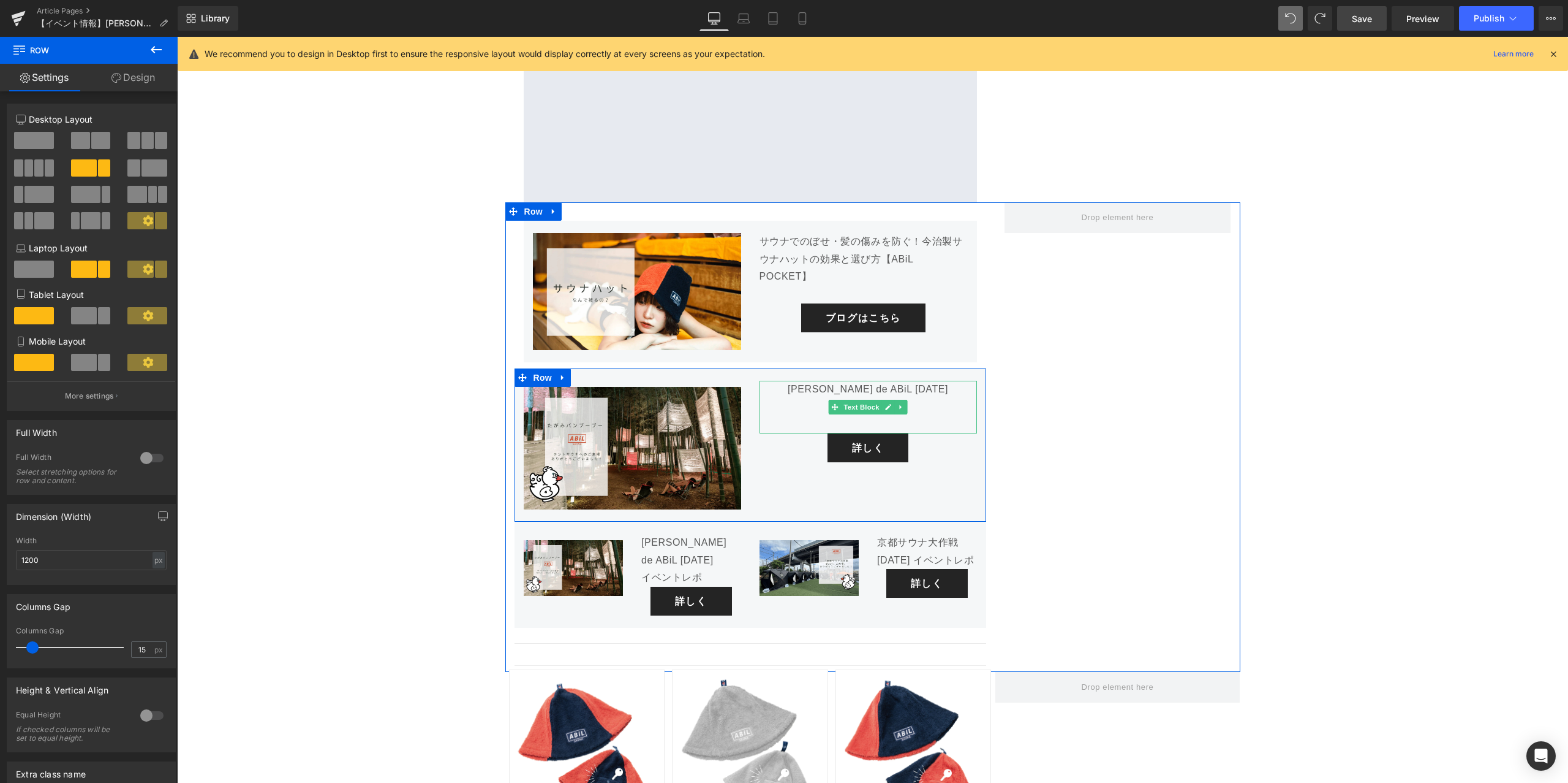
click at [826, 381] on p "[PERSON_NAME] de ABiL [DATE]" at bounding box center [868, 390] width 217 height 17
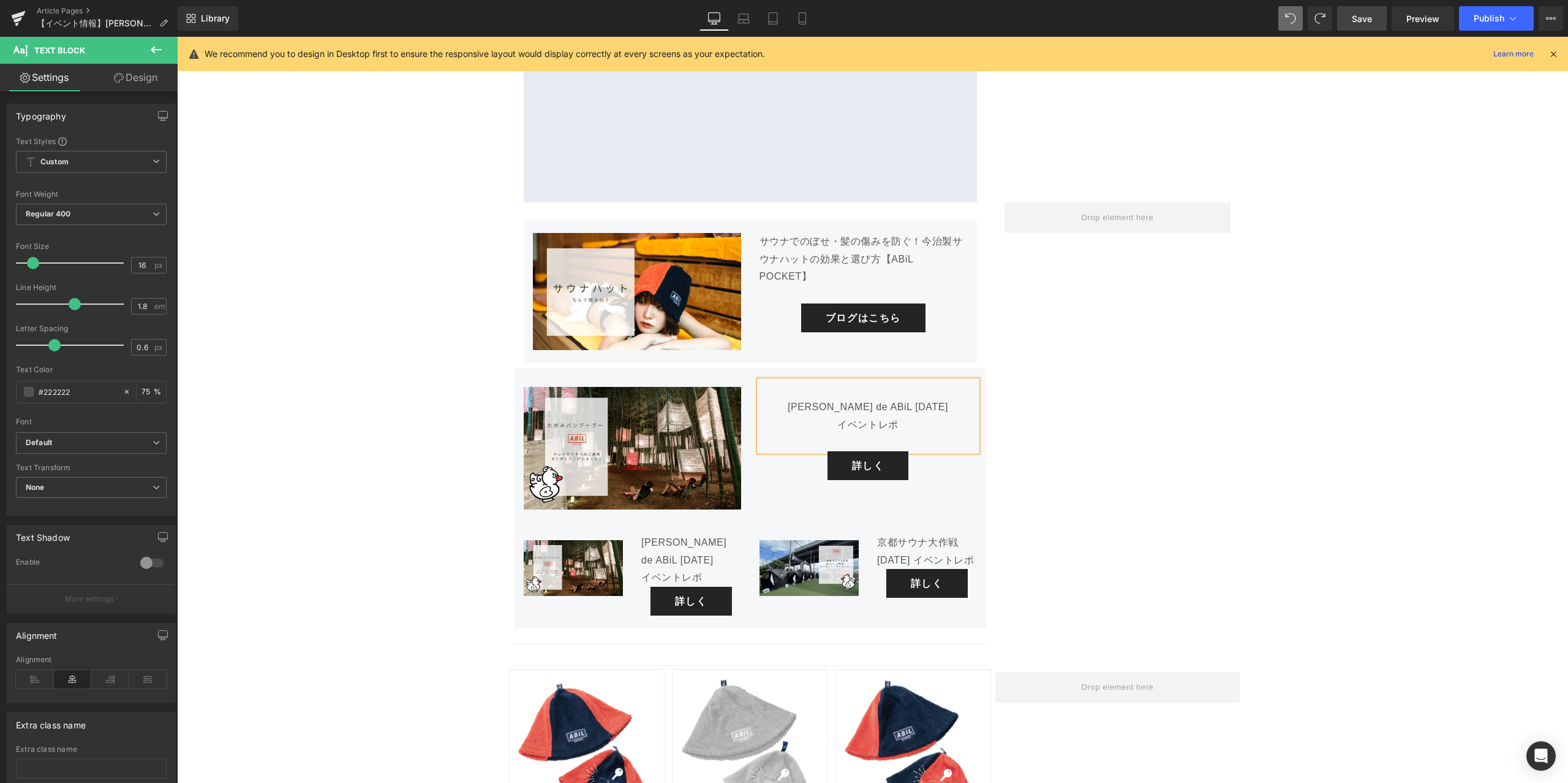
click at [1193, 270] on div "Image サウナでのぼせ・髪の傷みを防ぐ！今治製サウナハットの効果と選び方【ABiL POCKET】 Text Block ブログはこちら Button R…" at bounding box center [873, 437] width 735 height 470
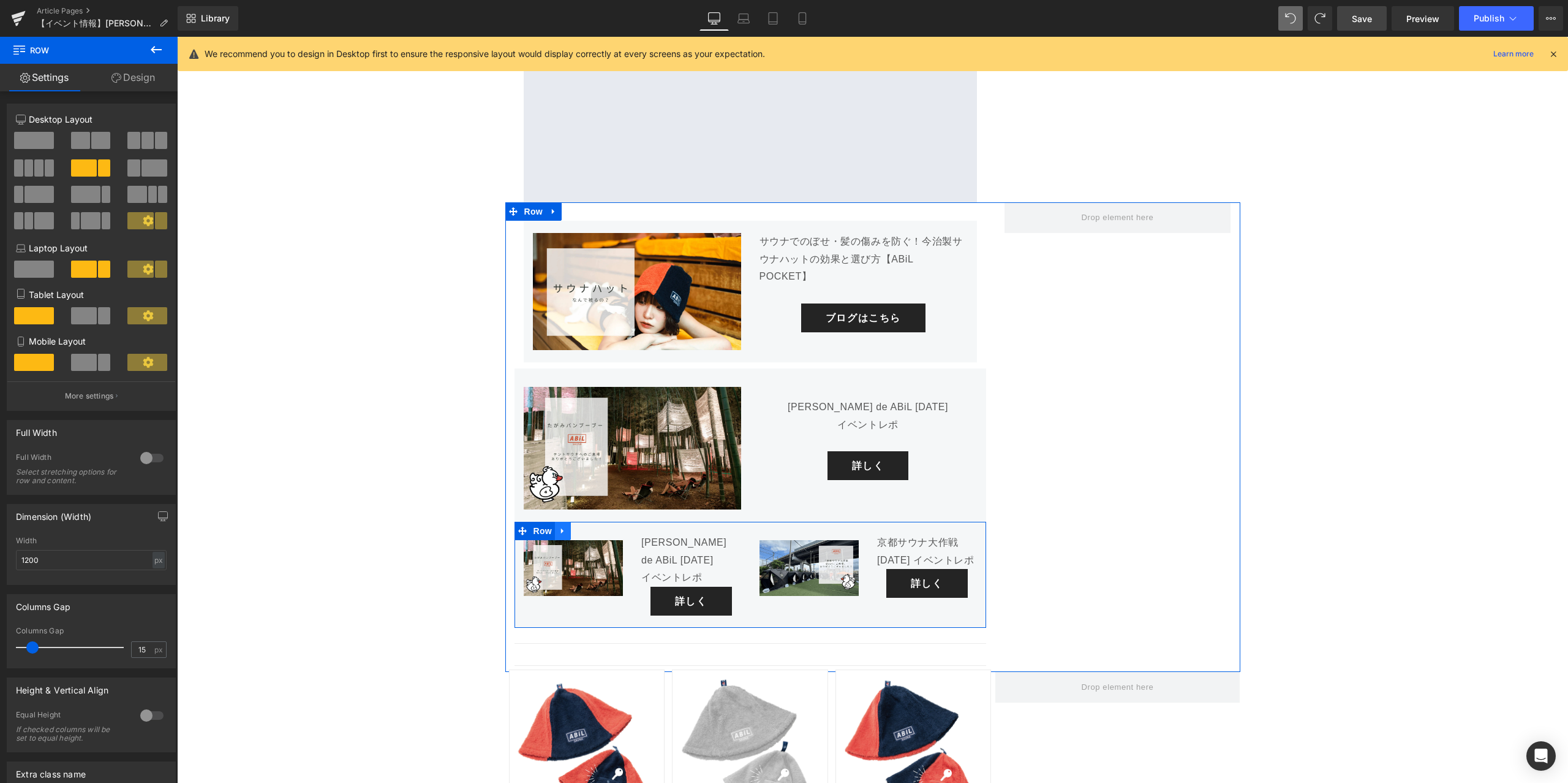
click at [567, 526] on icon at bounding box center [563, 530] width 9 height 9
click at [579, 526] on icon at bounding box center [579, 531] width 9 height 9
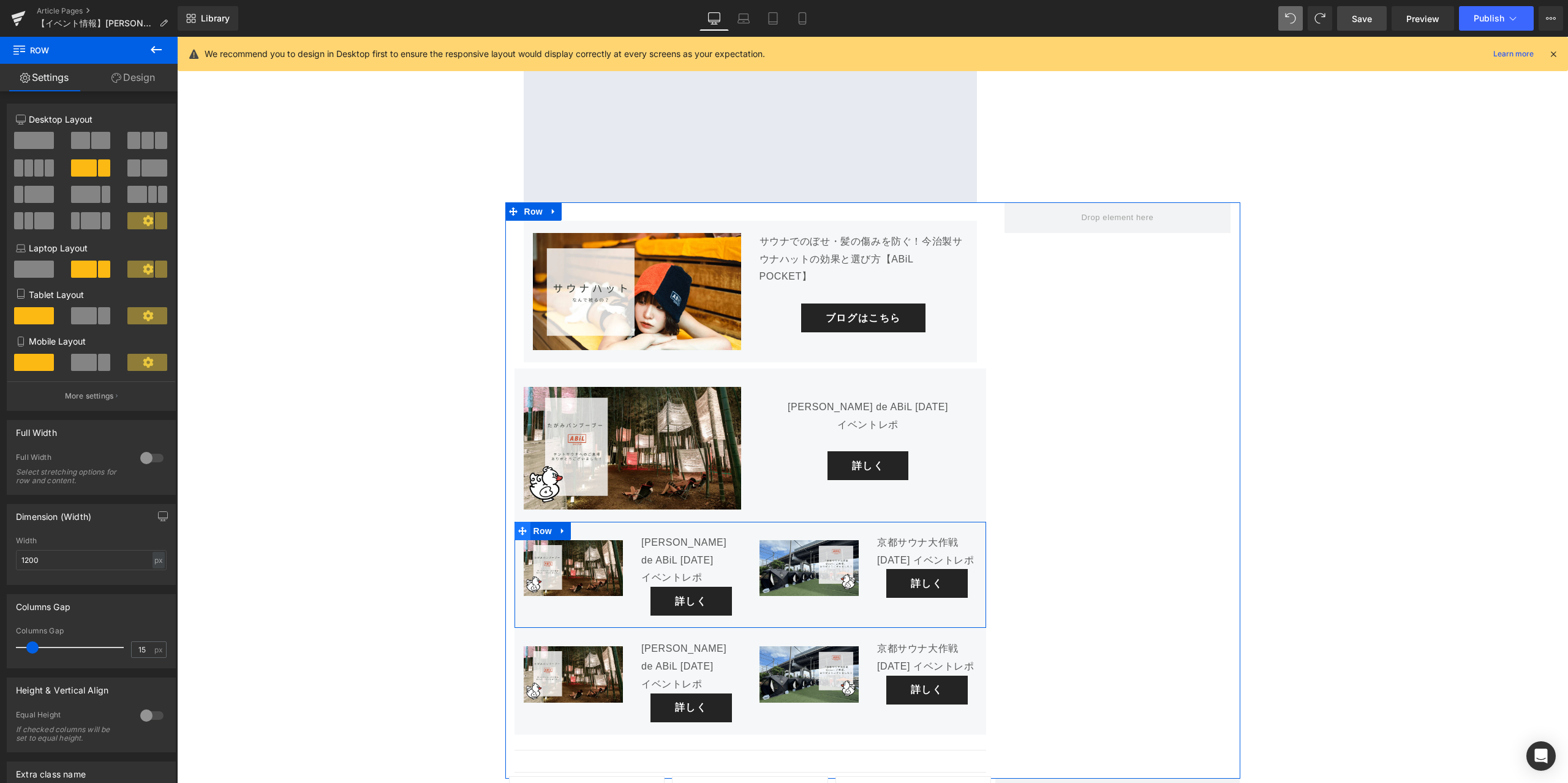
click at [527, 521] on span at bounding box center [522, 530] width 16 height 18
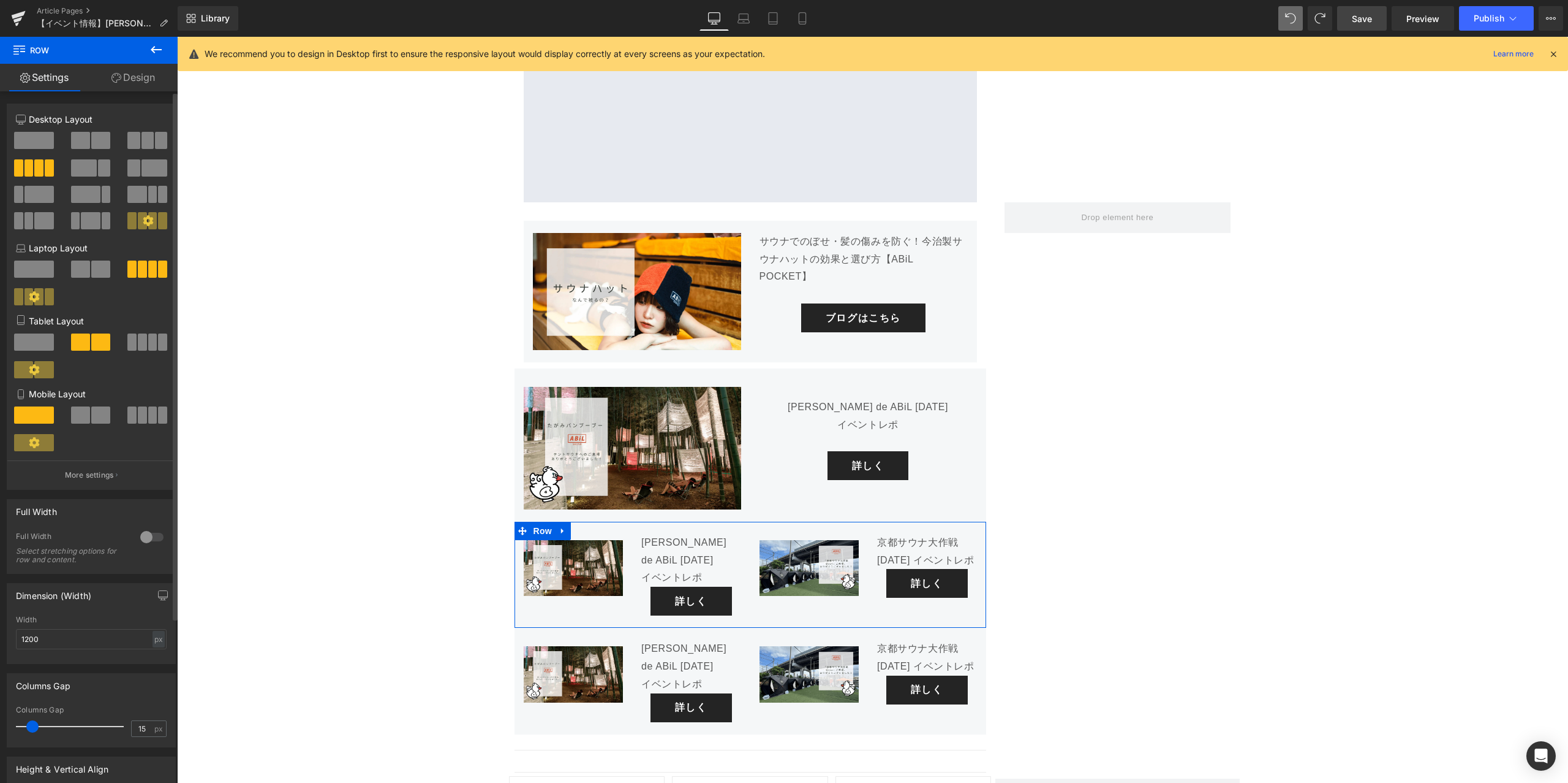
click at [92, 136] on span at bounding box center [101, 140] width 19 height 17
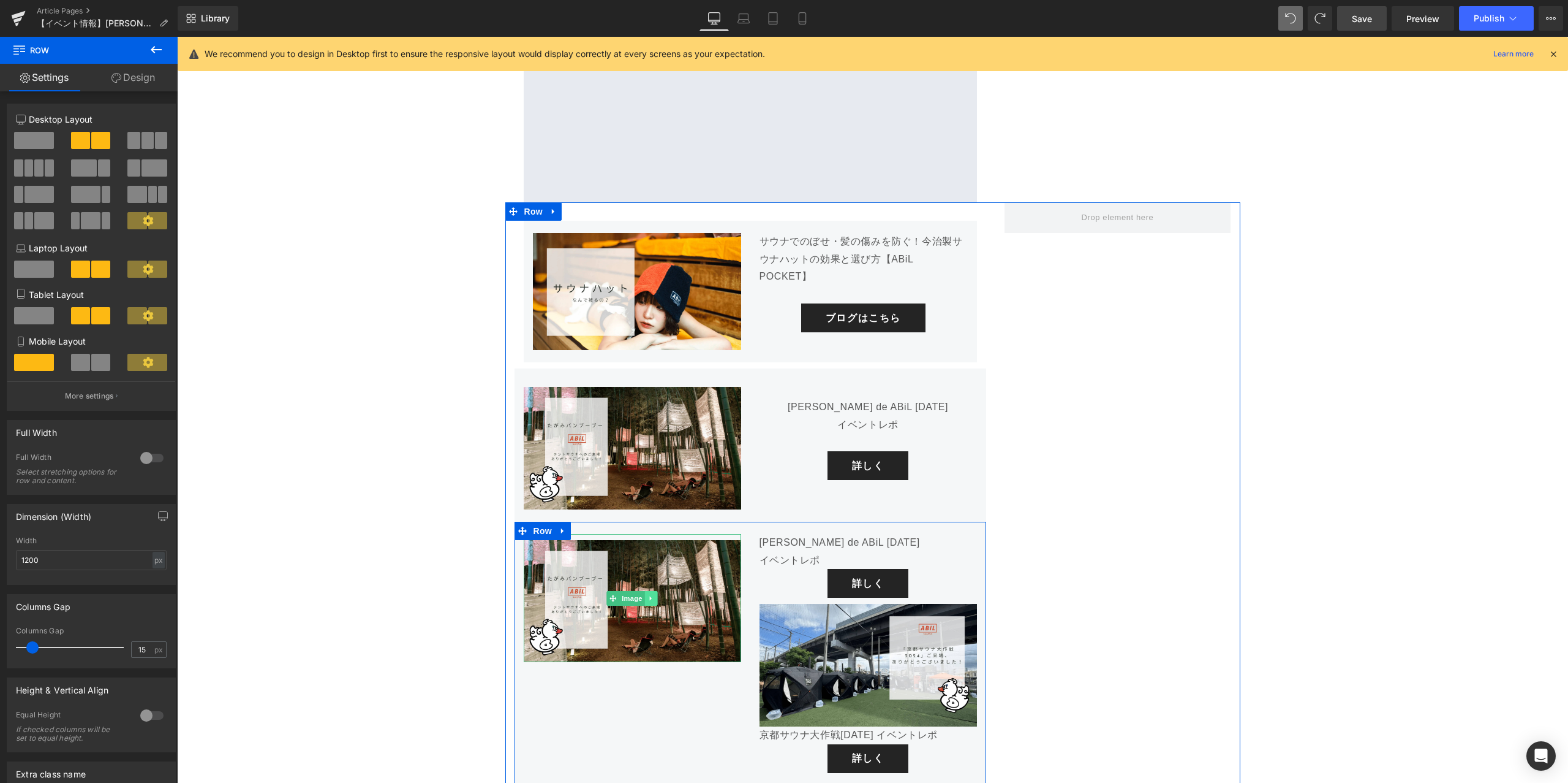
click at [650, 596] on icon at bounding box center [651, 598] width 2 height 4
click at [655, 595] on icon at bounding box center [657, 598] width 7 height 7
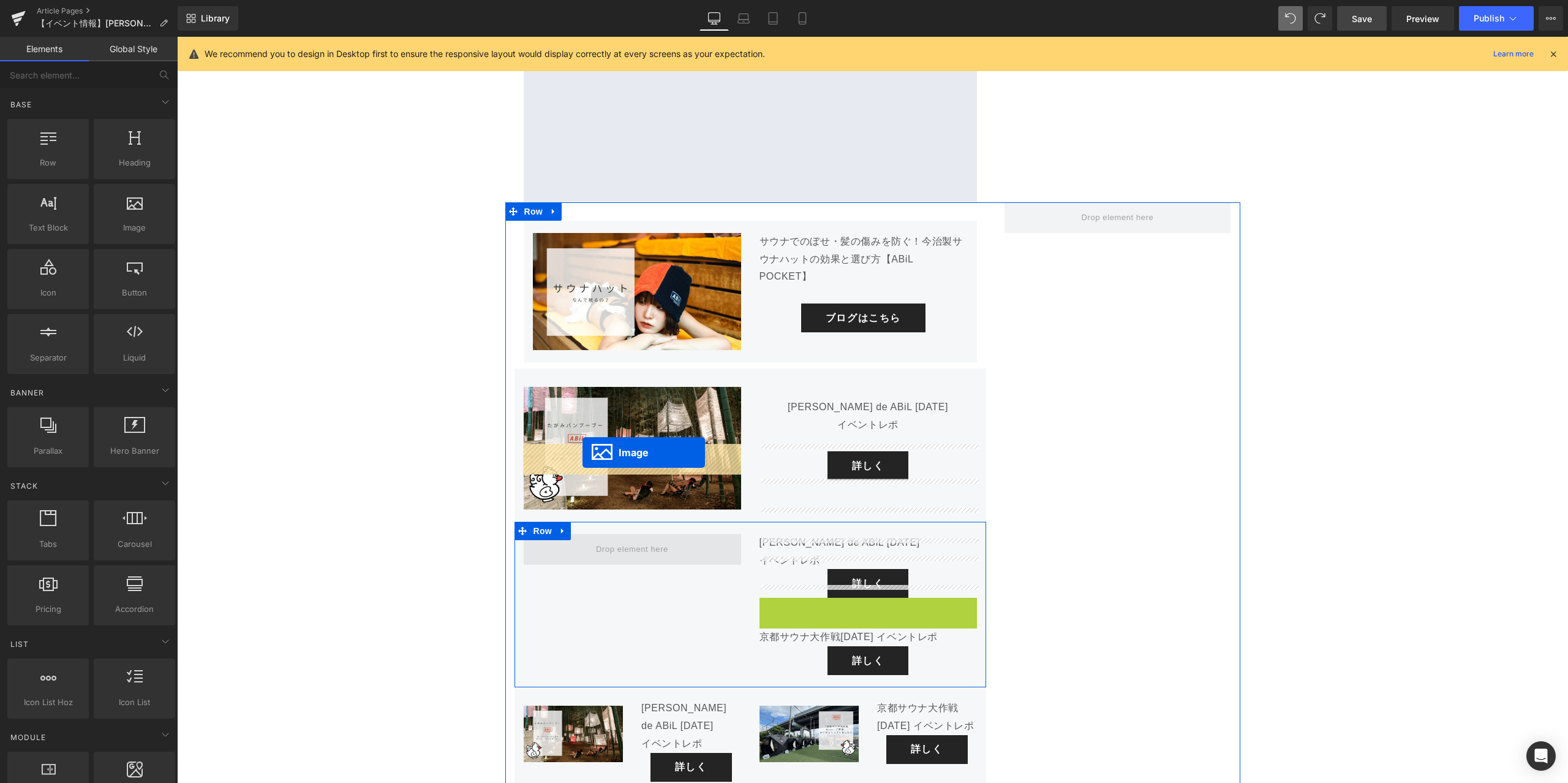
drag, startPoint x: 849, startPoint y: 574, endPoint x: 583, endPoint y: 454, distance: 291.8
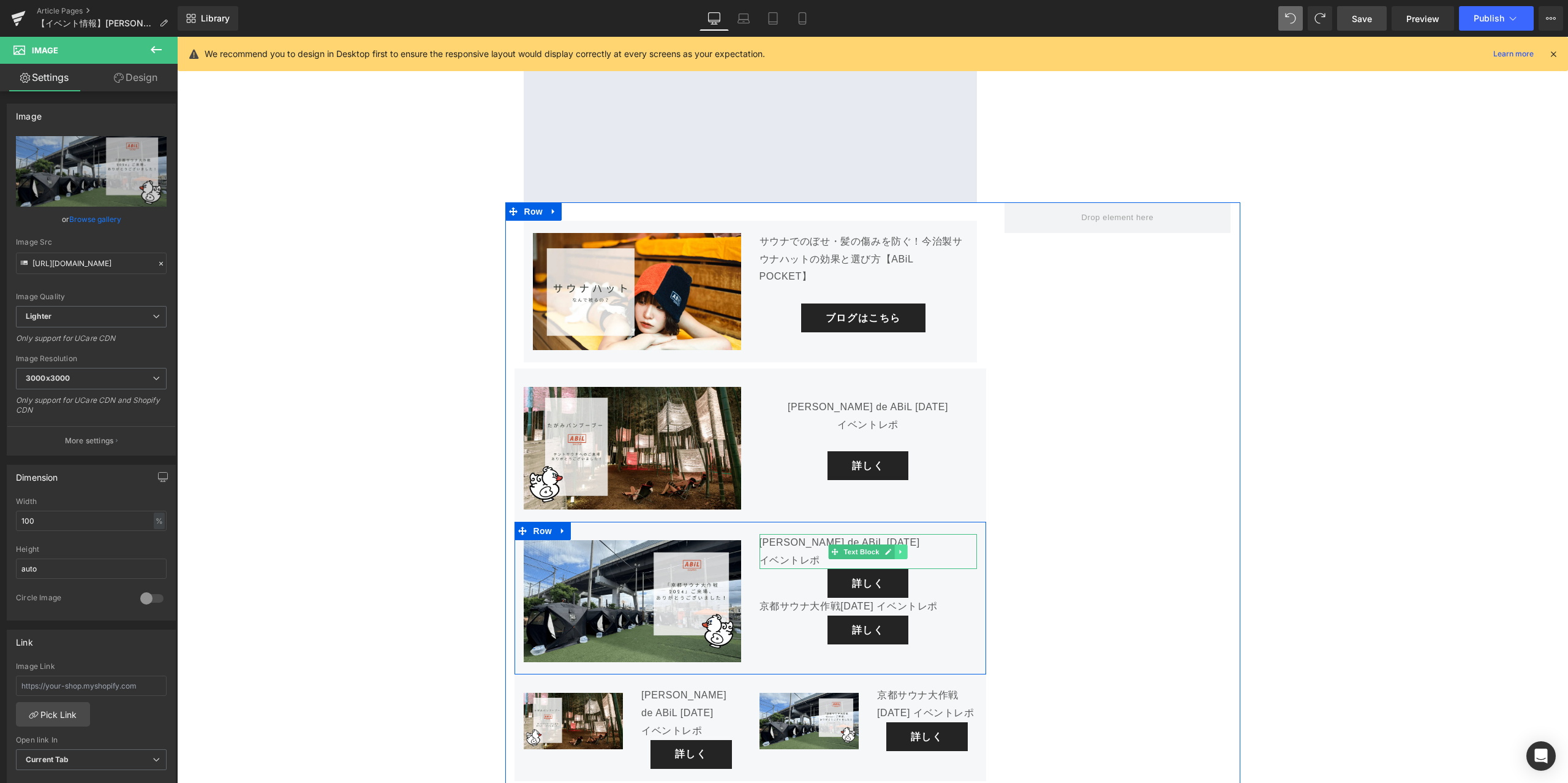
click at [900, 548] on icon at bounding box center [900, 552] width 7 height 7
click at [905, 548] on icon at bounding box center [907, 551] width 7 height 7
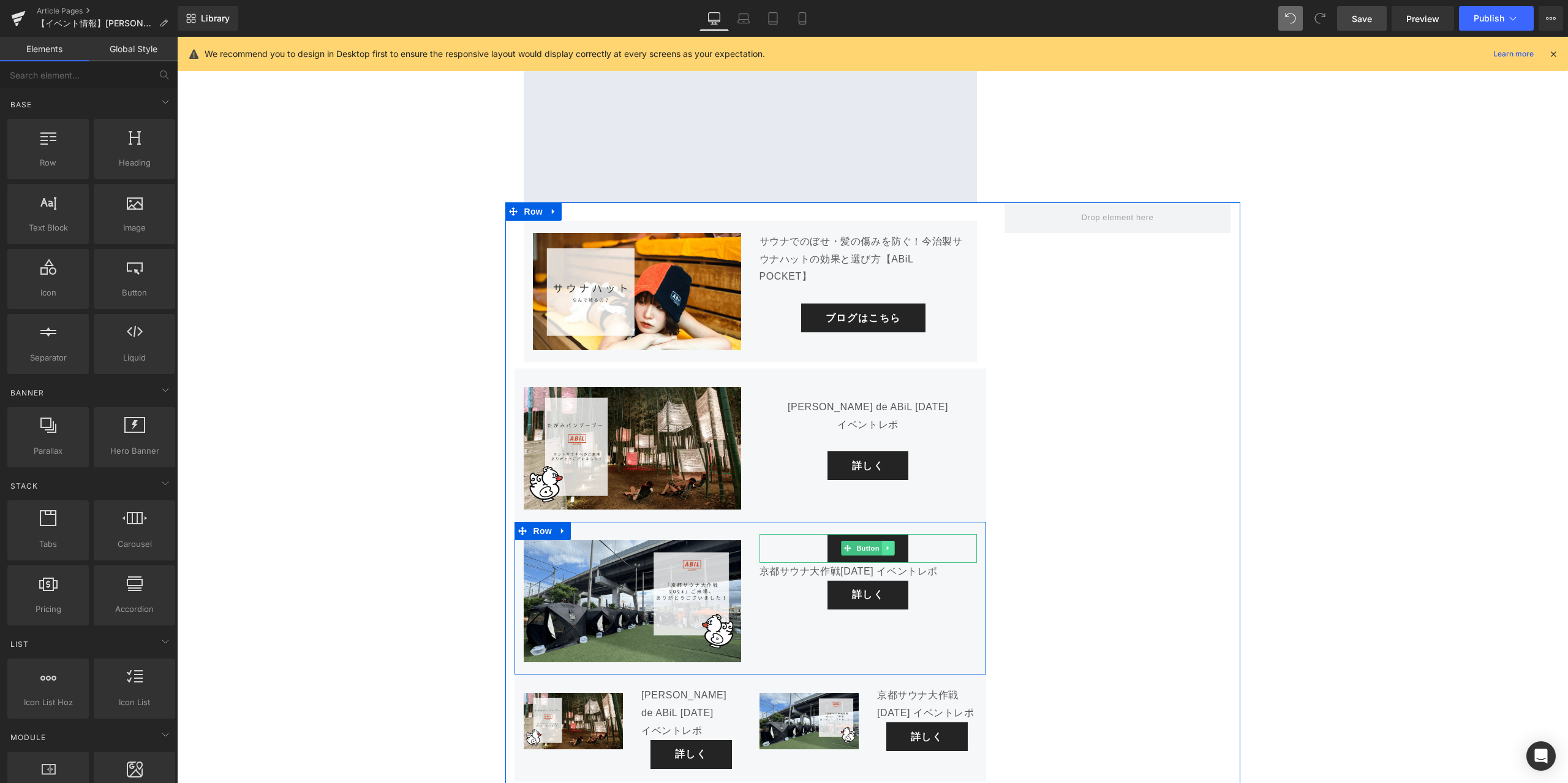
click at [886, 545] on icon at bounding box center [888, 548] width 7 height 7
click at [892, 545] on icon at bounding box center [894, 548] width 7 height 7
click at [951, 534] on p "京都サウナ大作戦[DATE] イベントレポ" at bounding box center [868, 542] width 217 height 17
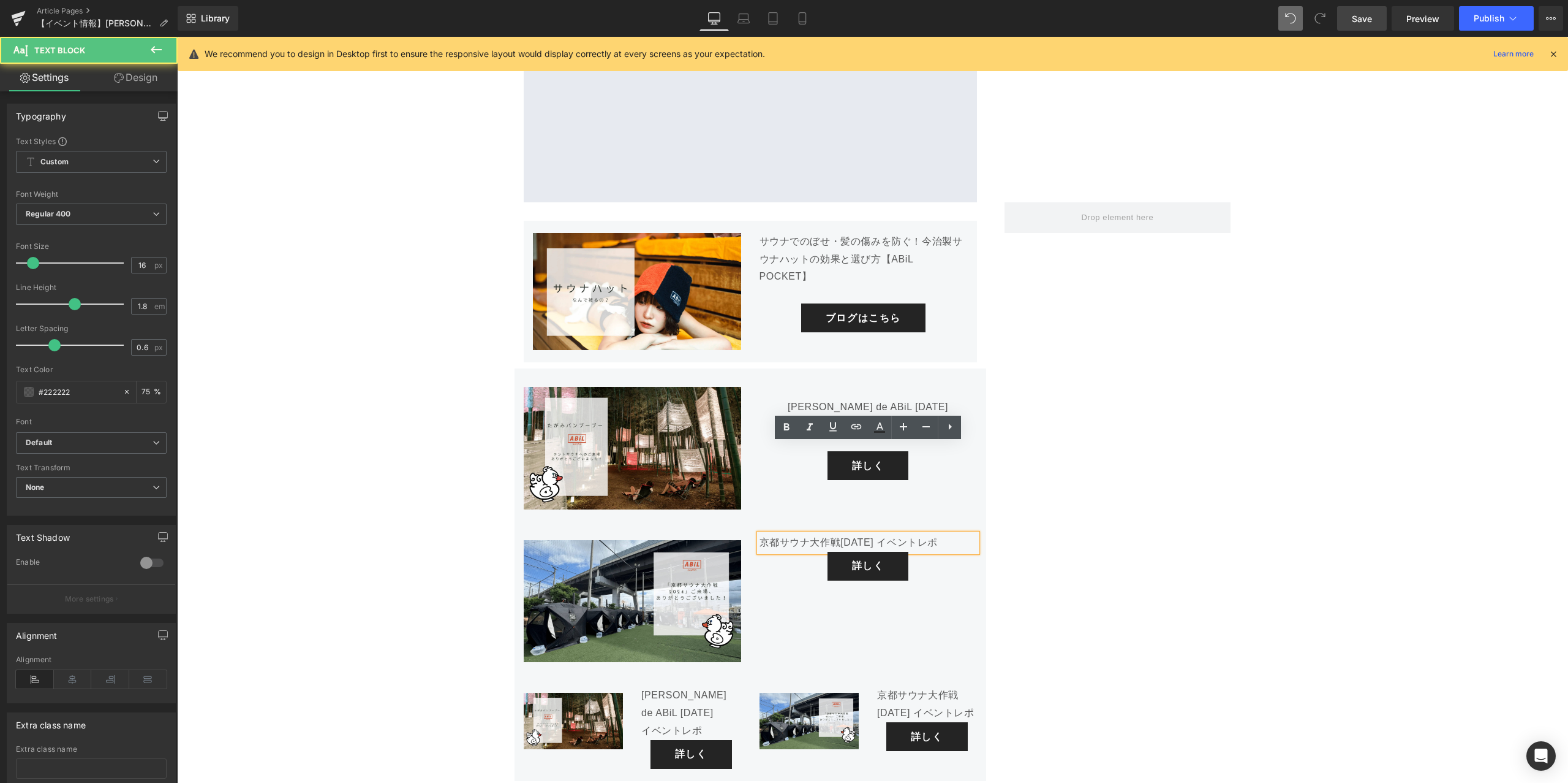
click at [762, 534] on p "京都サウナ大作戦[DATE] イベントレポ" at bounding box center [868, 542] width 217 height 17
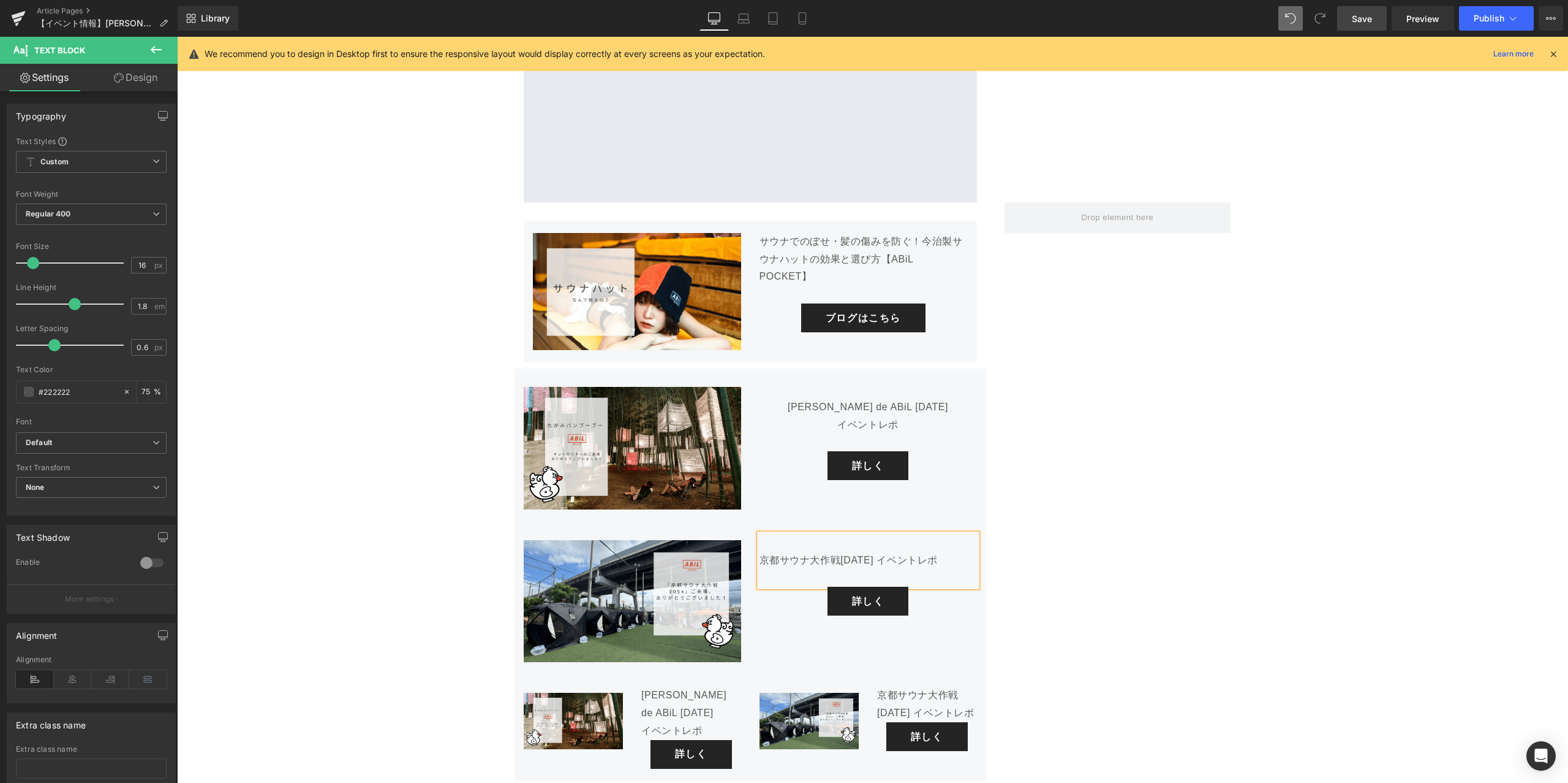
click at [1056, 490] on div "Image サウナでのぼせ・髪の傷みを防ぐ！今治製サウナハットの効果と選び方【ABiL POCKET】 Text Block ブログはこちら Button R…" at bounding box center [873, 513] width 735 height 623
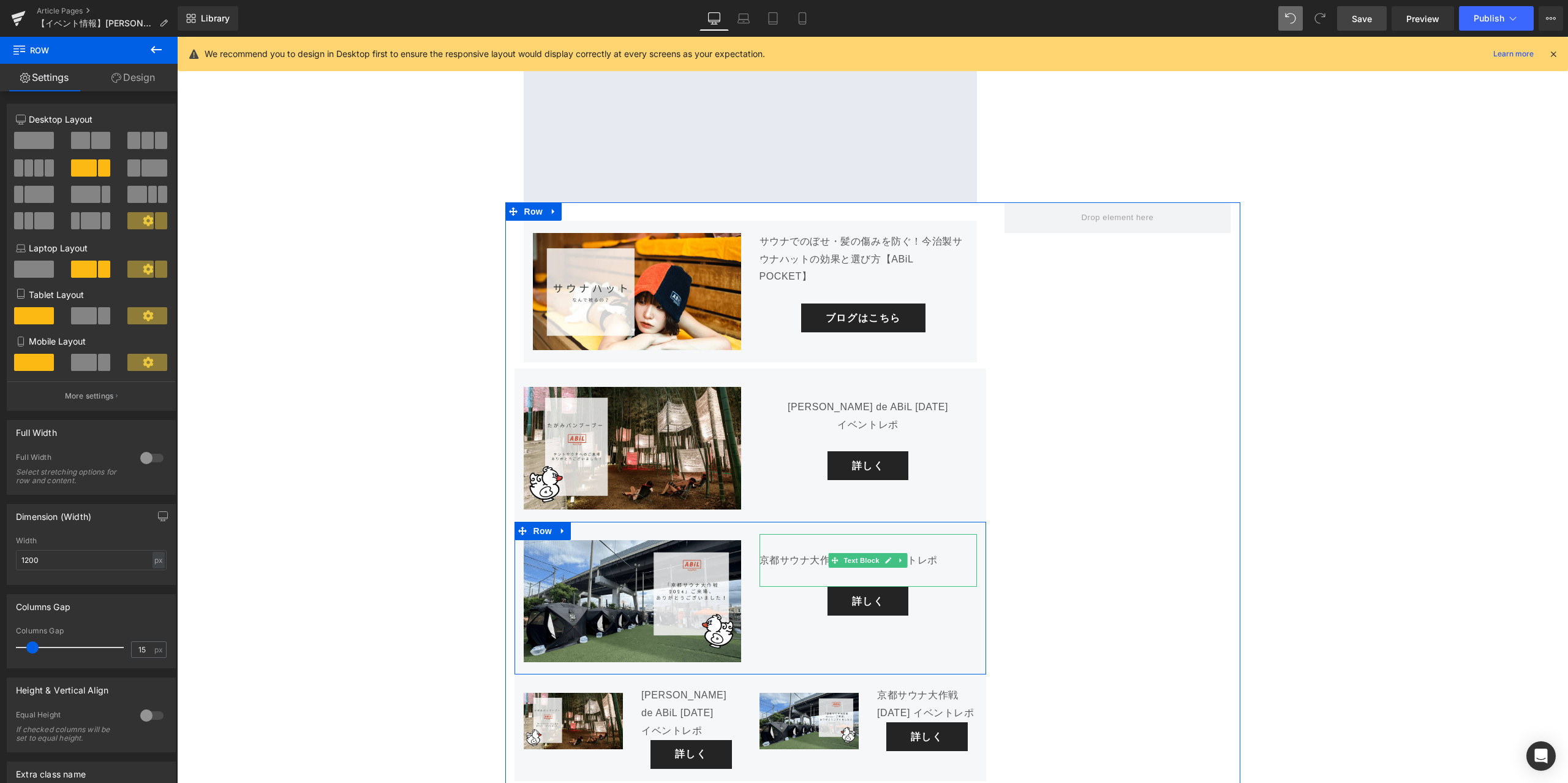
click at [943, 552] on p "京都サウナ大作戦[DATE] イベントレポ" at bounding box center [868, 561] width 217 height 17
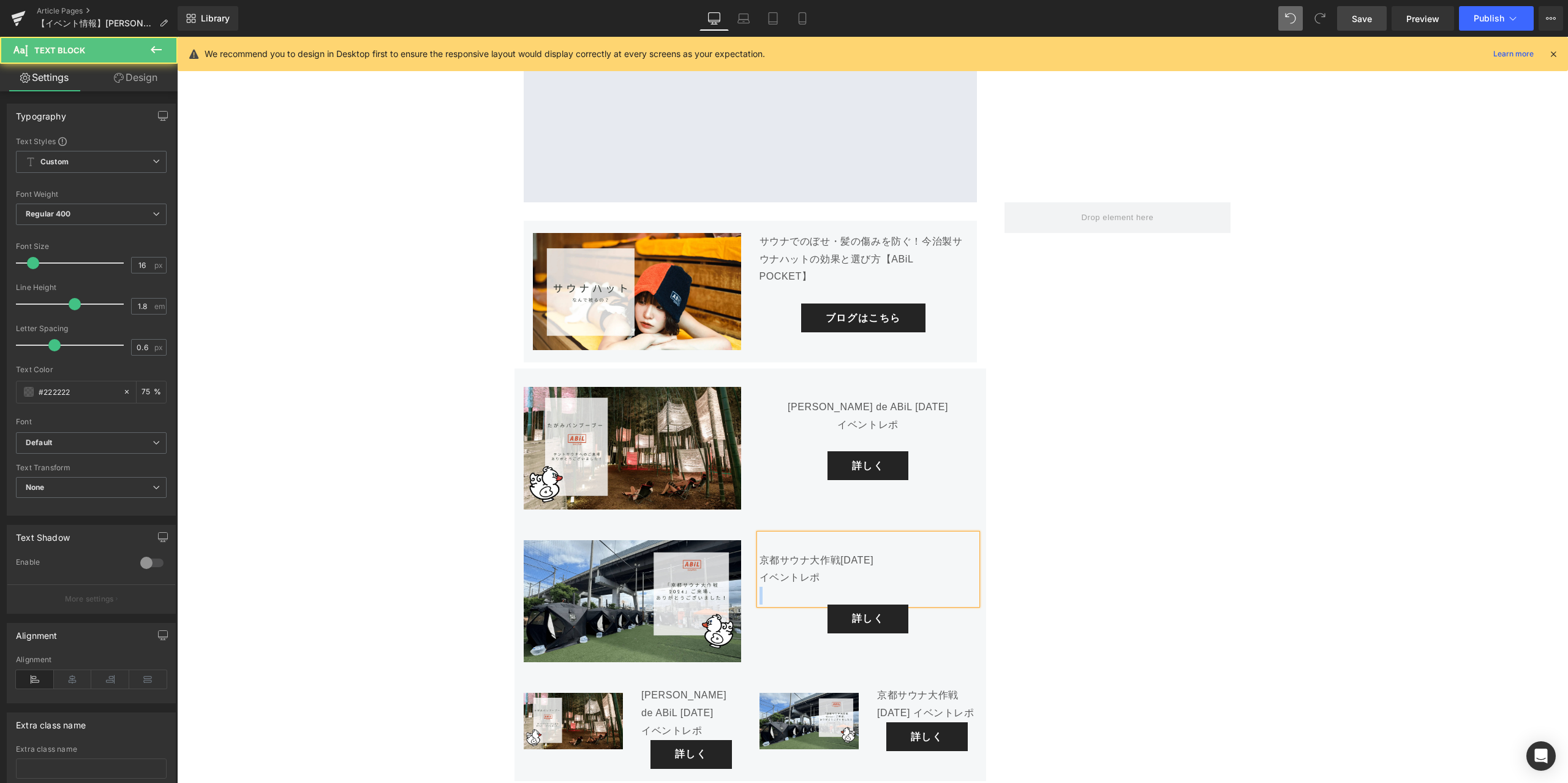
drag, startPoint x: 841, startPoint y: 482, endPoint x: 761, endPoint y: 469, distance: 81.0
click at [759, 534] on div "京都サウナ大作戦[DATE] イベントレポ" at bounding box center [868, 569] width 217 height 71
drag, startPoint x: 763, startPoint y: 470, endPoint x: 820, endPoint y: 487, distance: 59.5
click at [820, 534] on div "京都サウナ大作戦[DATE] イベントレポ" at bounding box center [868, 569] width 217 height 71
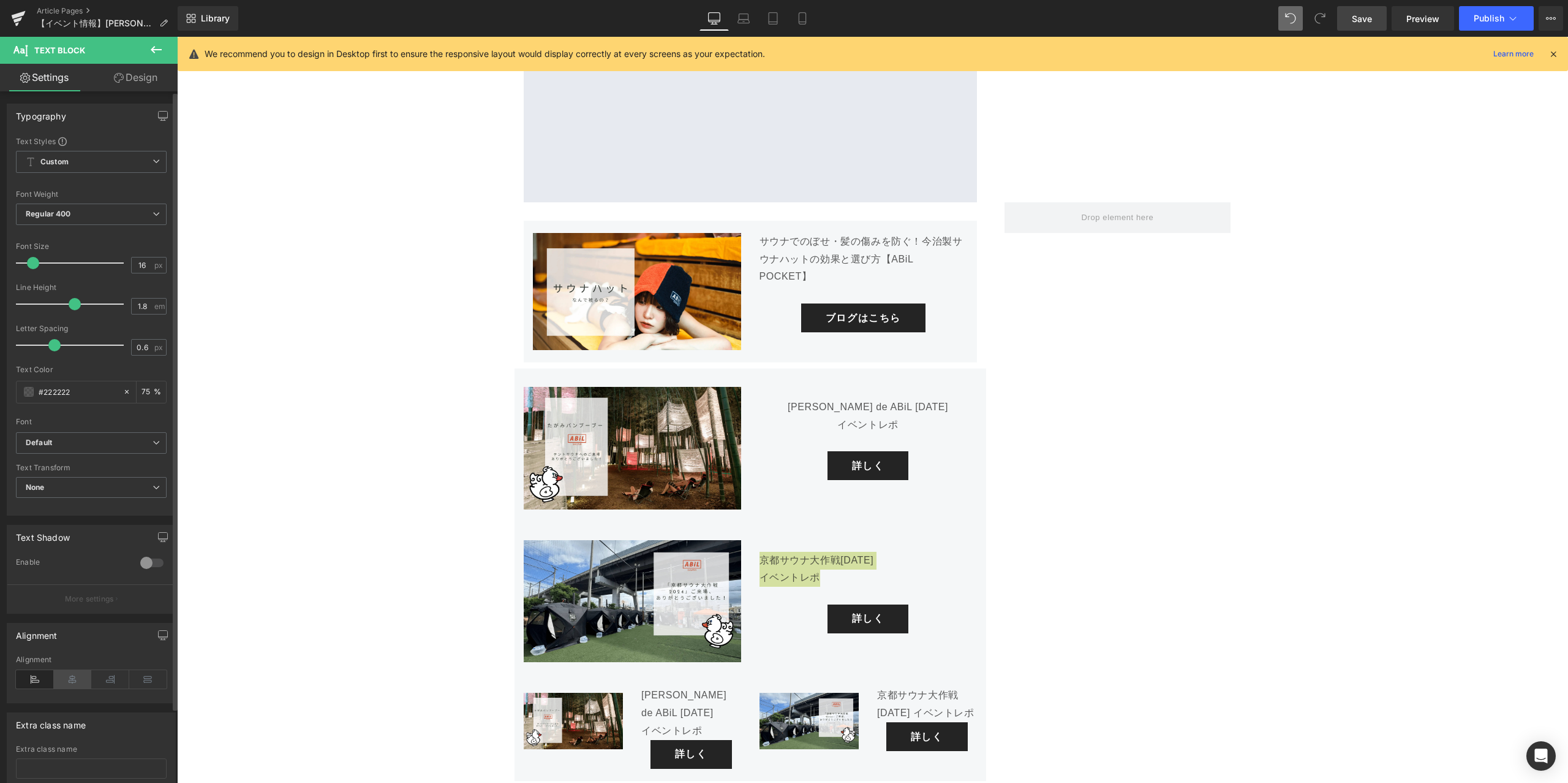
click at [69, 672] on icon at bounding box center [73, 679] width 38 height 18
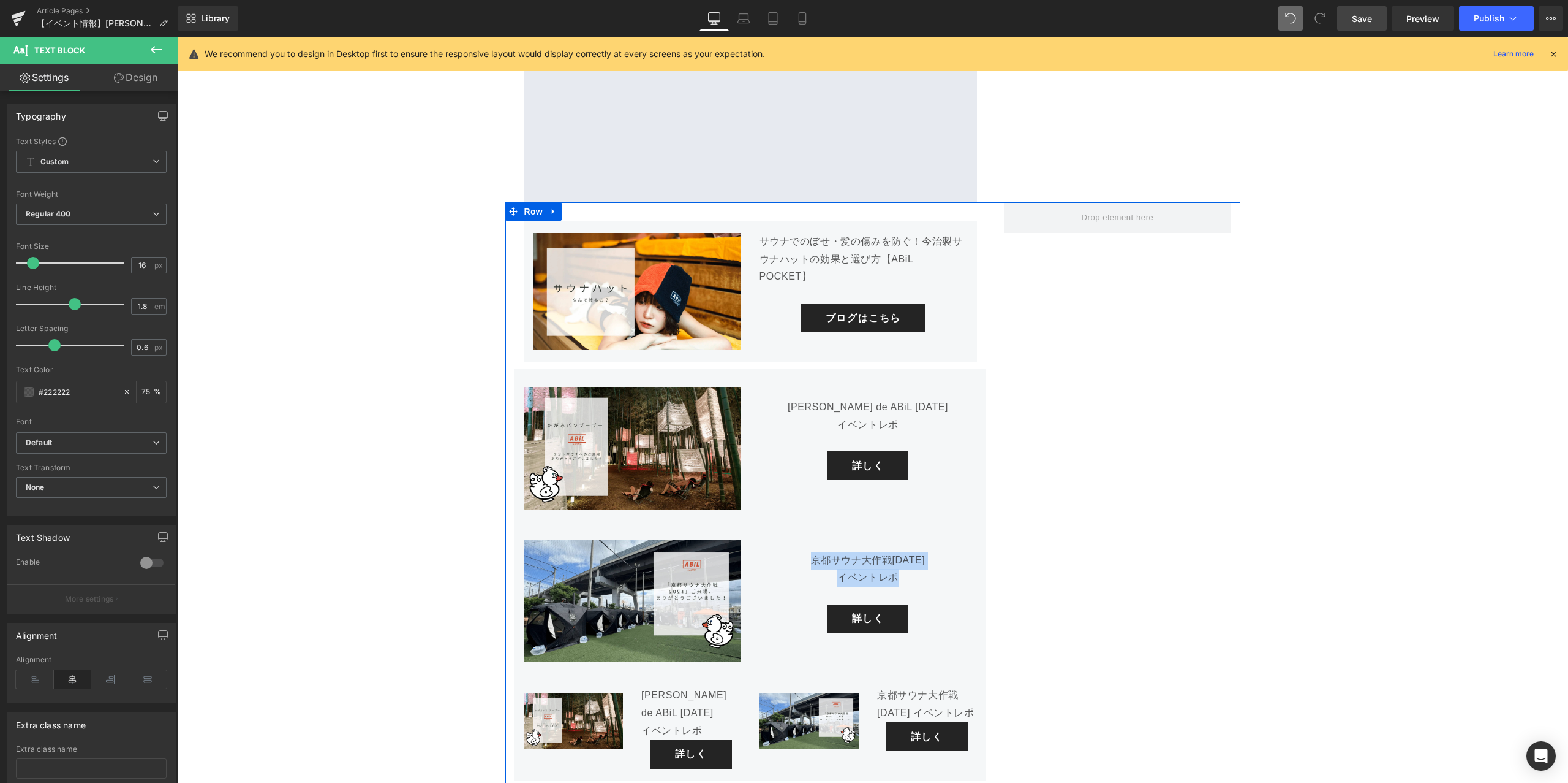
click at [1088, 435] on div "Image サウナでのぼせ・髪の傷みを防ぐ！今治製サウナハットの効果と選び方【ABiL POCKET】 Text Block ブログはこちら Button R…" at bounding box center [873, 513] width 735 height 623
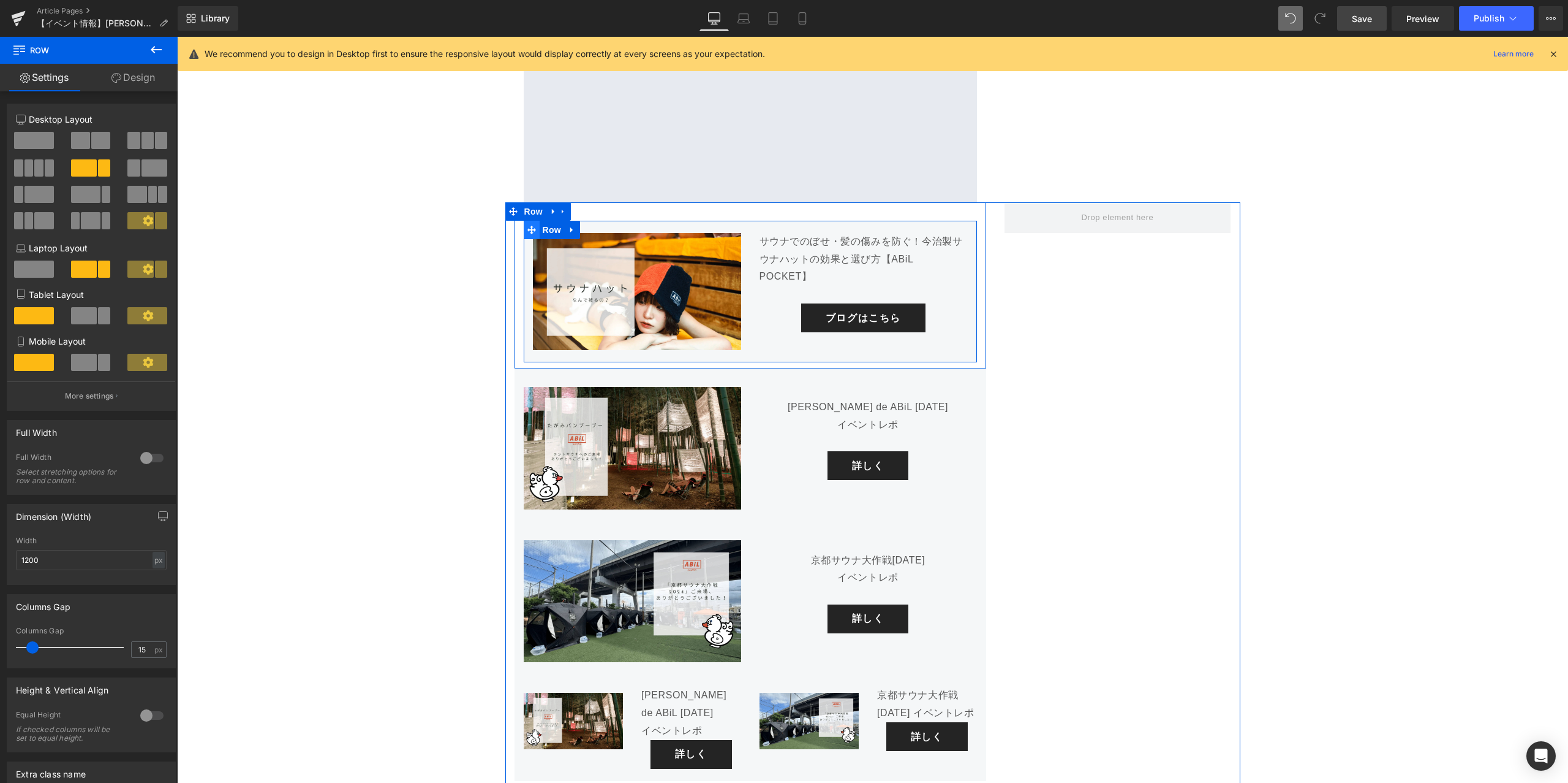
click at [537, 221] on span at bounding box center [532, 230] width 16 height 18
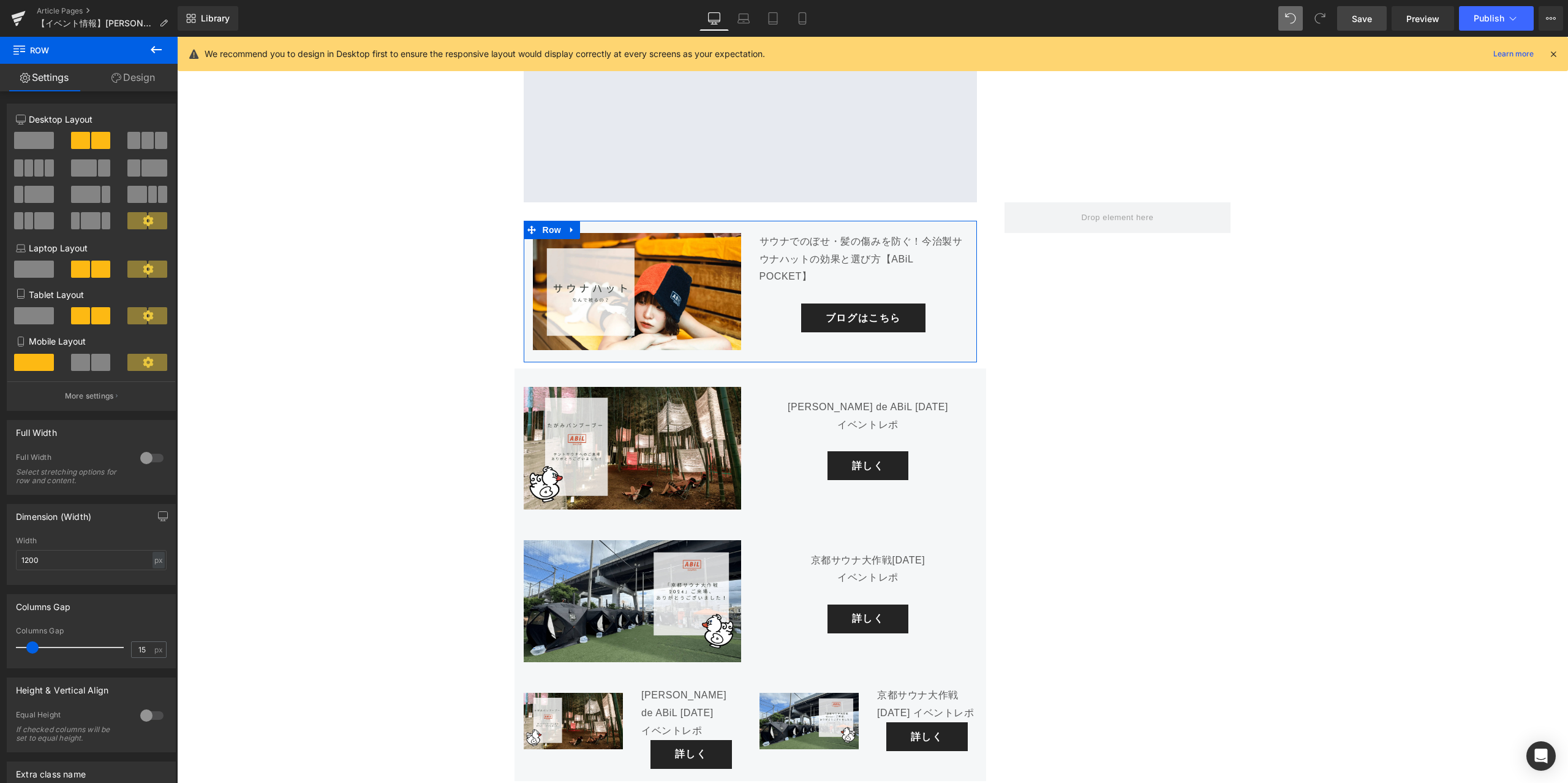
click at [142, 84] on link "Design" at bounding box center [133, 78] width 89 height 28
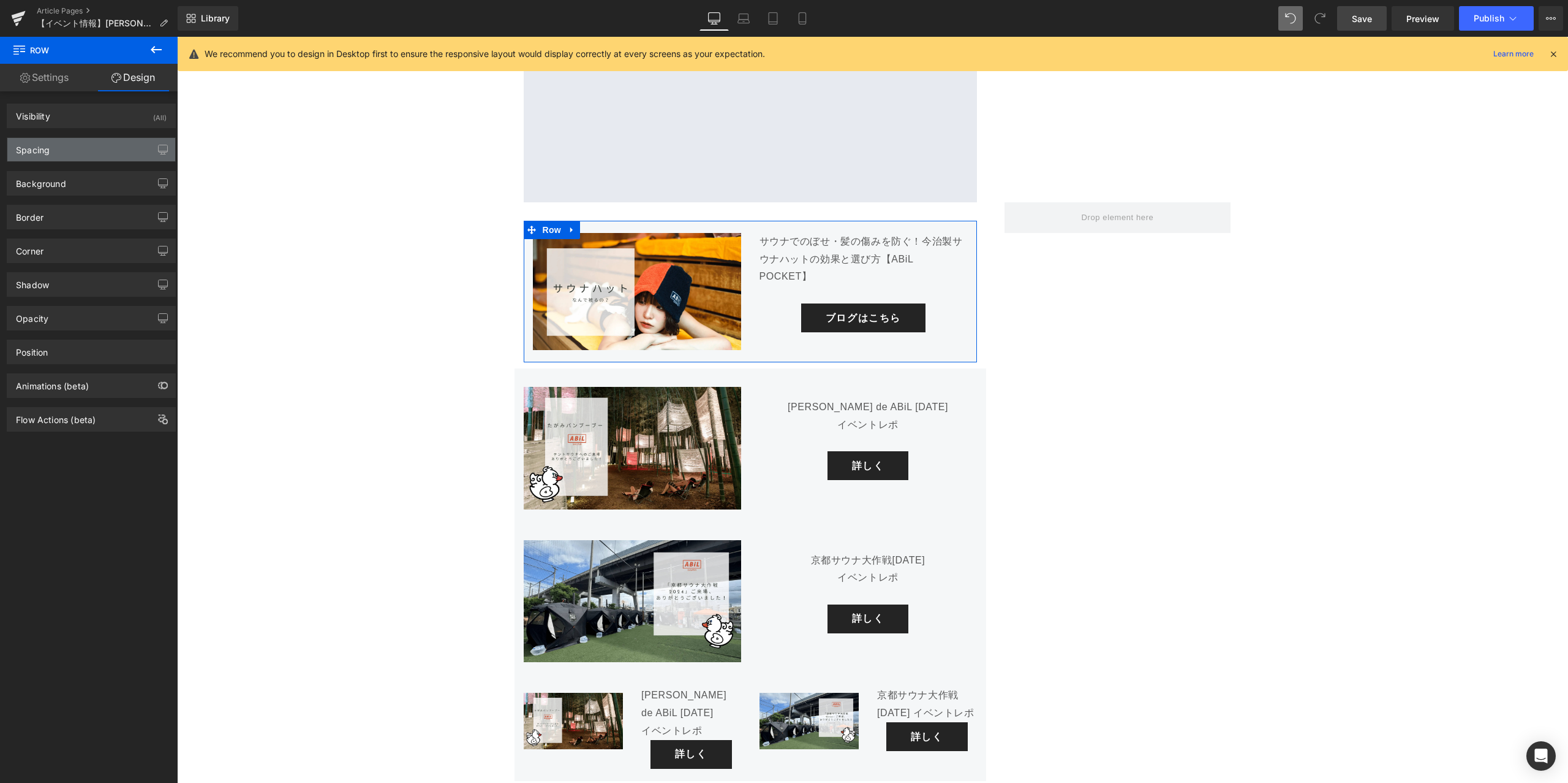
click at [79, 153] on div "Spacing" at bounding box center [91, 150] width 168 height 23
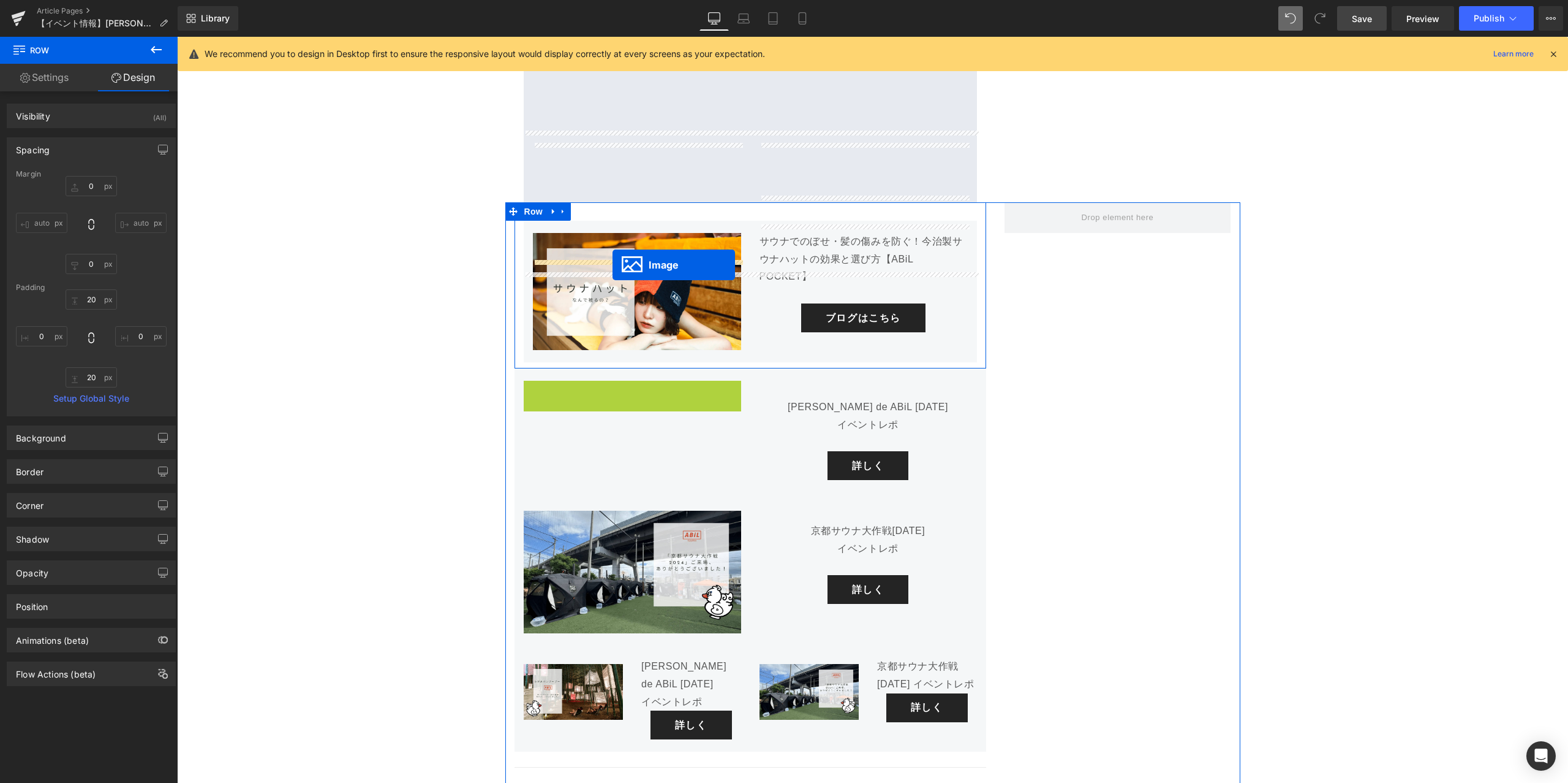
drag, startPoint x: 615, startPoint y: 353, endPoint x: 613, endPoint y: 264, distance: 89.0
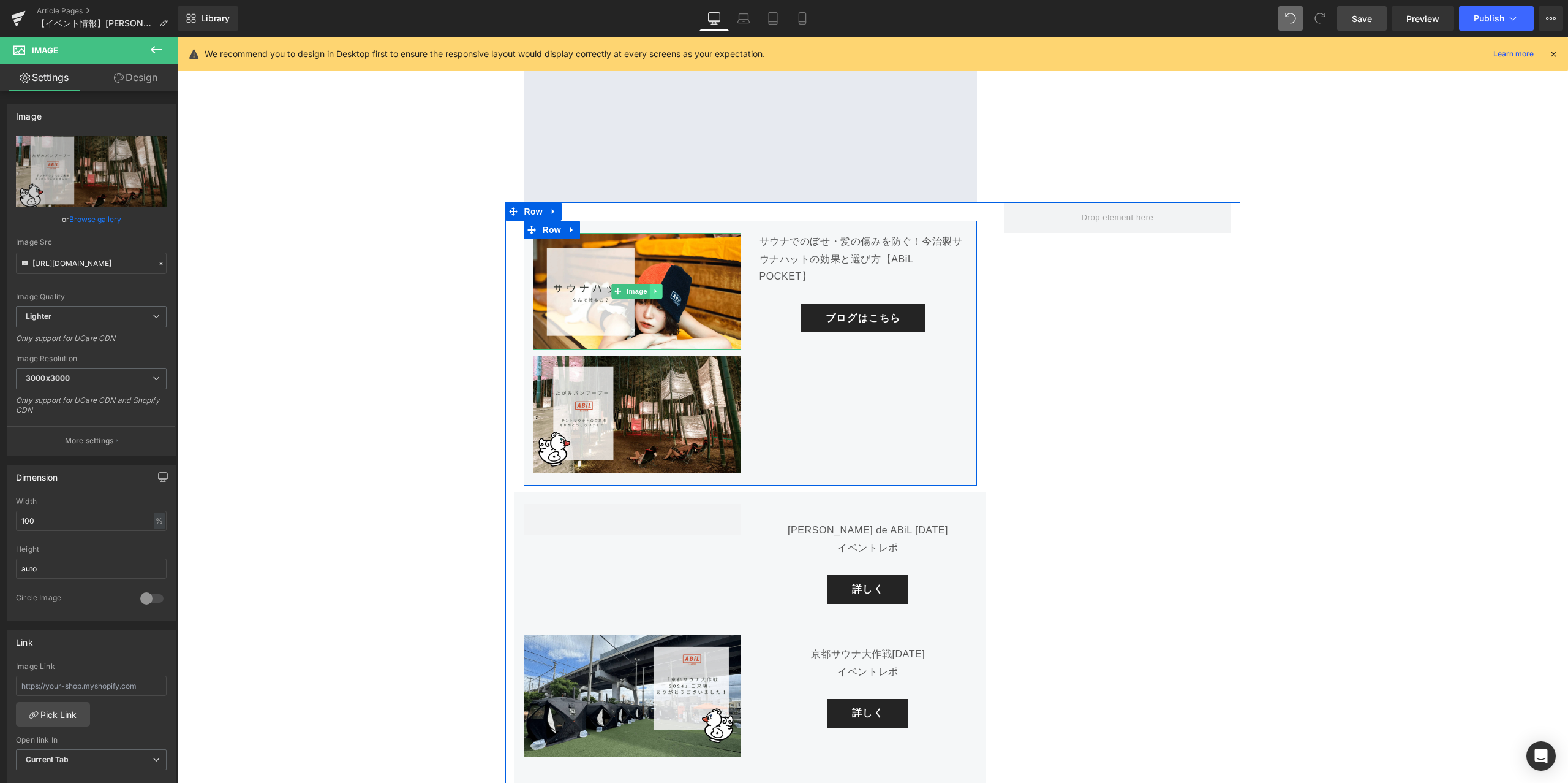
click at [658, 287] on icon at bounding box center [655, 291] width 7 height 7
click at [663, 287] on icon at bounding box center [661, 291] width 7 height 7
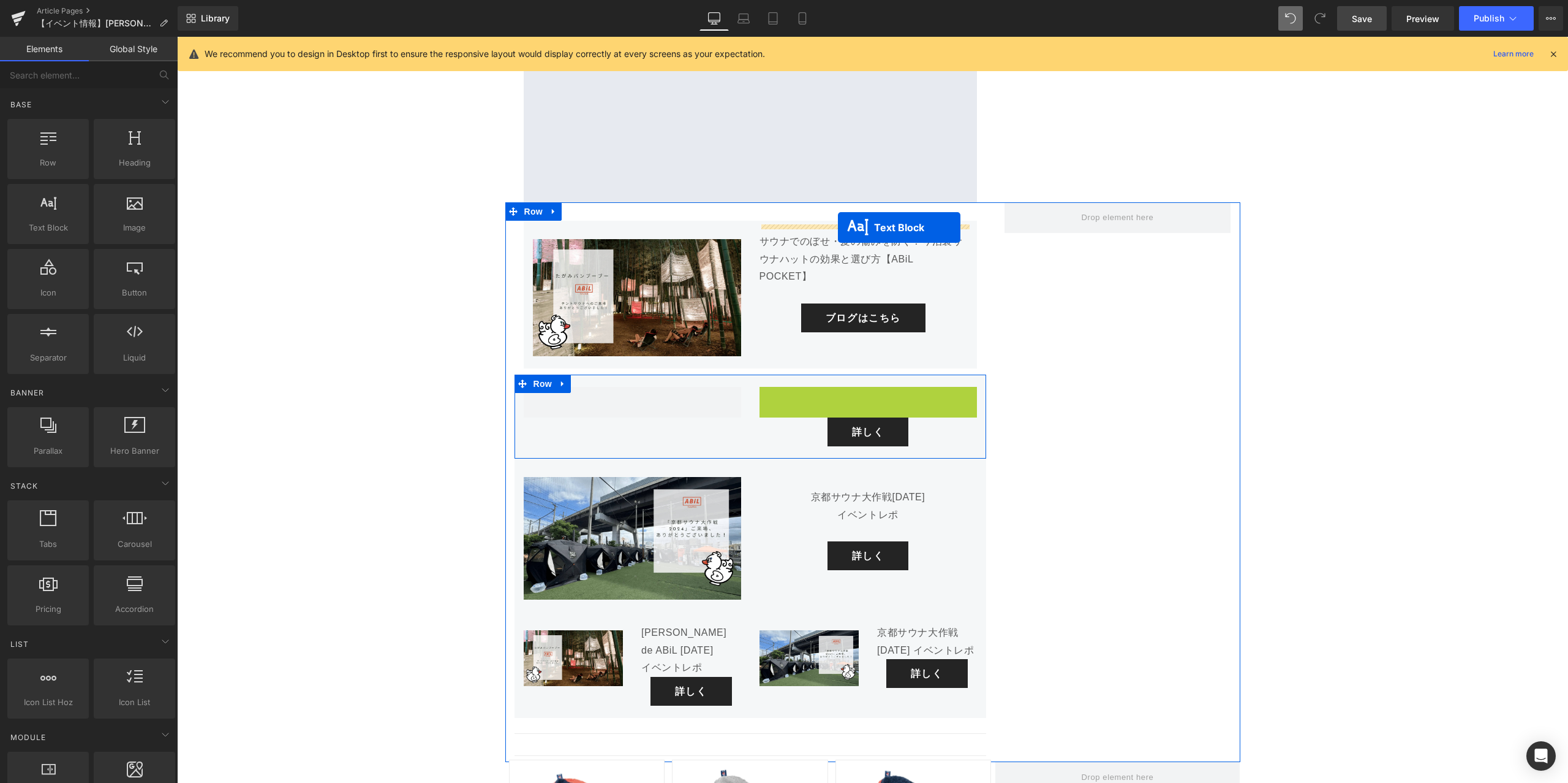
drag, startPoint x: 837, startPoint y: 329, endPoint x: 838, endPoint y: 228, distance: 101.0
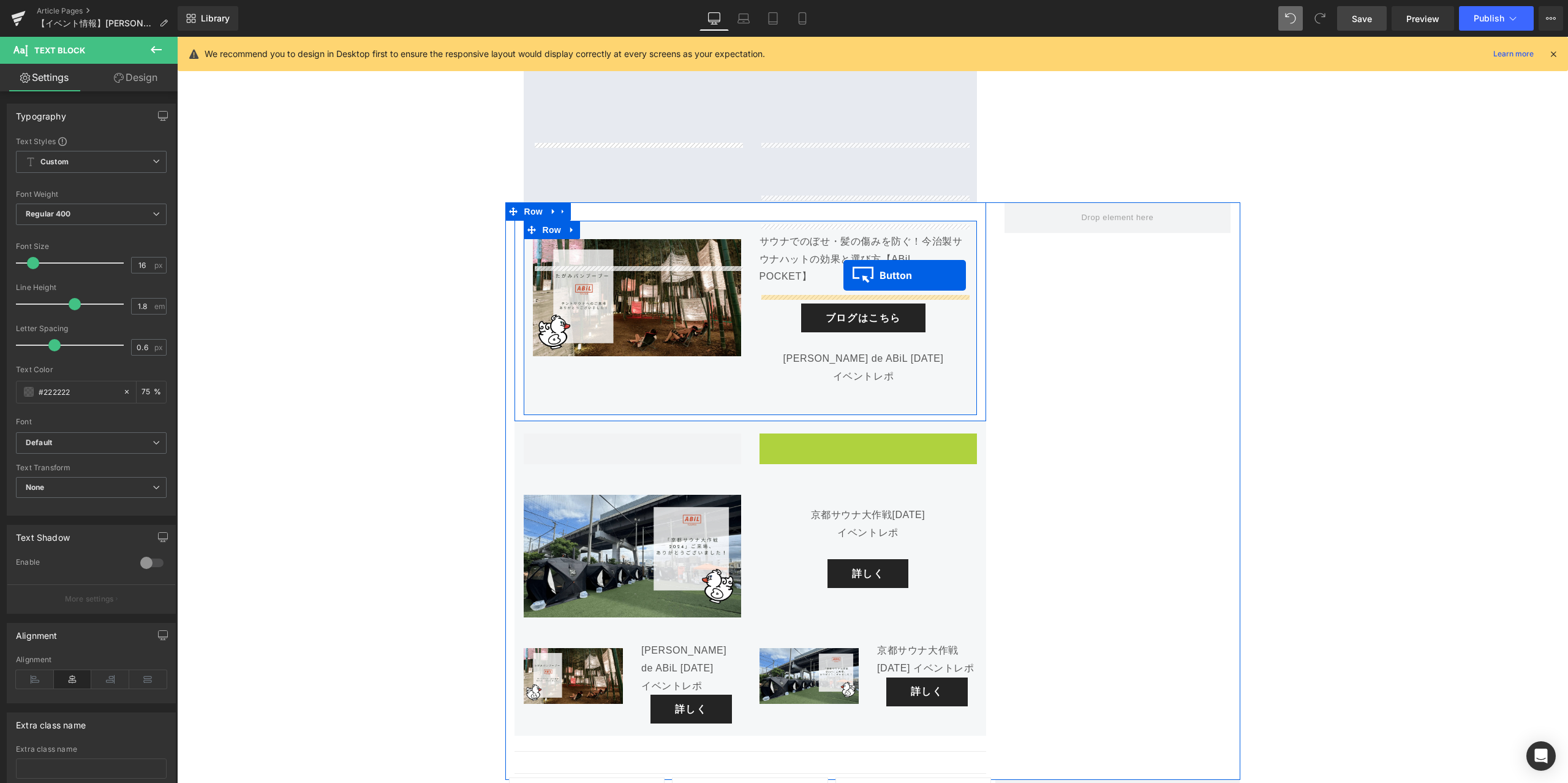
drag, startPoint x: 844, startPoint y: 339, endPoint x: 844, endPoint y: 276, distance: 63.0
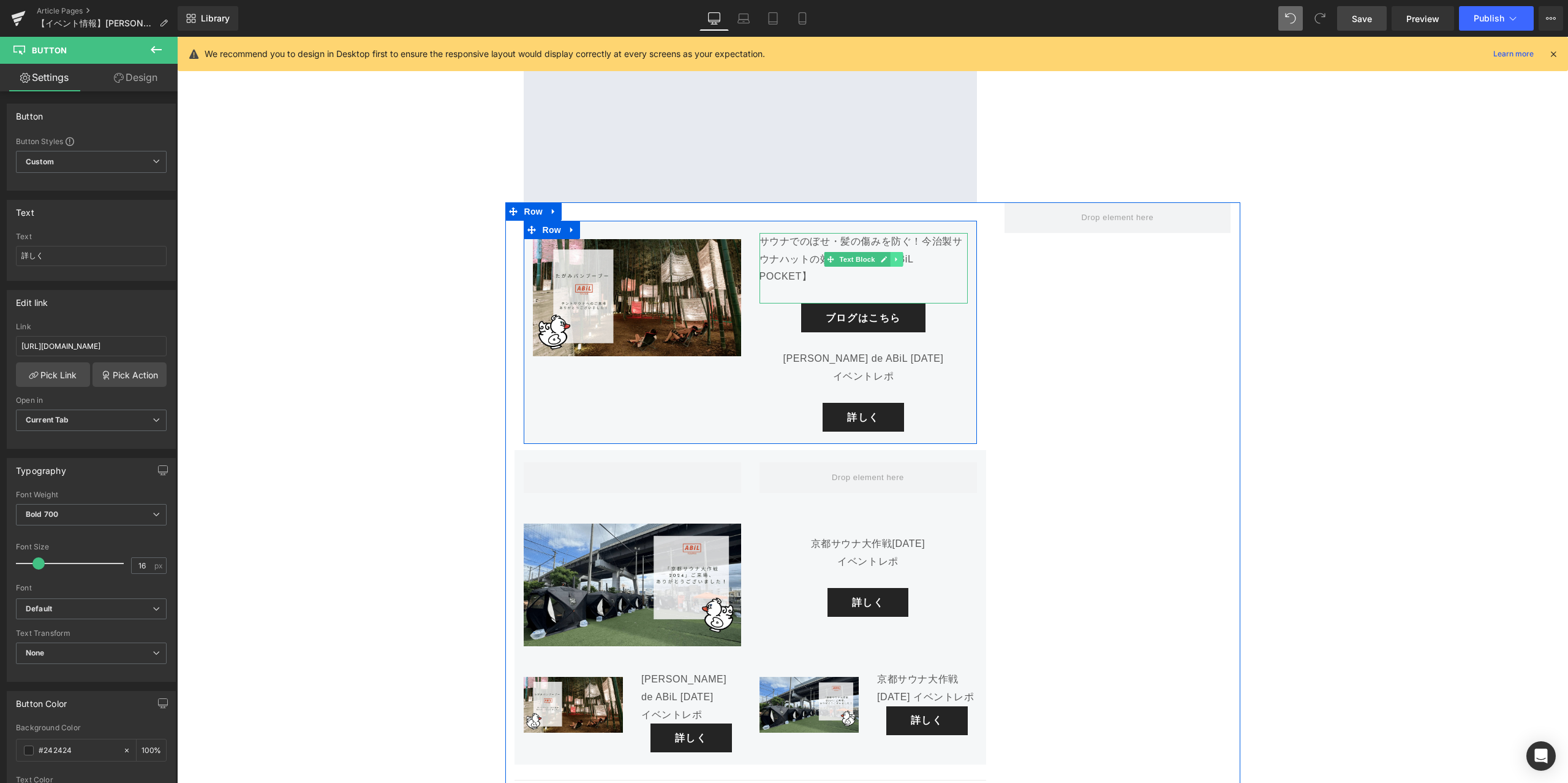
click at [900, 252] on link at bounding box center [897, 260] width 13 height 15
click at [901, 256] on icon at bounding box center [902, 259] width 7 height 7
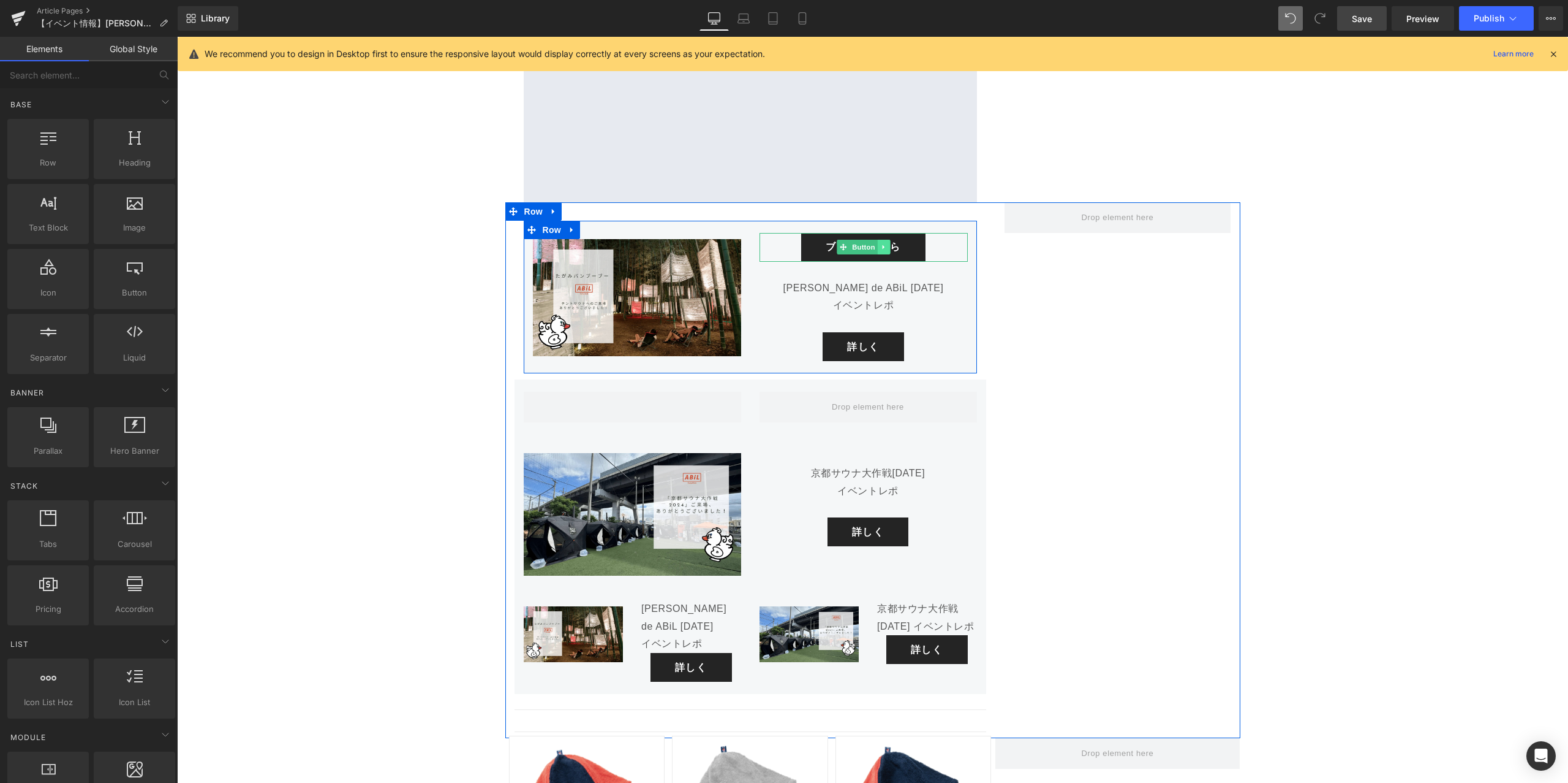
click at [884, 244] on icon at bounding box center [884, 247] width 7 height 7
click at [888, 244] on icon at bounding box center [889, 247] width 7 height 7
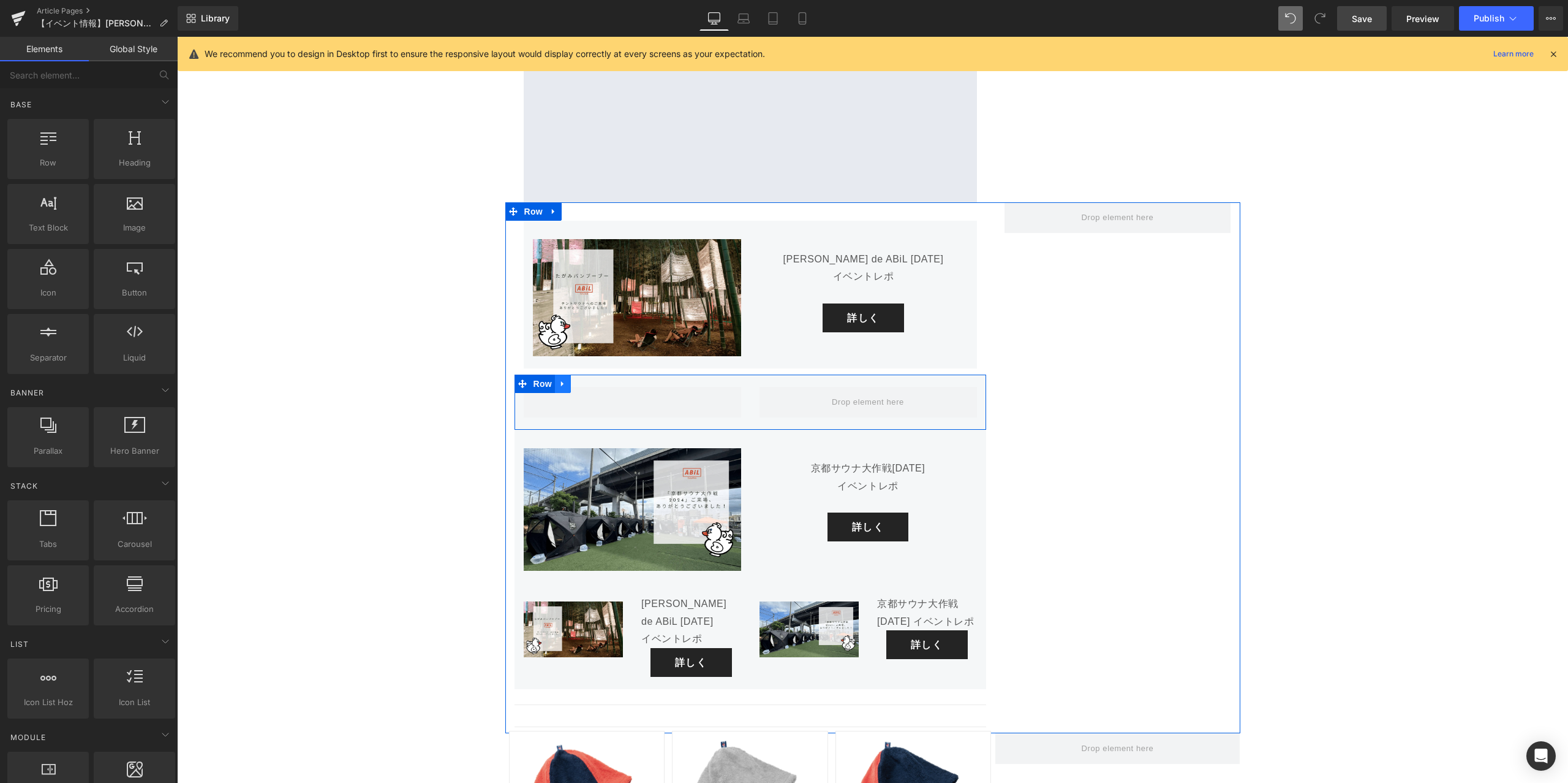
click at [566, 380] on icon at bounding box center [563, 384] width 9 height 9
click at [592, 380] on icon at bounding box center [595, 384] width 9 height 9
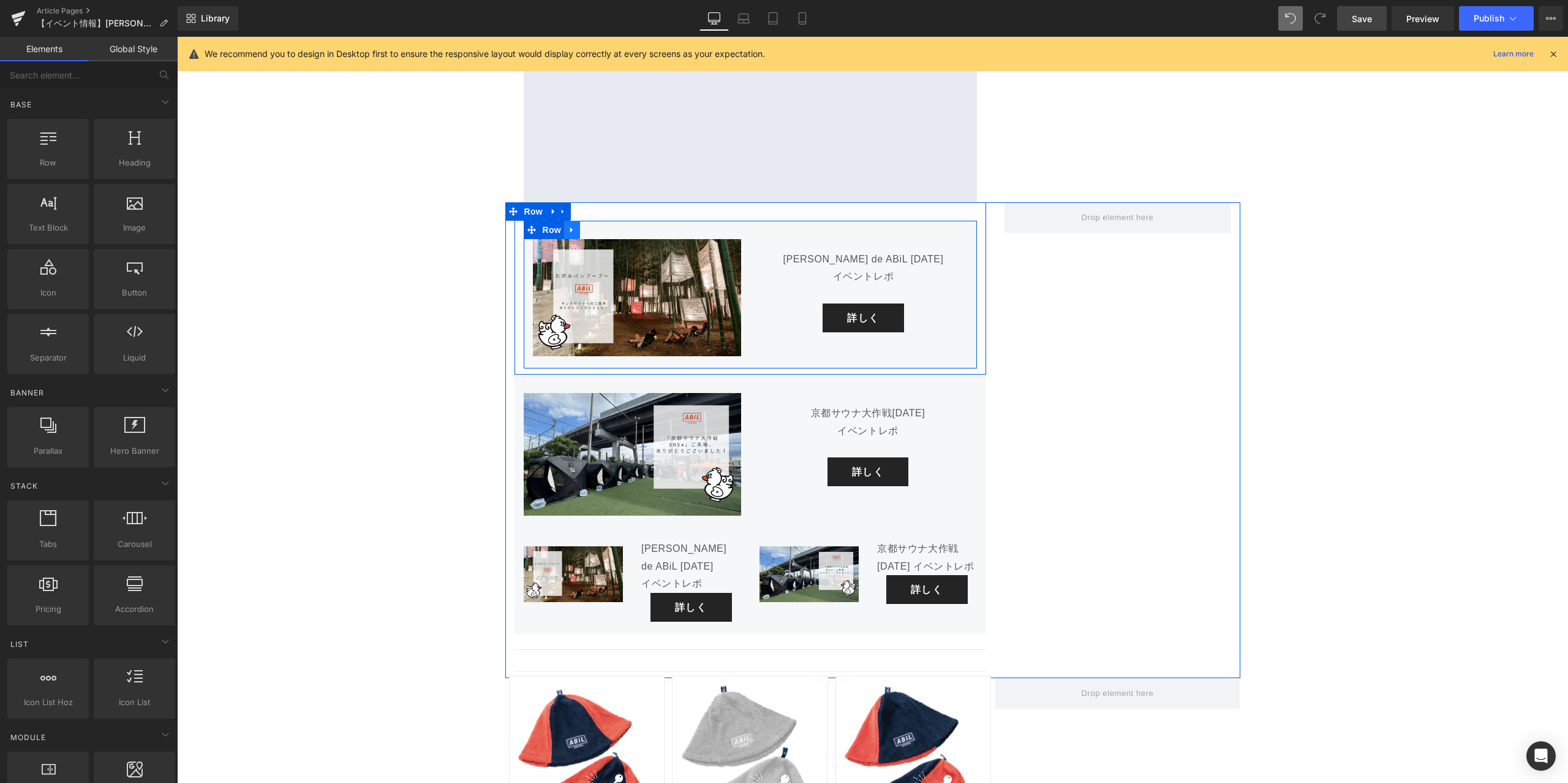
click at [576, 225] on icon at bounding box center [573, 229] width 9 height 9
click at [588, 225] on icon at bounding box center [588, 230] width 9 height 9
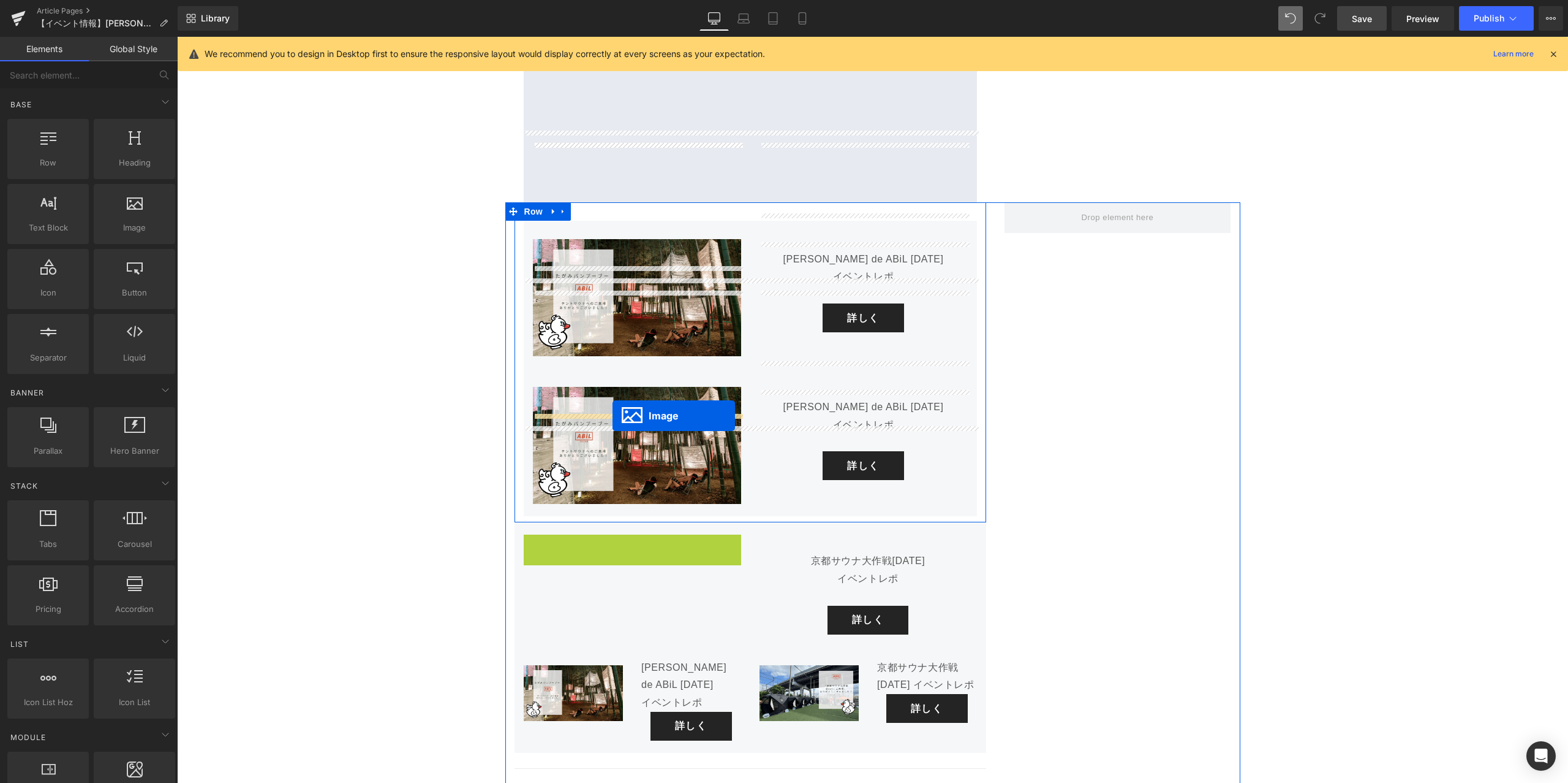
drag, startPoint x: 613, startPoint y: 506, endPoint x: 613, endPoint y: 415, distance: 91.0
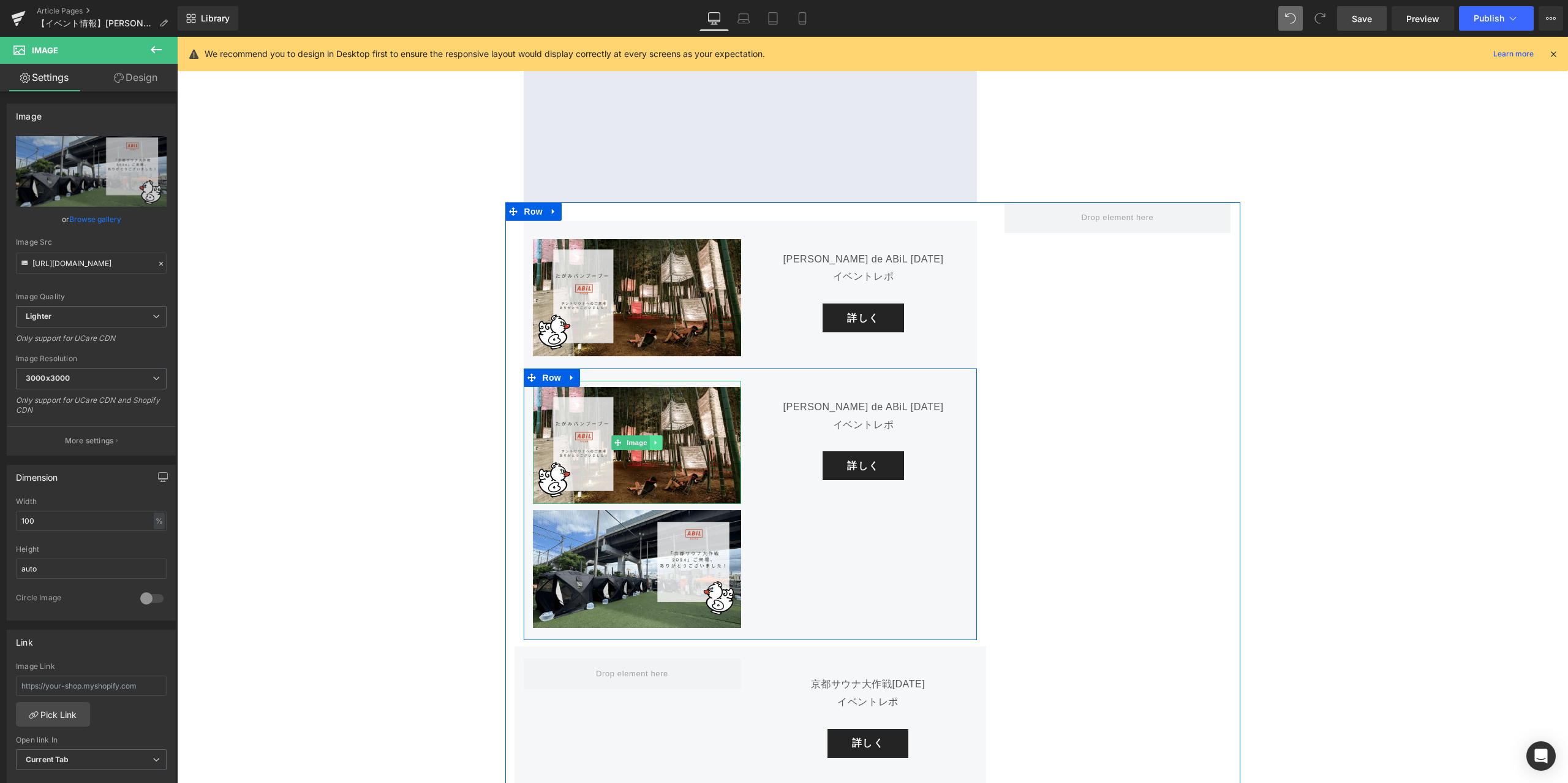
click at [655, 440] on icon at bounding box center [655, 442] width 2 height 4
click at [665, 439] on icon at bounding box center [661, 442] width 7 height 7
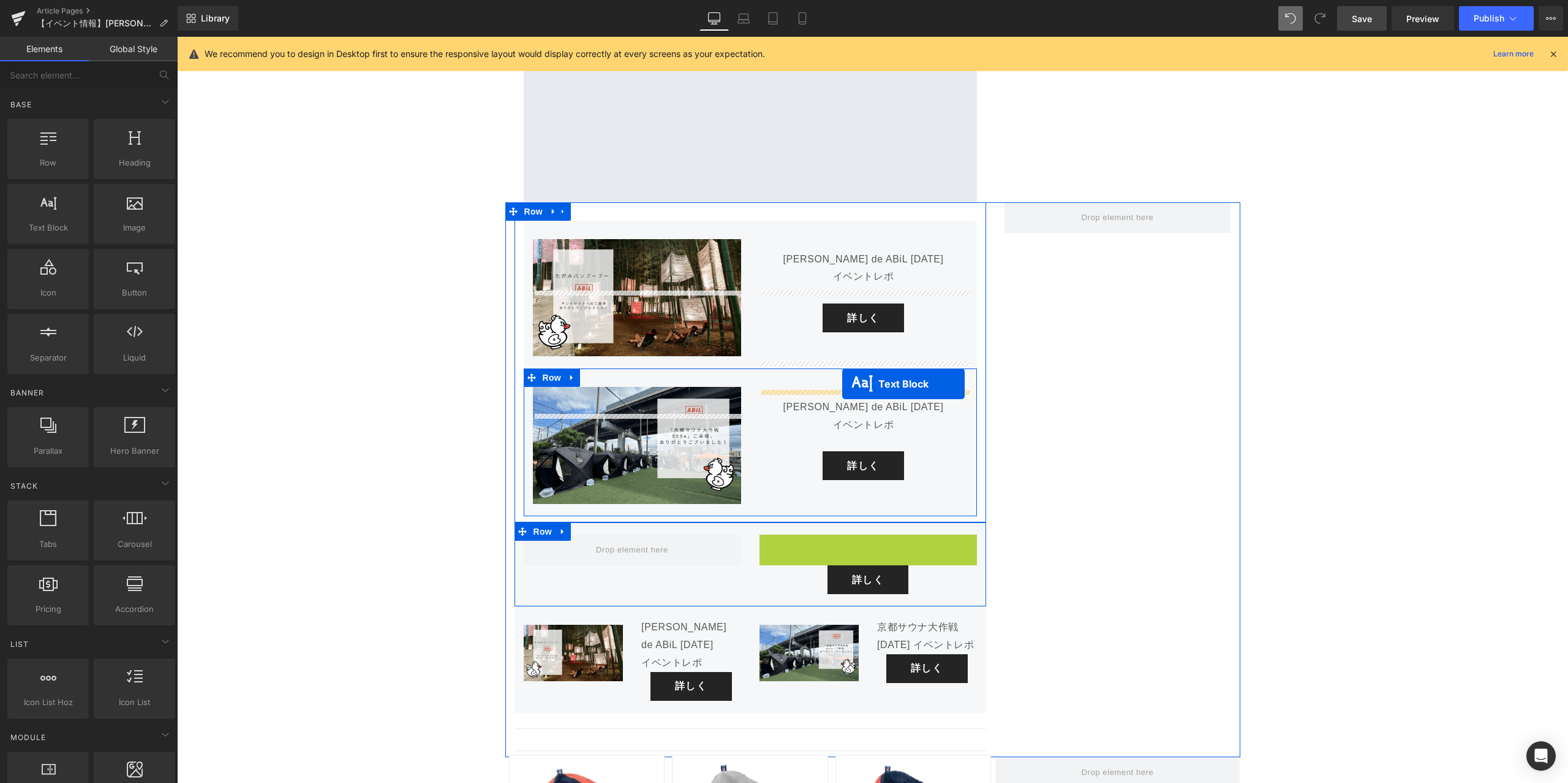
drag, startPoint x: 836, startPoint y: 478, endPoint x: 842, endPoint y: 384, distance: 94.2
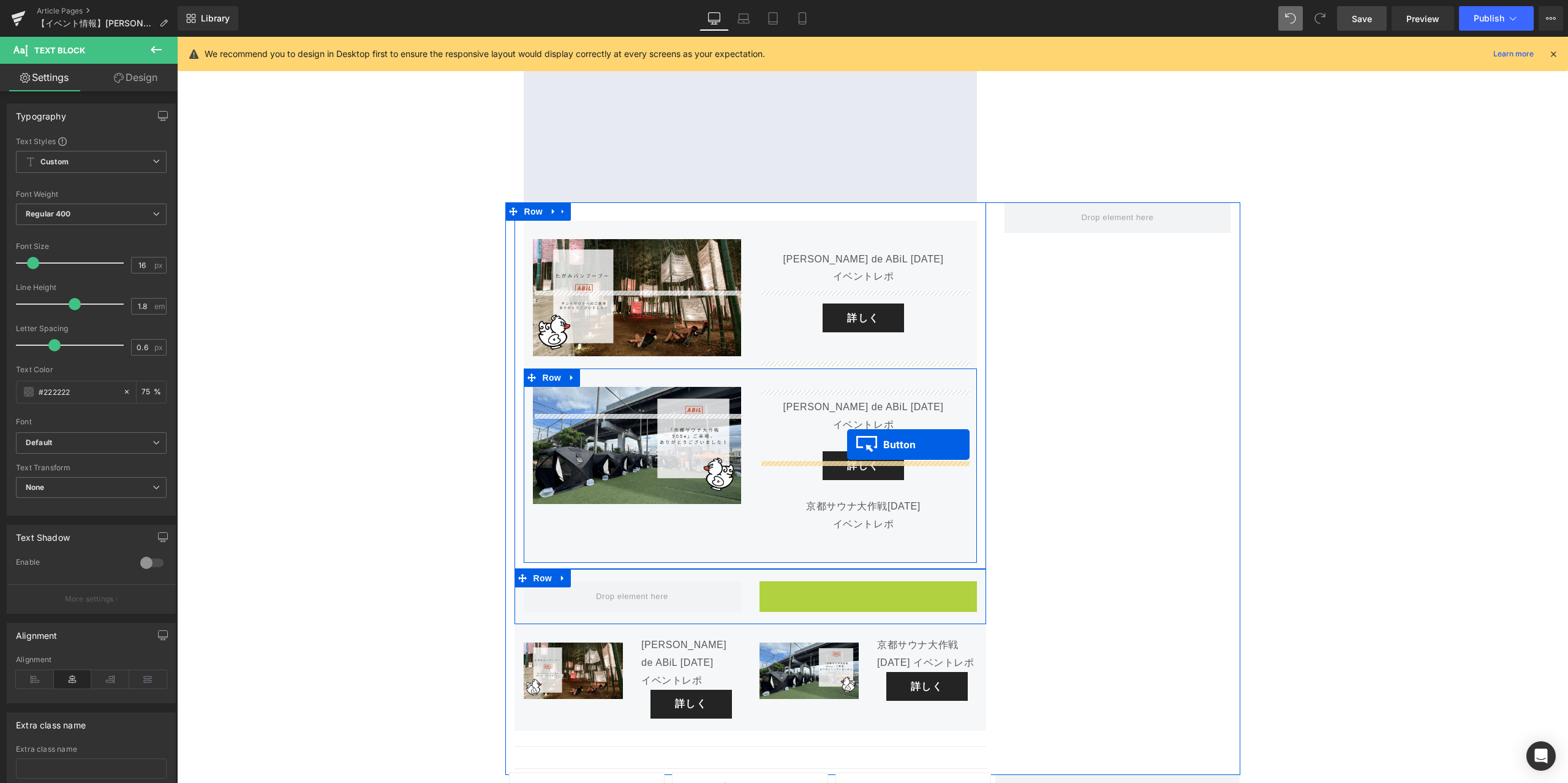
drag, startPoint x: 845, startPoint y: 506, endPoint x: 847, endPoint y: 443, distance: 63.0
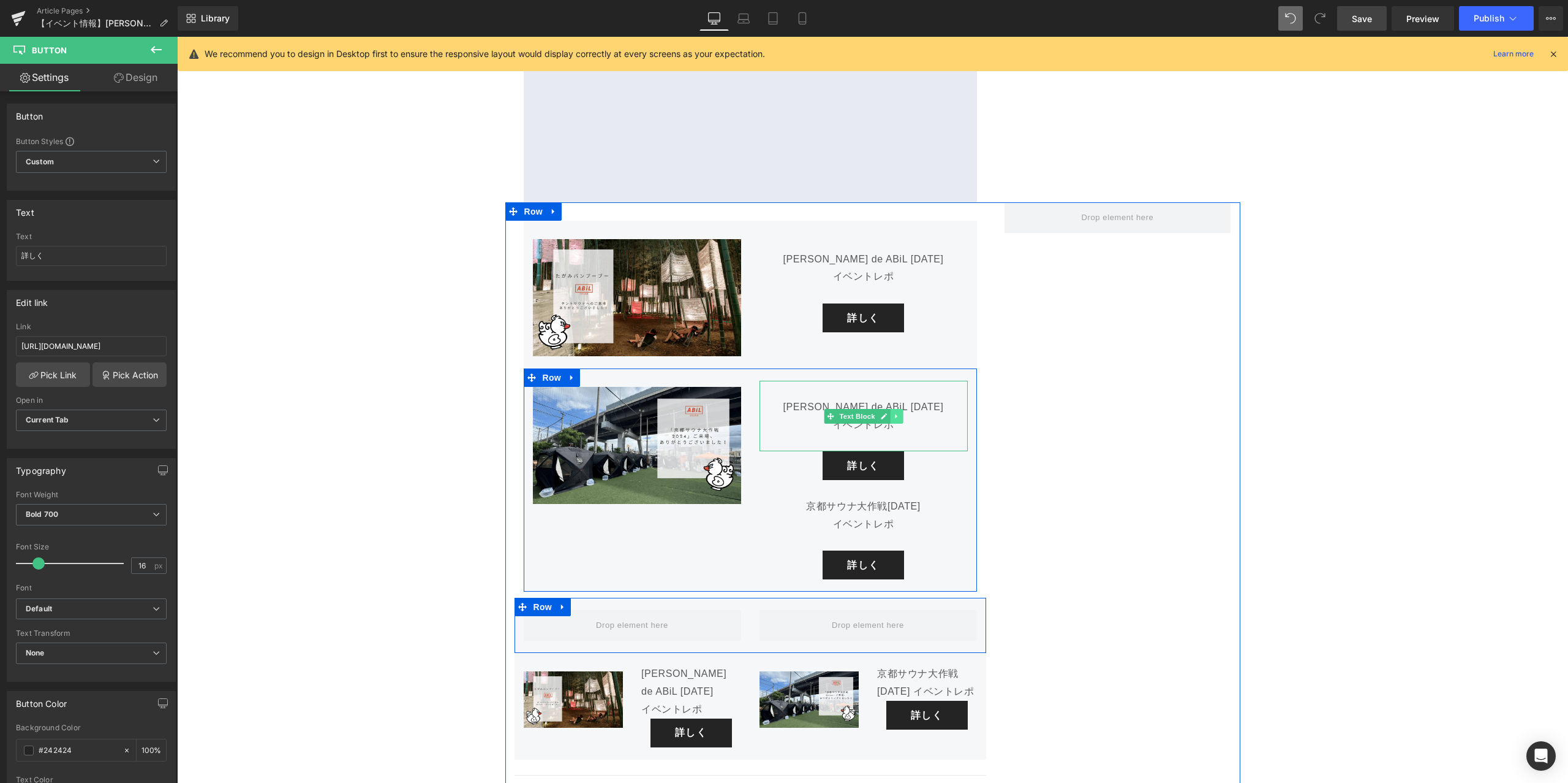
click at [897, 412] on icon at bounding box center [896, 416] width 7 height 7
click at [902, 412] on icon at bounding box center [902, 415] width 7 height 7
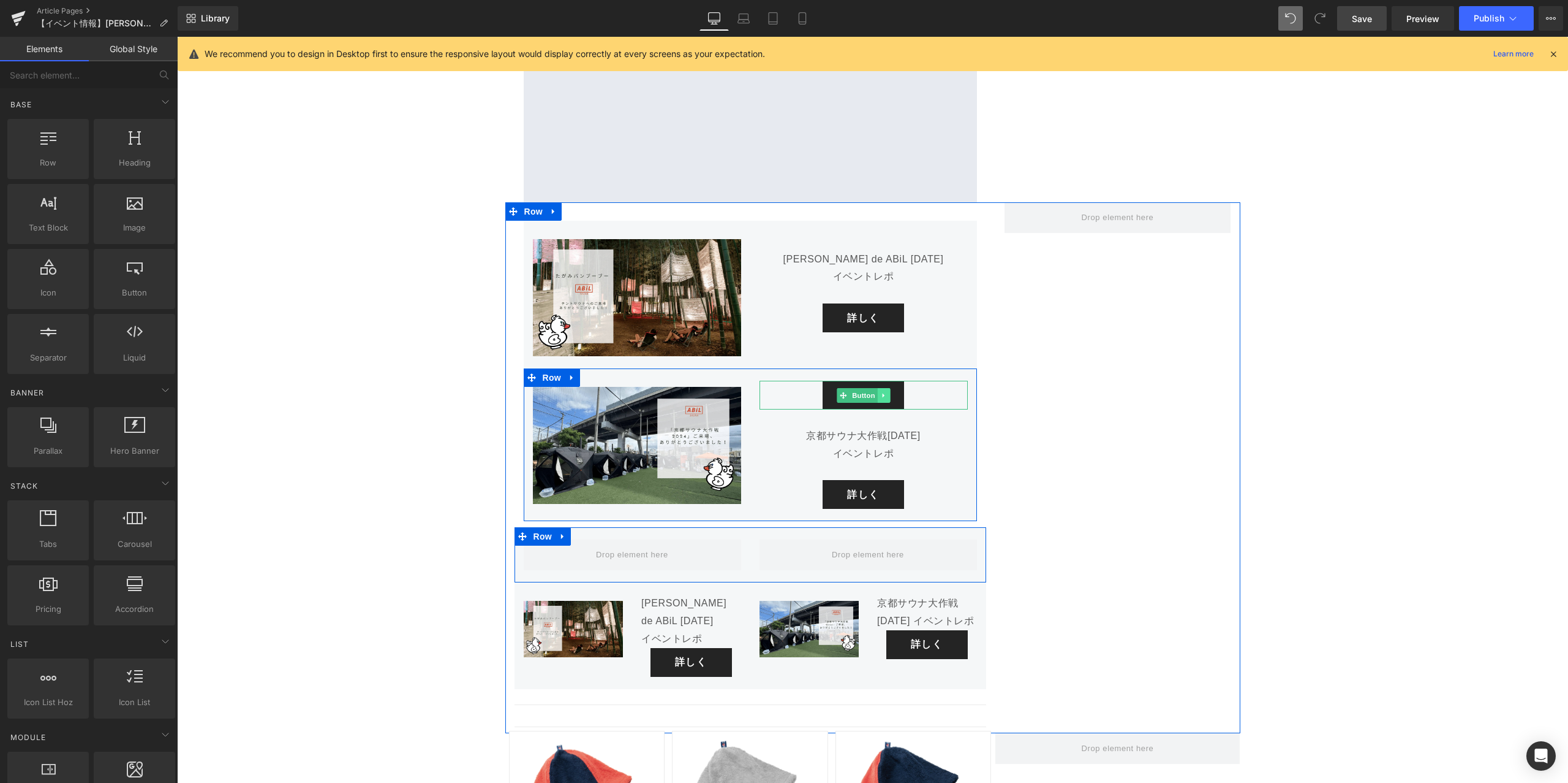
click at [889, 388] on link at bounding box center [884, 395] width 13 height 15
click at [889, 392] on icon at bounding box center [889, 395] width 7 height 7
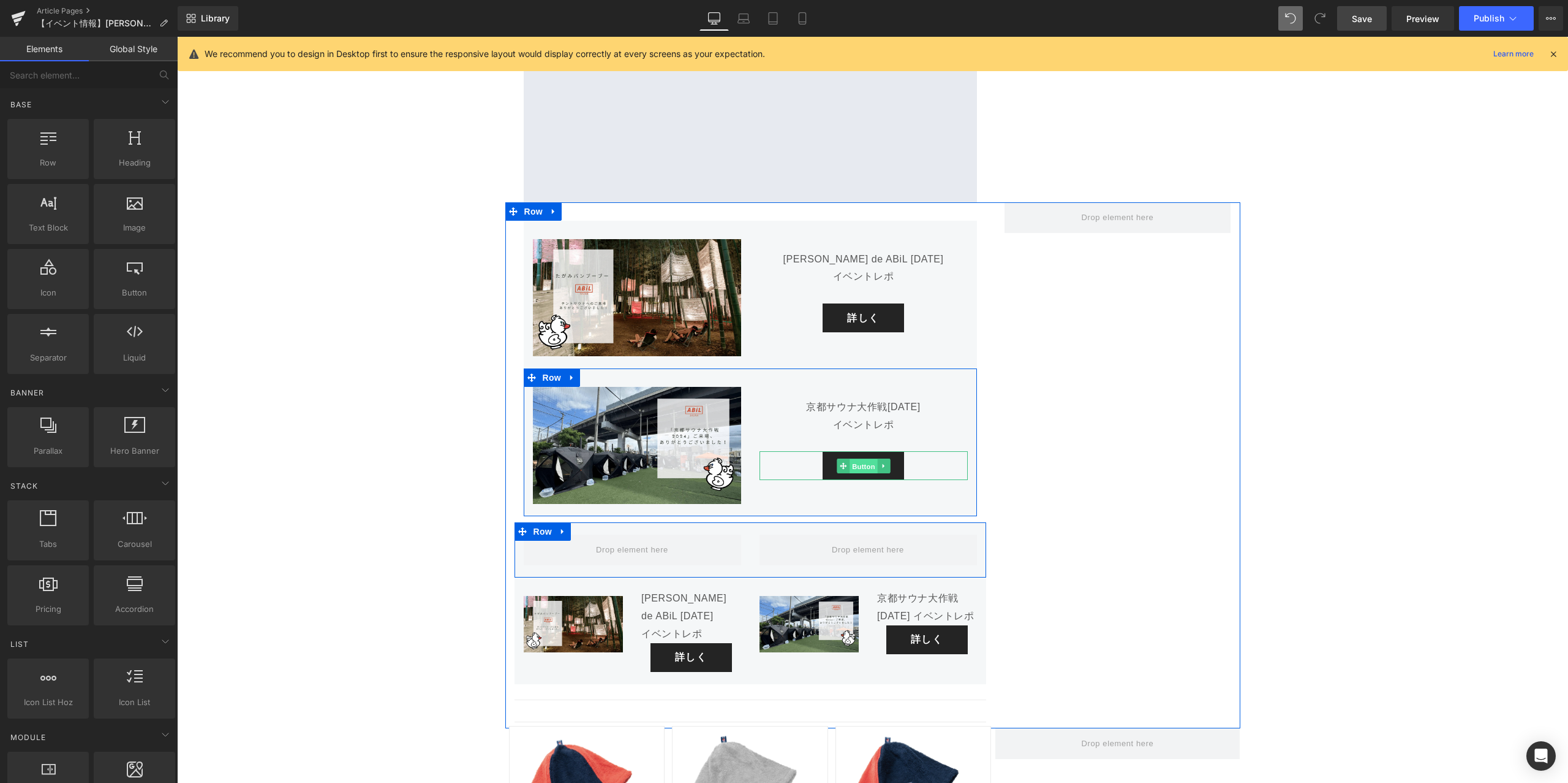
click at [852, 459] on span "Button" at bounding box center [863, 466] width 28 height 15
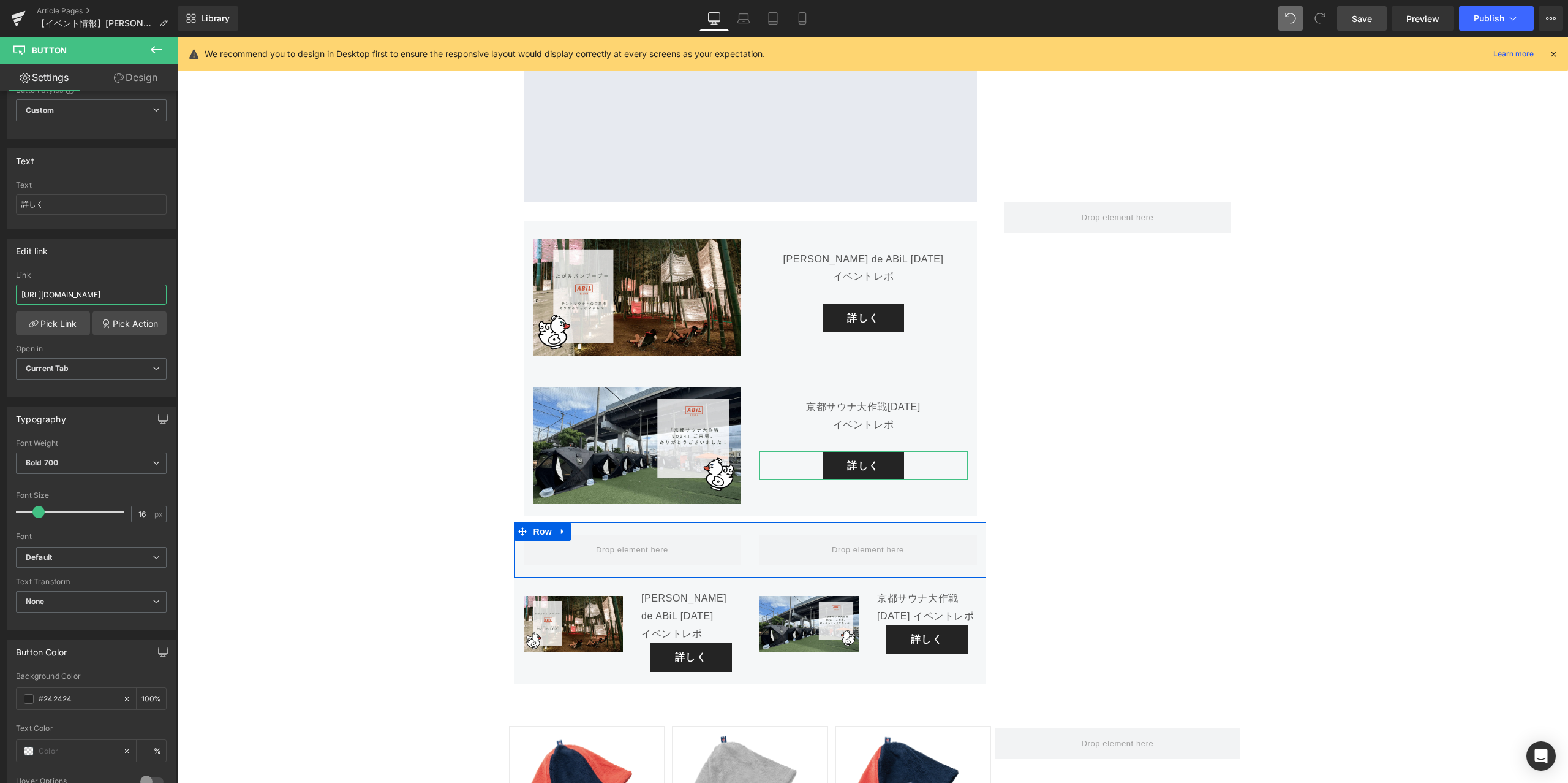
scroll to position [0, 17]
drag, startPoint x: 291, startPoint y: 330, endPoint x: 211, endPoint y: 293, distance: 88.1
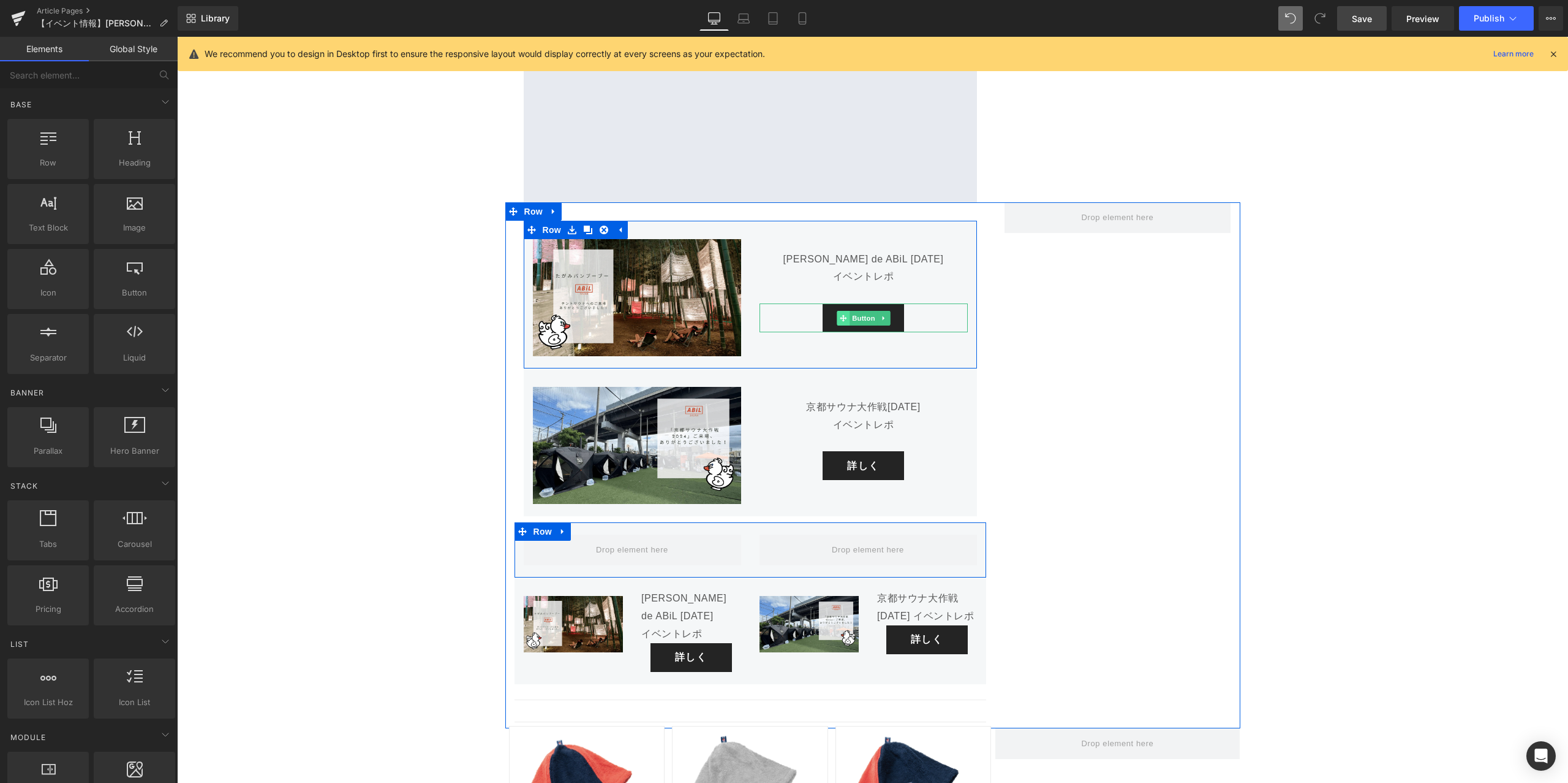
click at [846, 315] on icon at bounding box center [843, 318] width 7 height 7
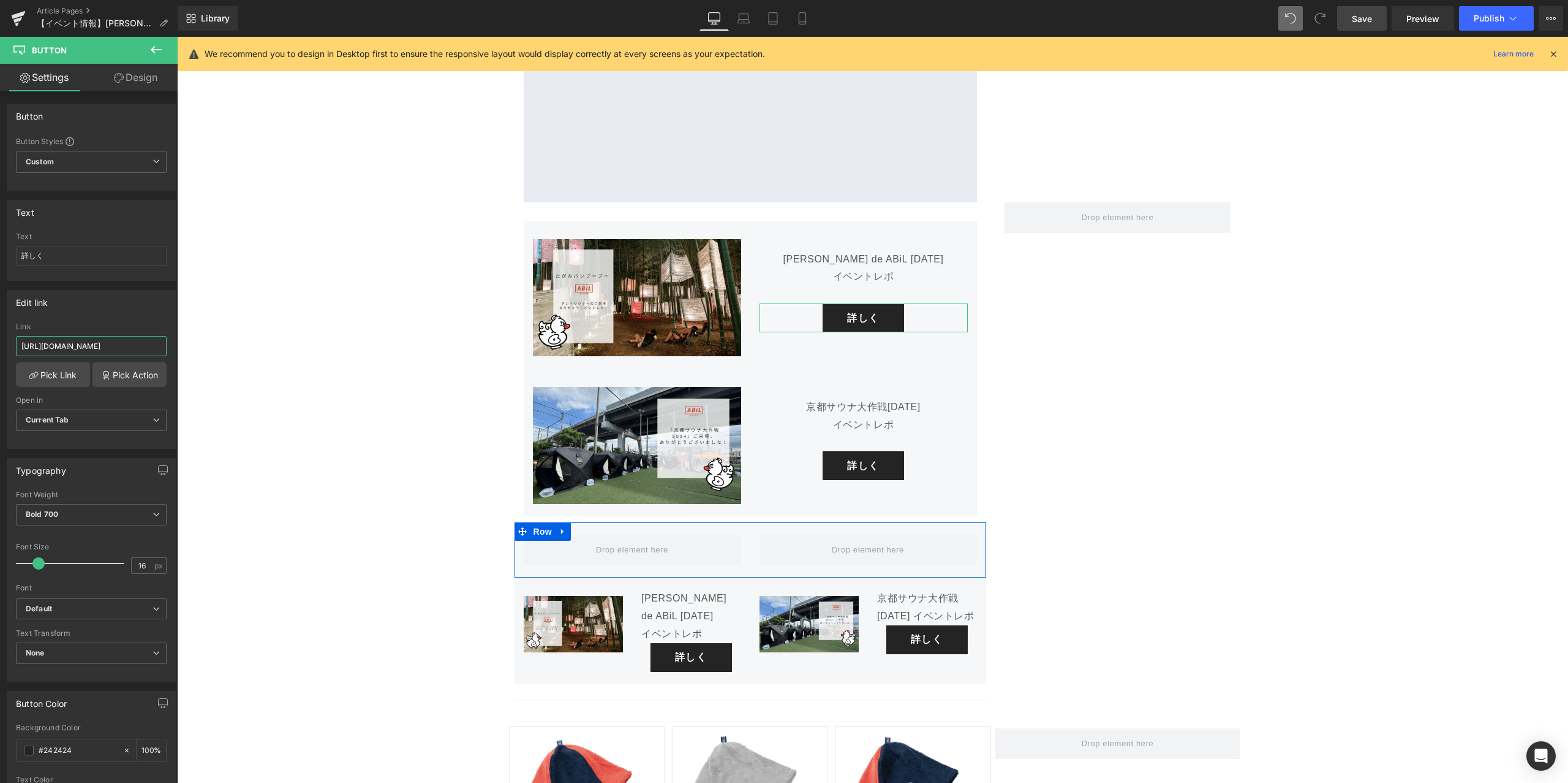
scroll to position [0, 17]
drag, startPoint x: 283, startPoint y: 382, endPoint x: 254, endPoint y: 346, distance: 46.2
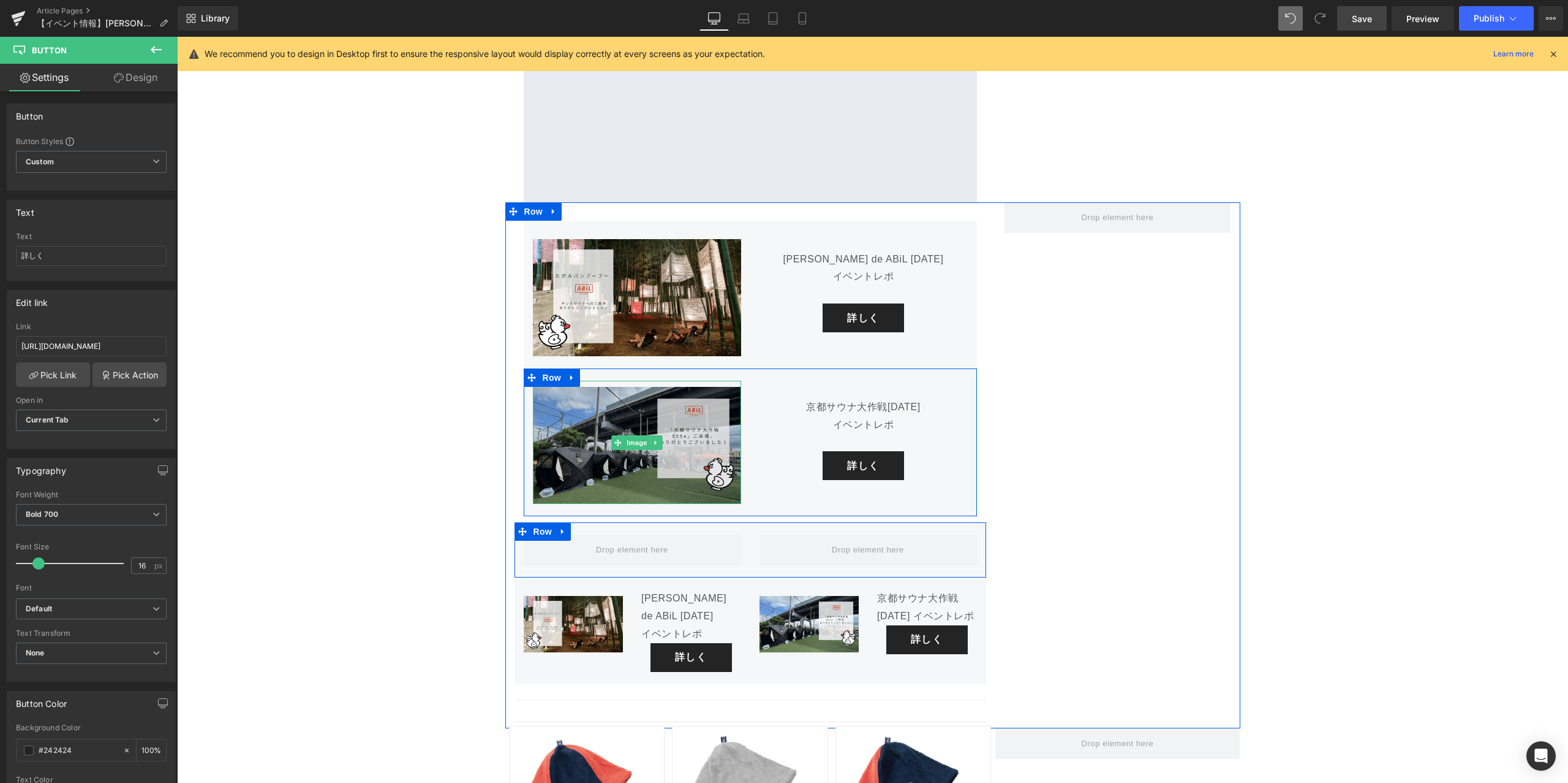
click at [622, 381] on img at bounding box center [637, 442] width 209 height 123
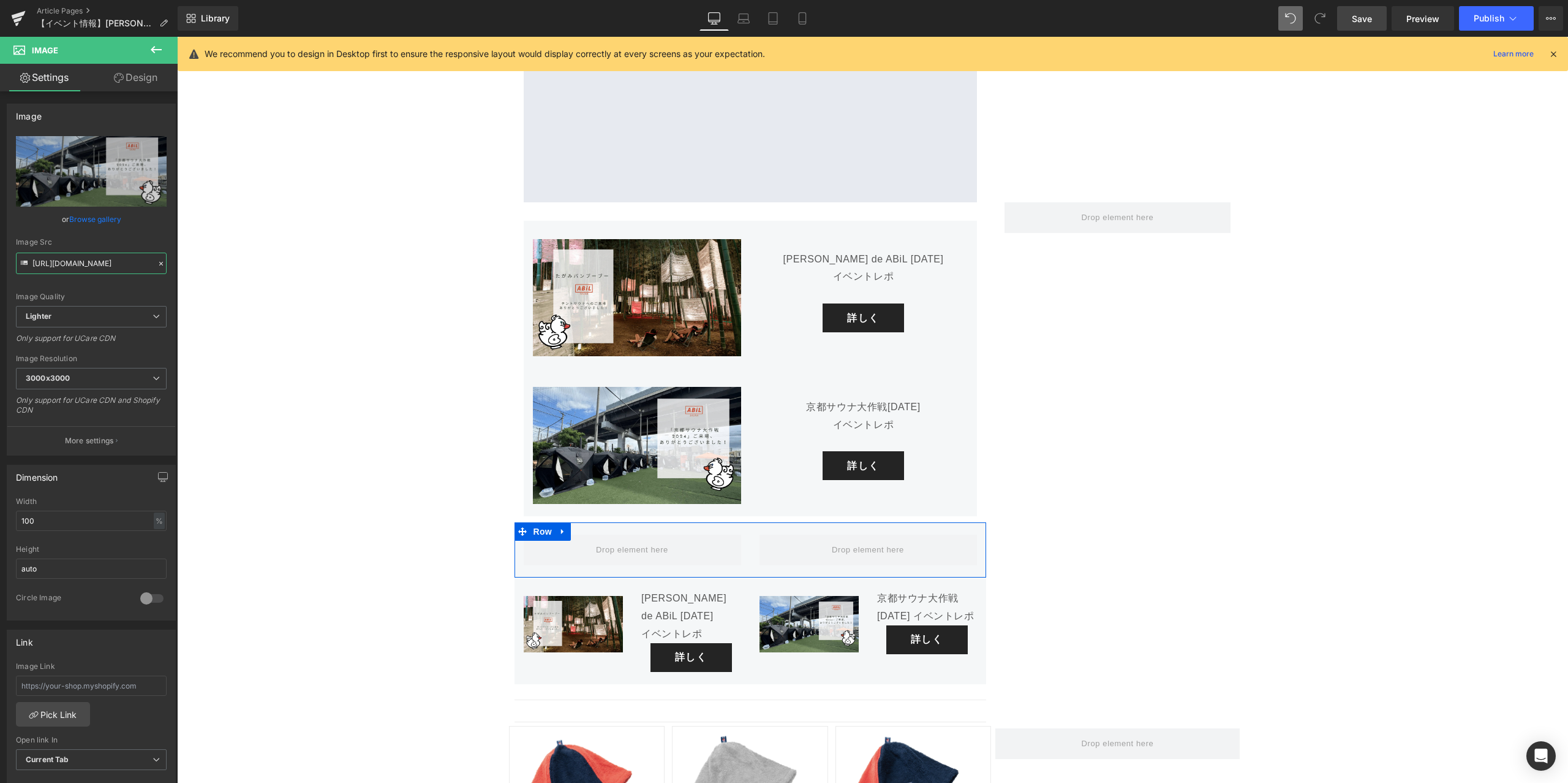
scroll to position [0, 320]
drag, startPoint x: 279, startPoint y: 303, endPoint x: 252, endPoint y: 271, distance: 41.9
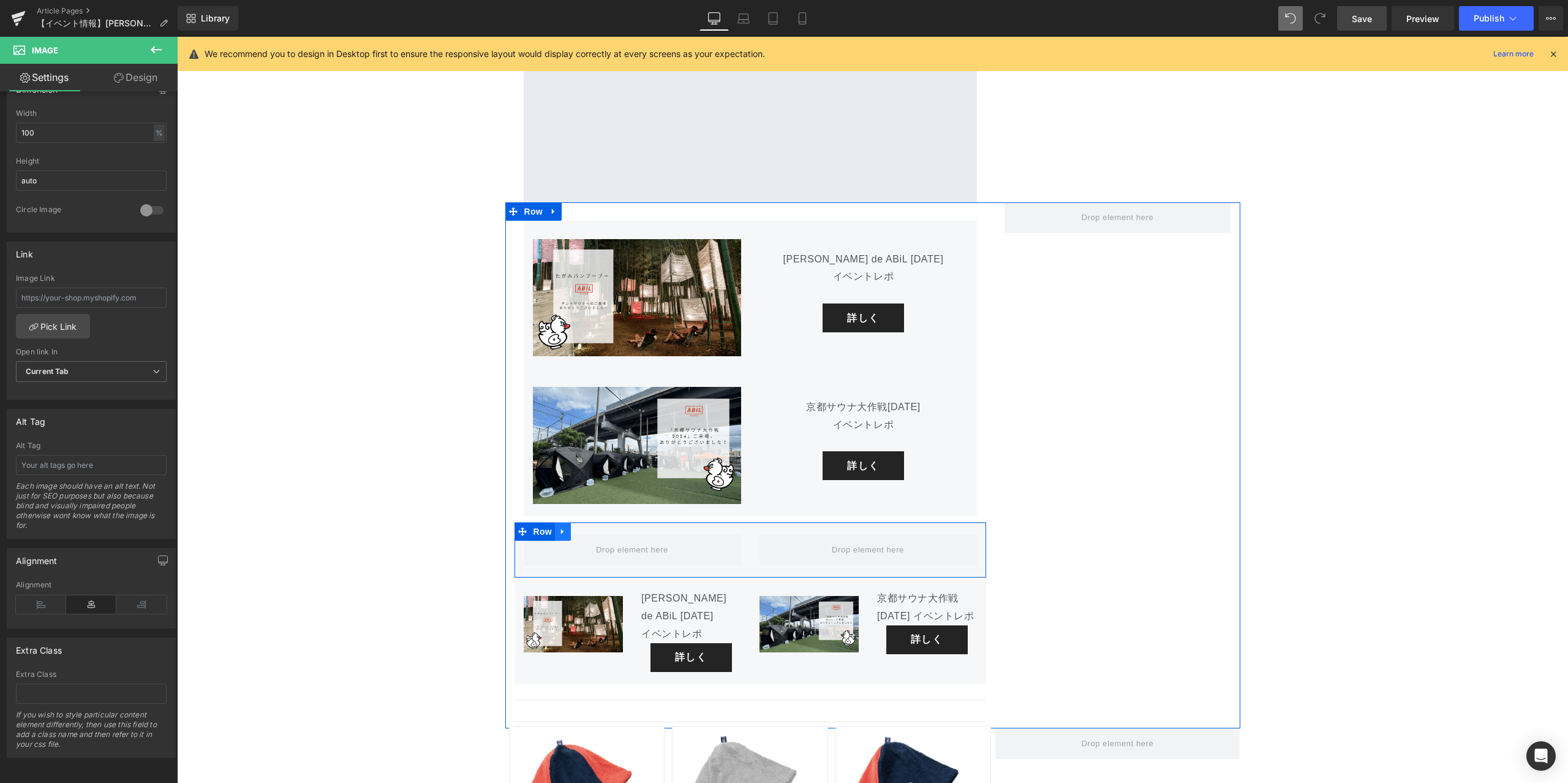
scroll to position [0, 0]
click at [565, 527] on icon at bounding box center [563, 531] width 9 height 9
click at [593, 527] on icon at bounding box center [595, 531] width 9 height 9
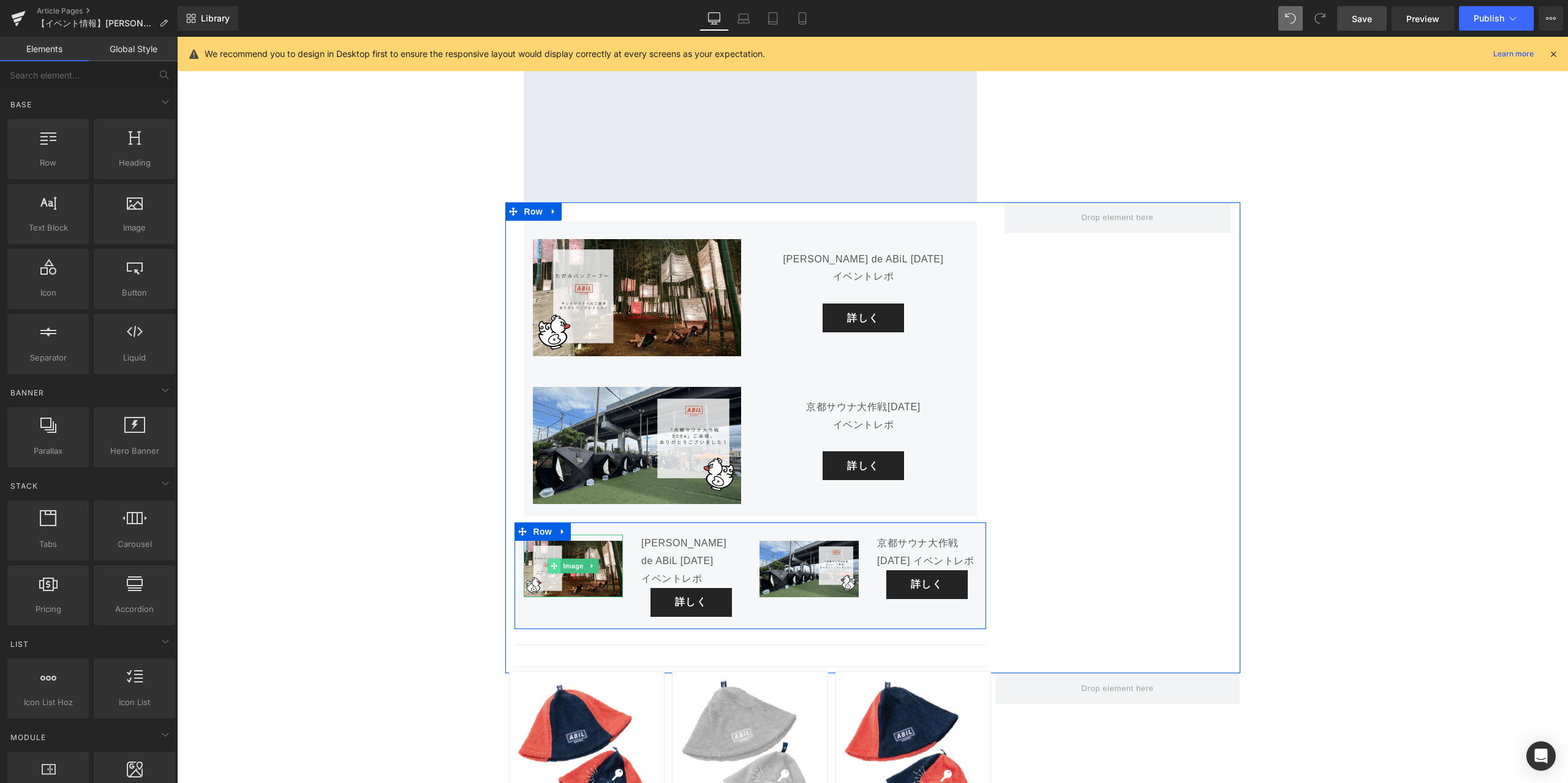
click at [555, 562] on icon at bounding box center [554, 565] width 7 height 7
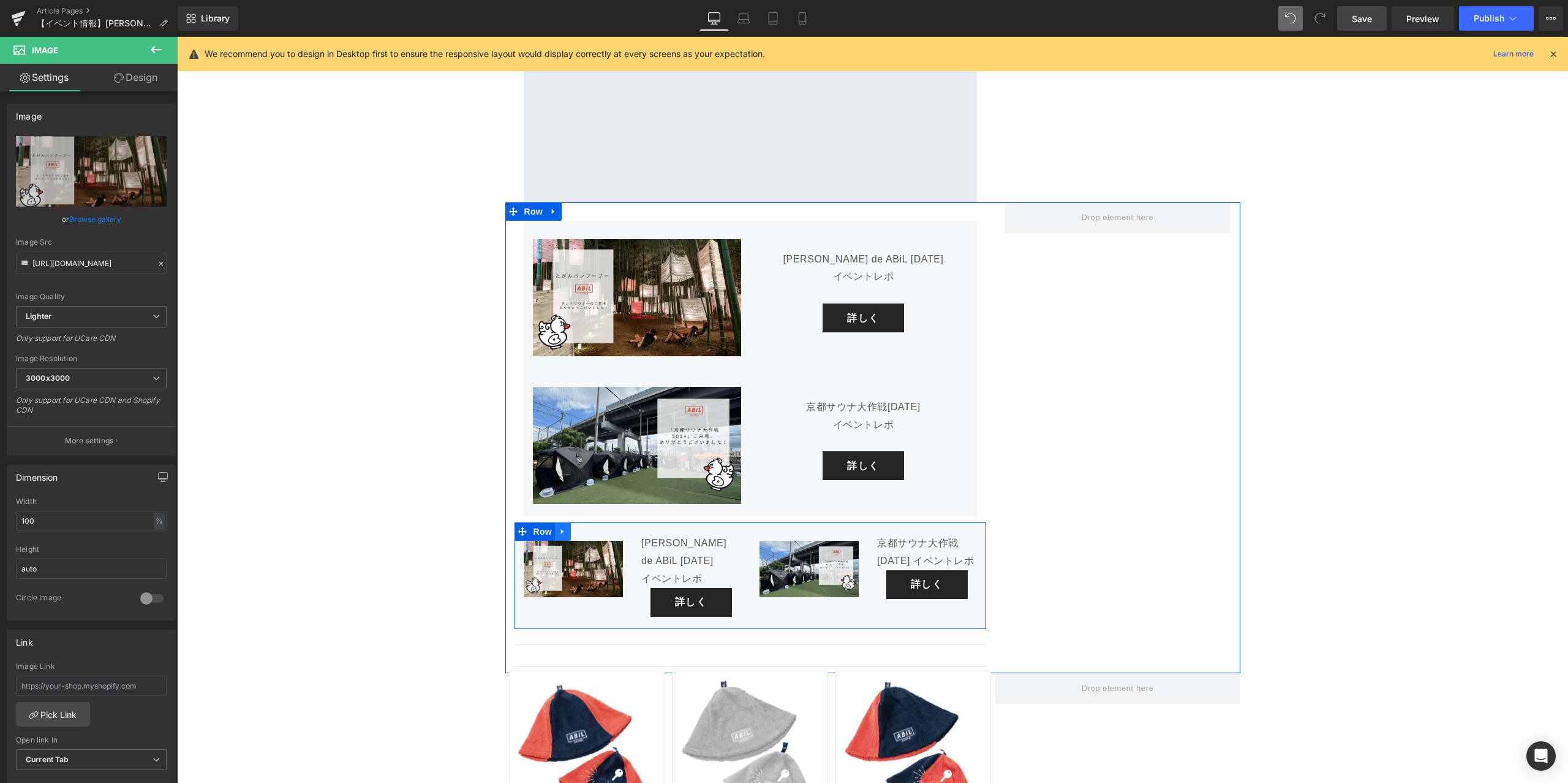
click at [566, 527] on icon at bounding box center [563, 531] width 9 height 9
click at [593, 527] on icon at bounding box center [595, 531] width 9 height 9
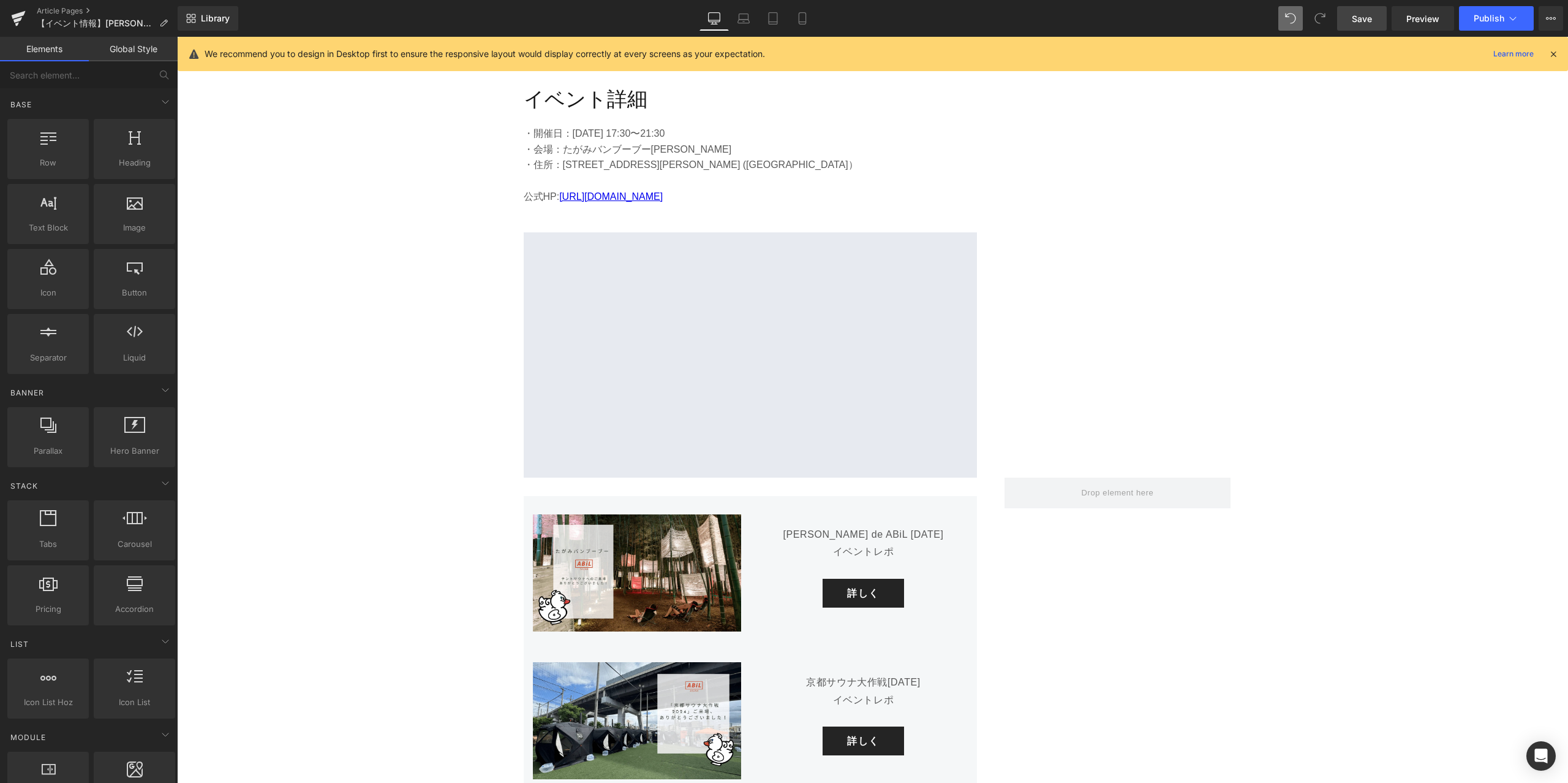
scroll to position [4820, 0]
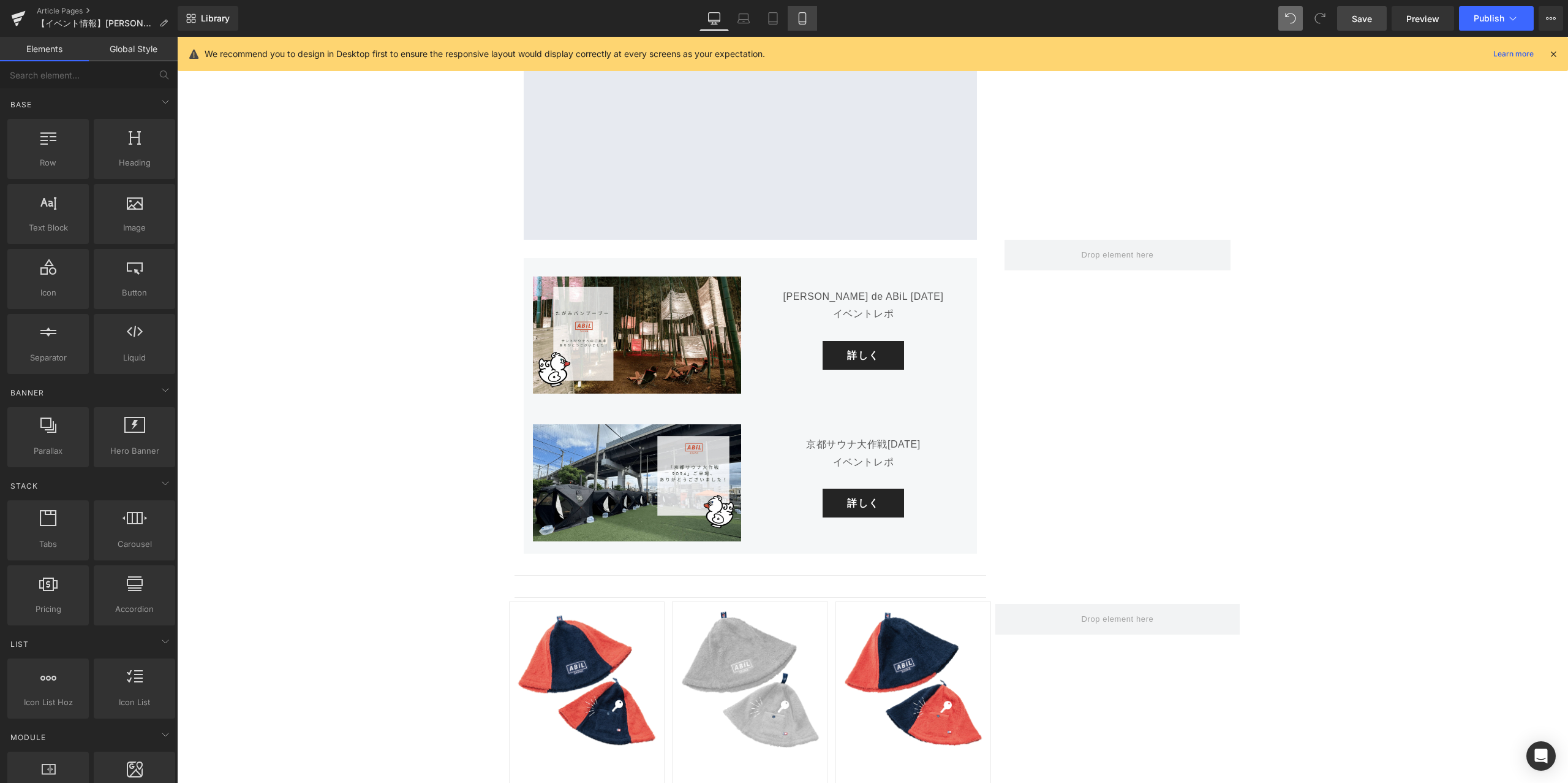
click at [802, 27] on link "Mobile" at bounding box center [802, 18] width 29 height 25
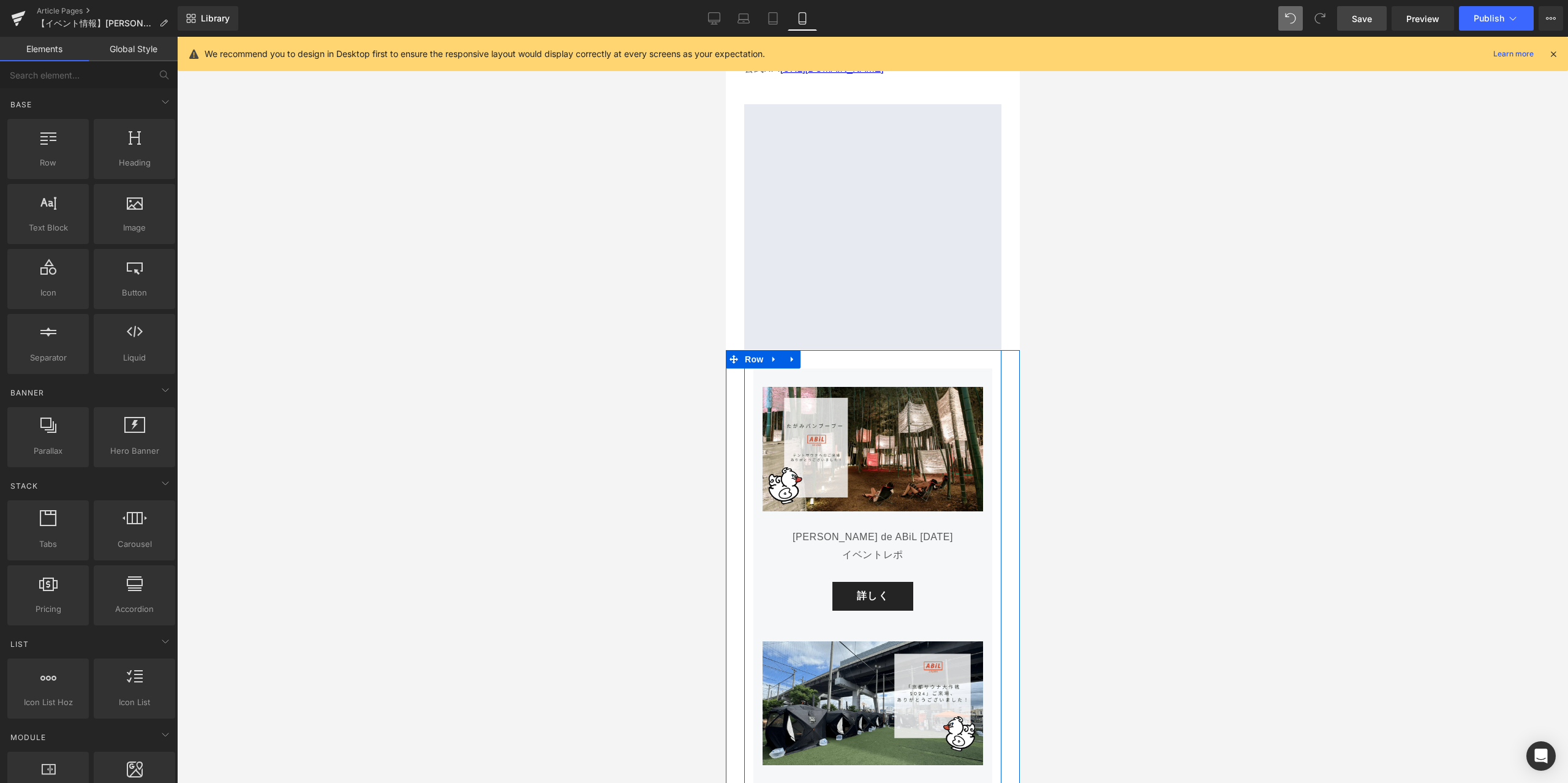
scroll to position [3948, 0]
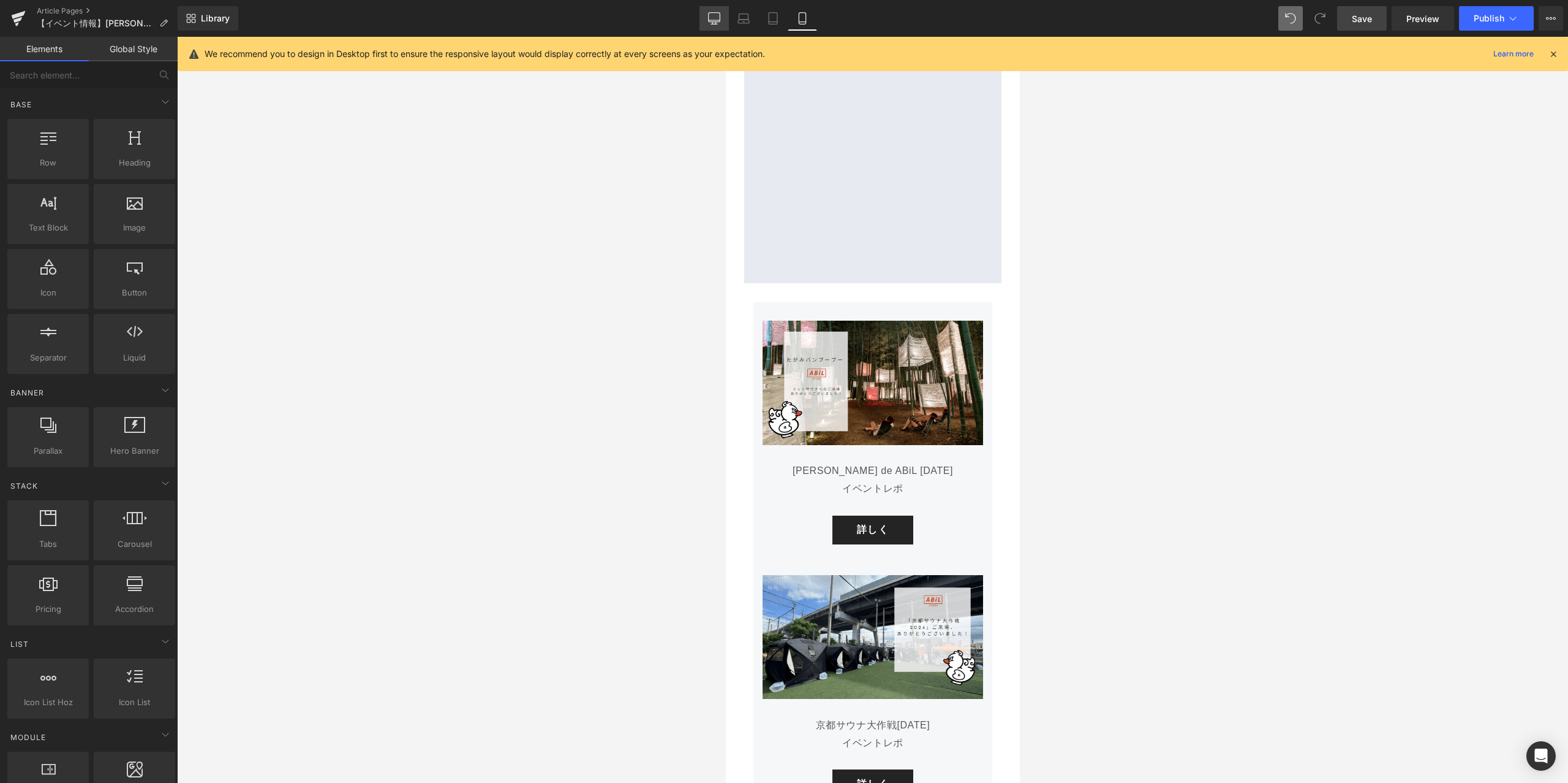
click at [711, 17] on icon at bounding box center [714, 18] width 12 height 12
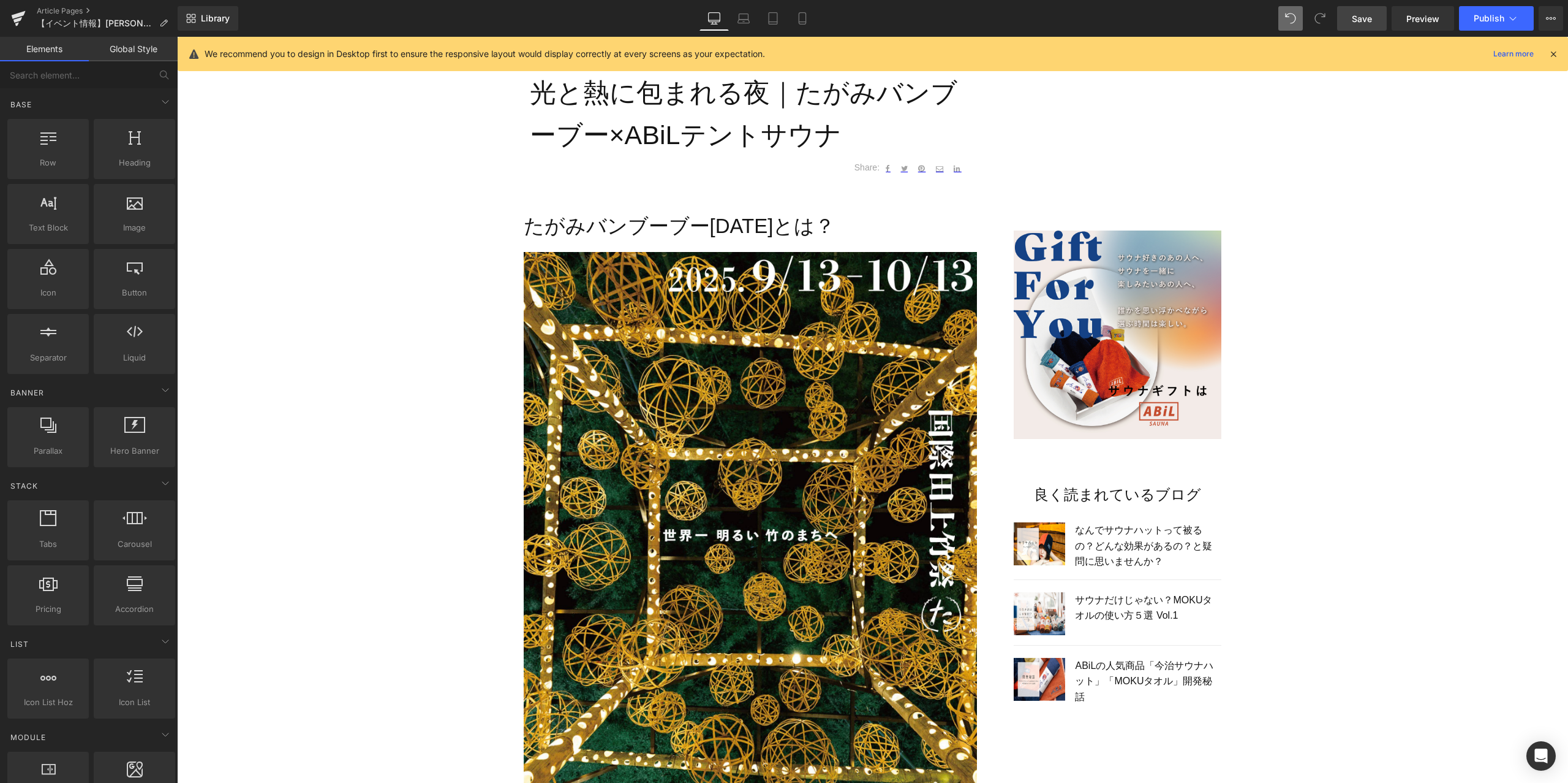
scroll to position [0, 0]
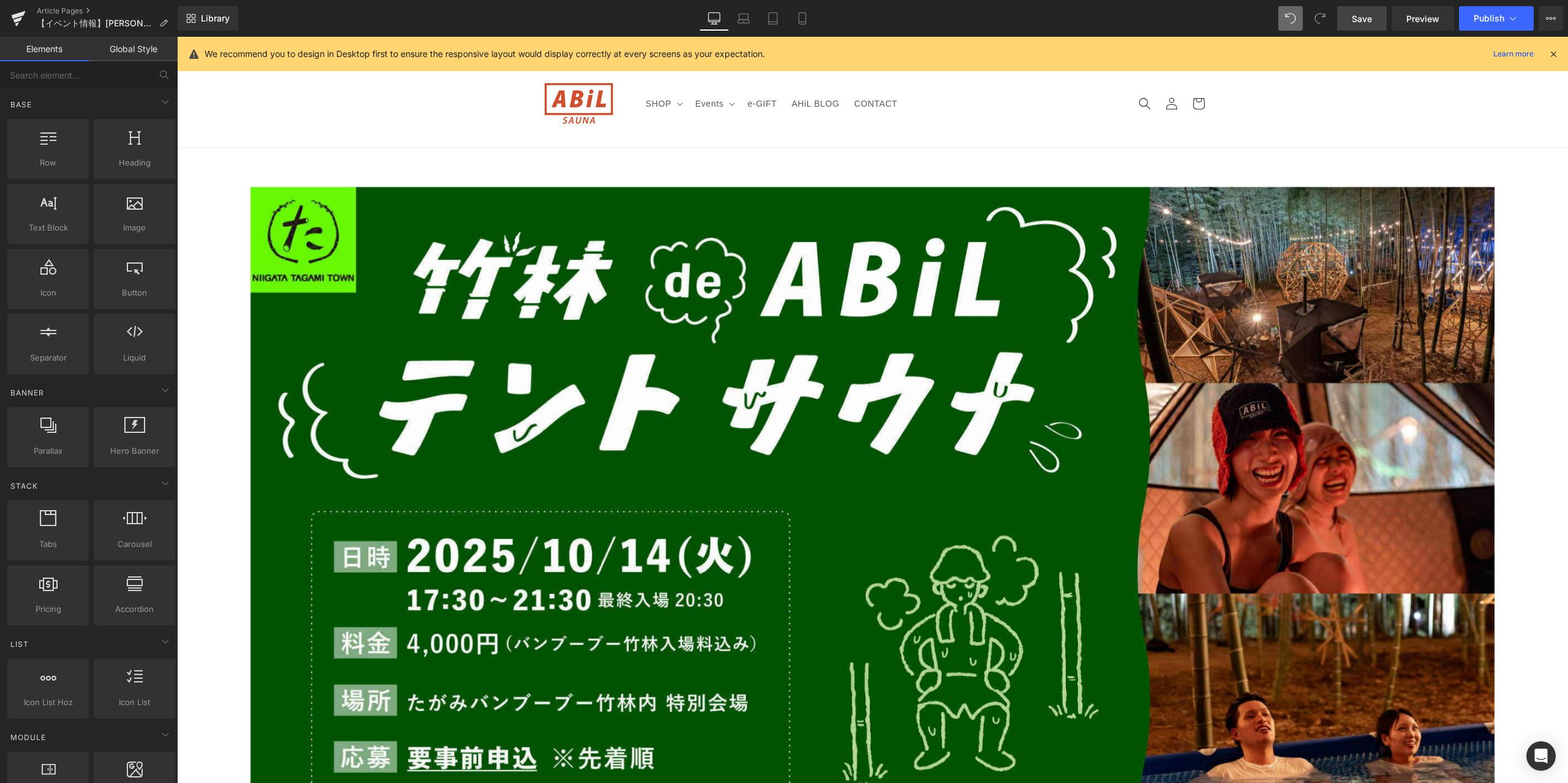
click at [1368, 12] on span "Save" at bounding box center [1362, 19] width 20 height 13
click at [1487, 15] on span "Publish" at bounding box center [1490, 18] width 31 height 9
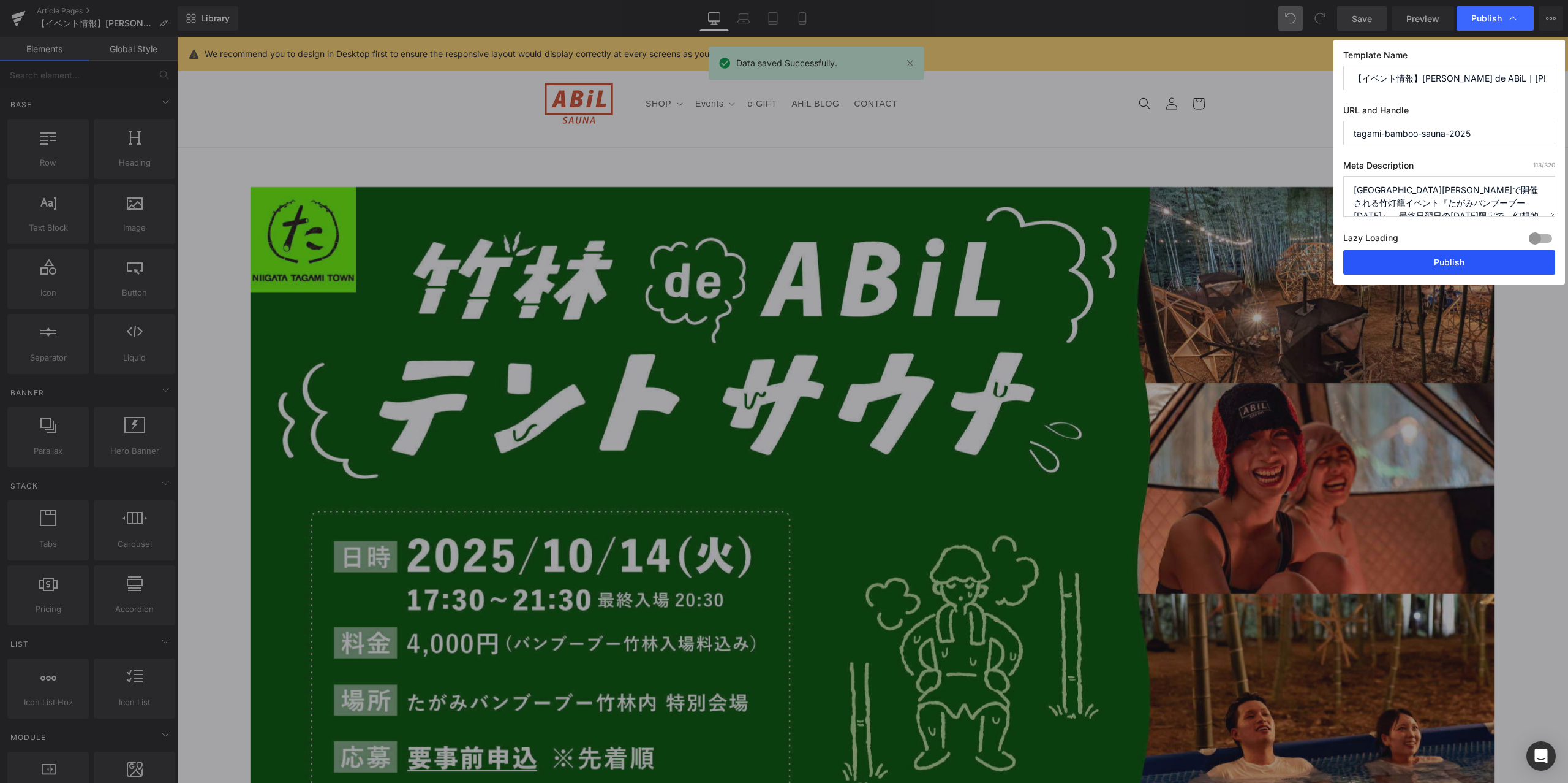
click at [1446, 258] on button "Publish" at bounding box center [1450, 262] width 212 height 25
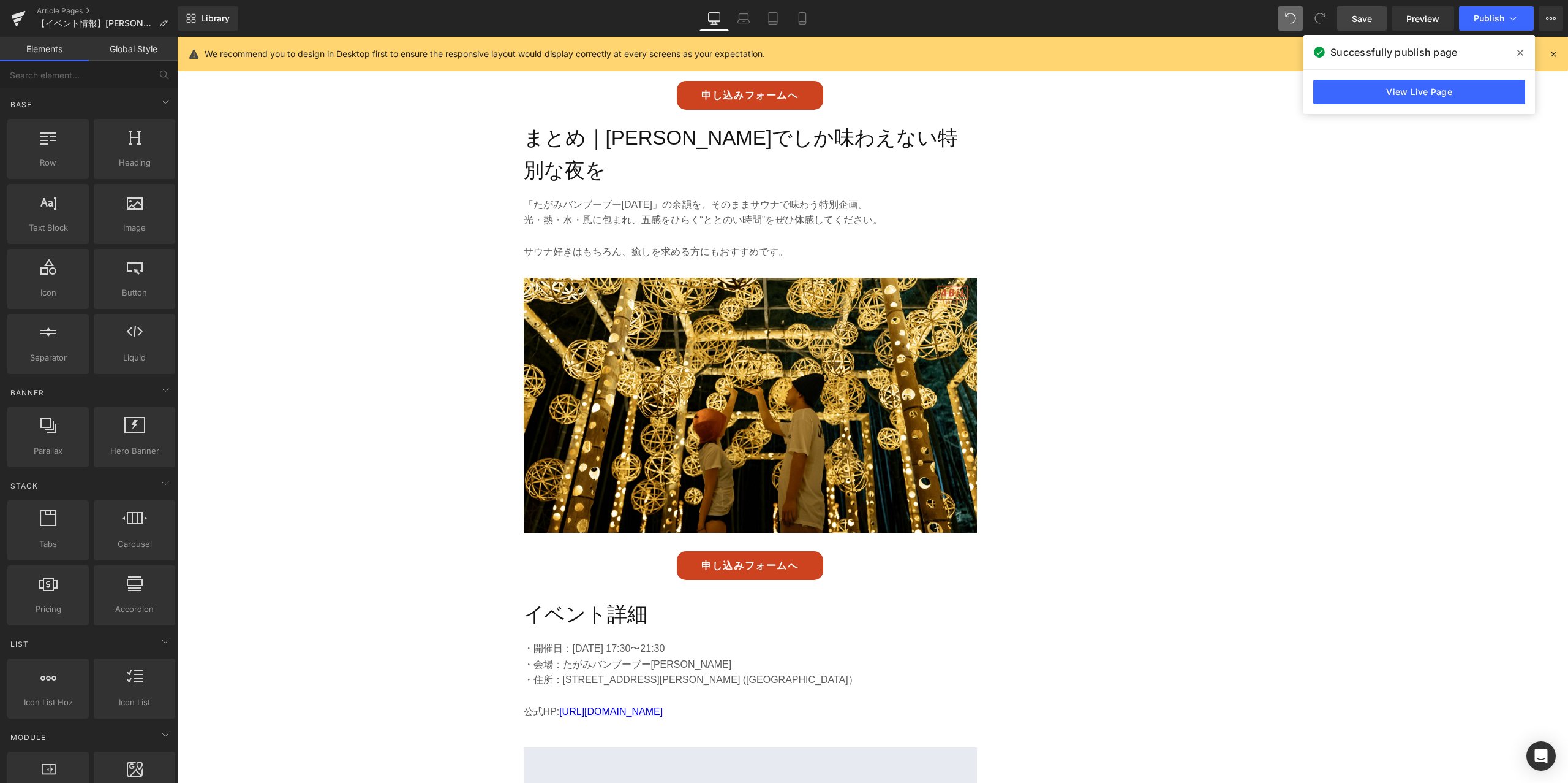
scroll to position [3847, 0]
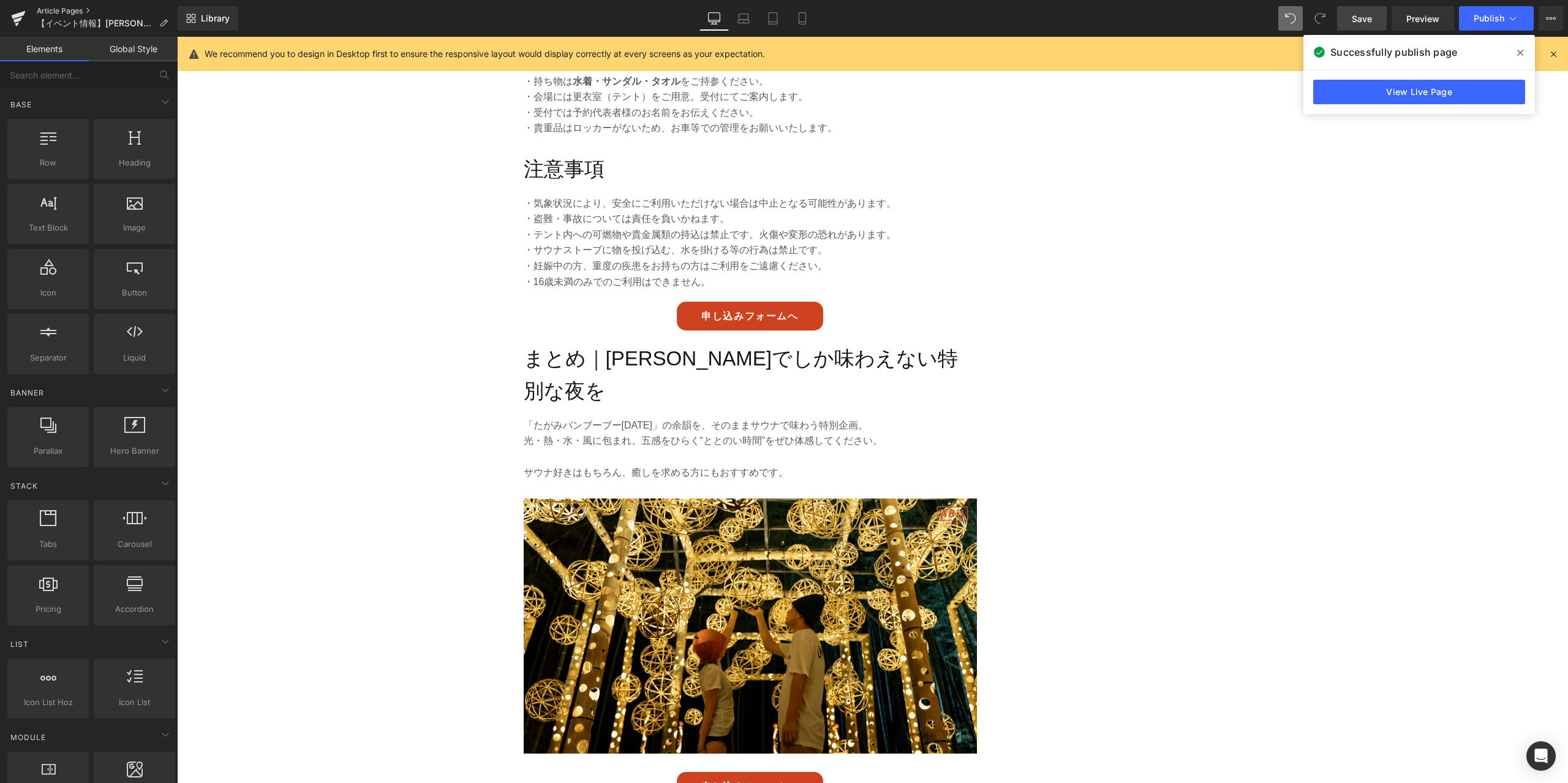
click at [49, 11] on link "Article Pages" at bounding box center [108, 10] width 141 height 9
